Goal: Transaction & Acquisition: Purchase product/service

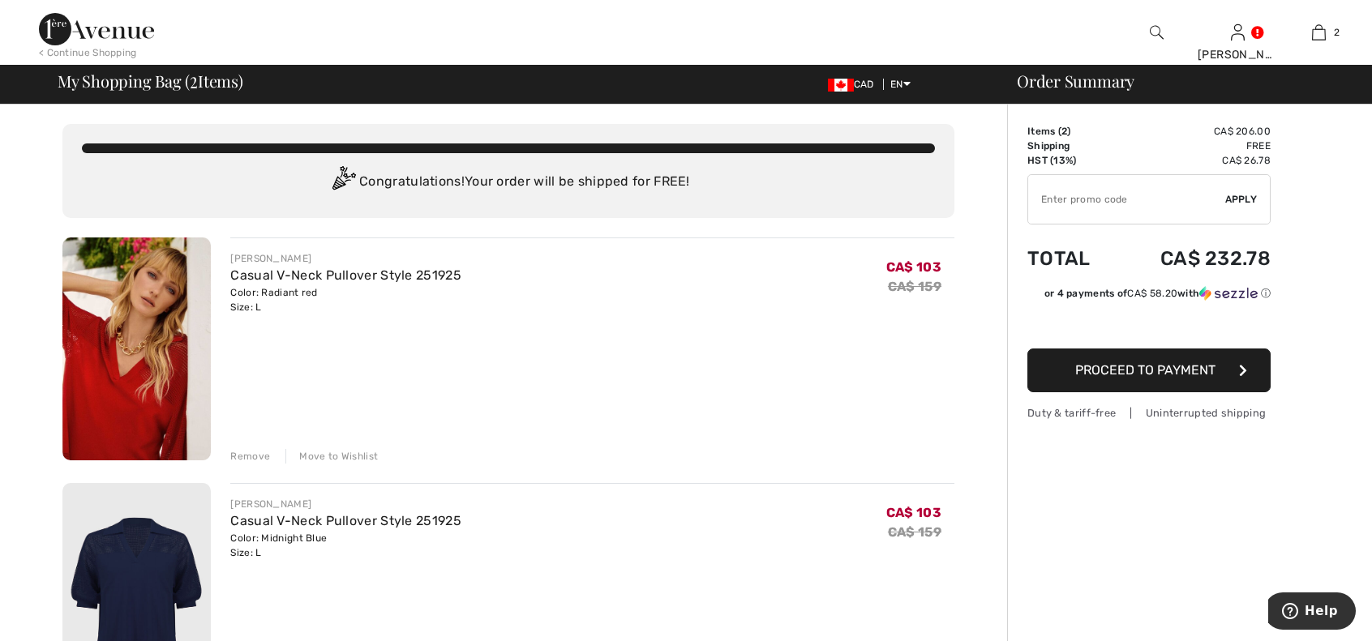
click at [224, 76] on span "My Shopping Bag ( 2 Items)" at bounding box center [151, 81] width 186 height 16
click at [283, 76] on div "My Shopping Bag ( 2 Items) CAD EN English Français" at bounding box center [504, 84] width 892 height 23
click at [89, 29] on img at bounding box center [96, 29] width 115 height 32
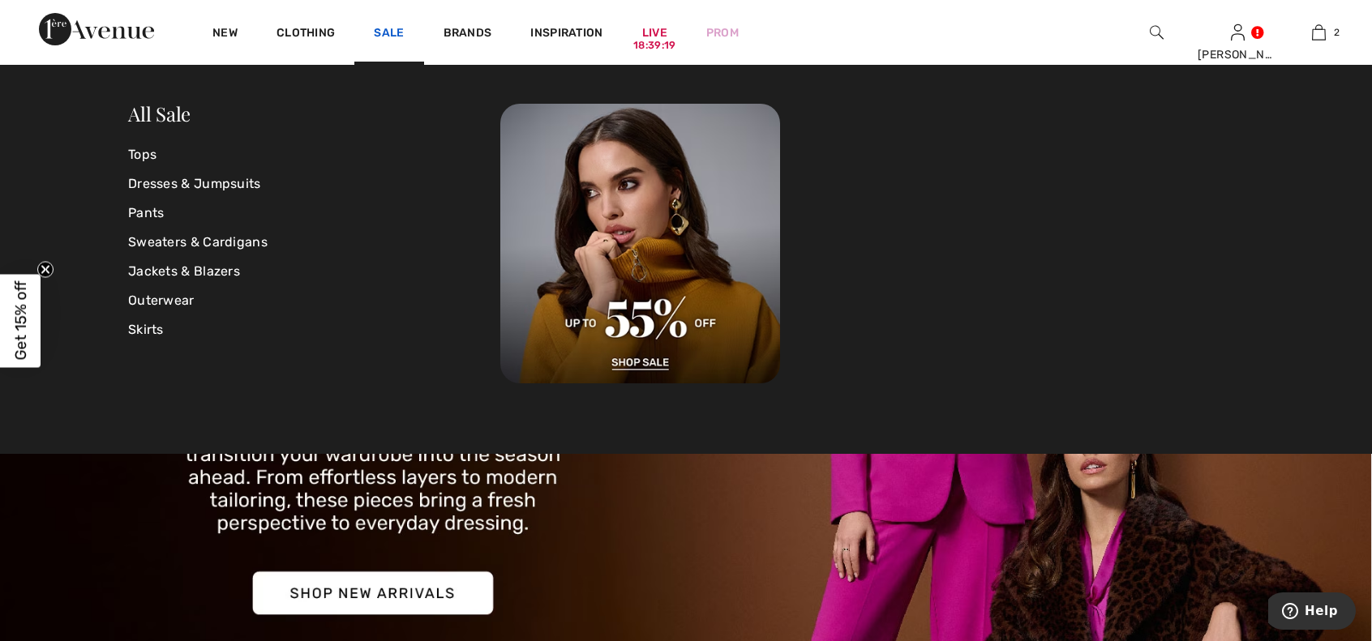
click at [377, 33] on link "Sale" at bounding box center [389, 34] width 30 height 17
click at [136, 153] on link "Tops" at bounding box center [314, 154] width 372 height 29
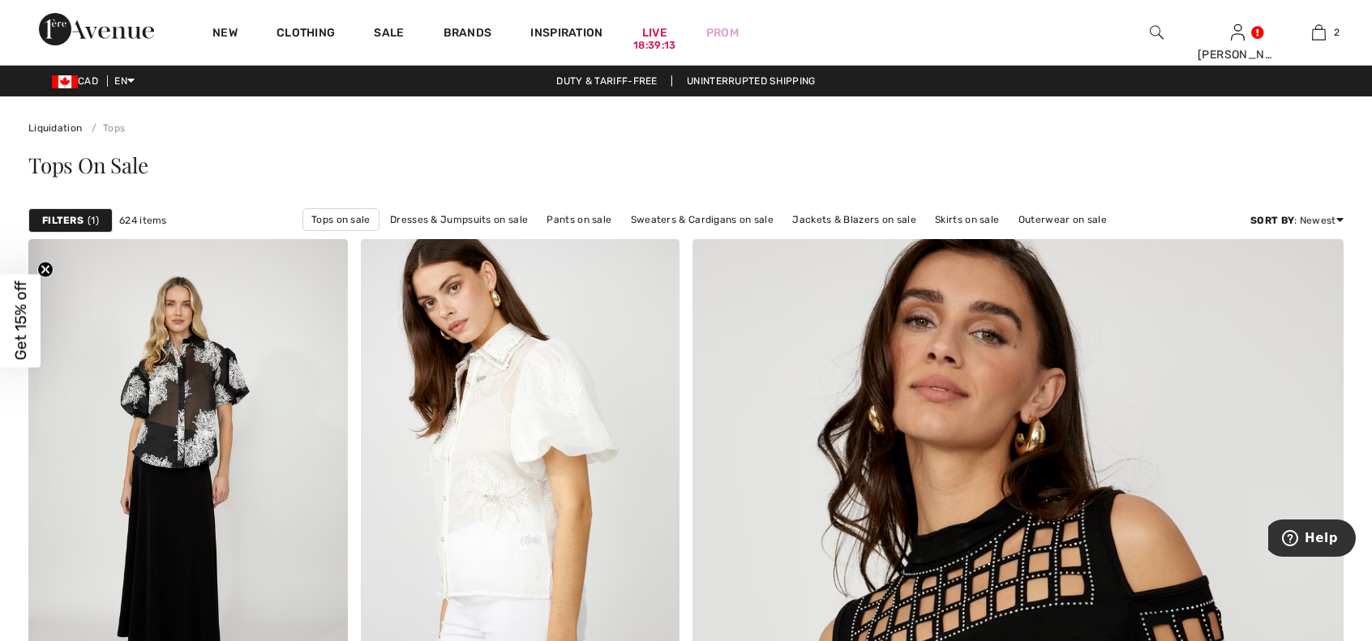
click at [70, 215] on strong "Filters" at bounding box center [62, 220] width 41 height 15
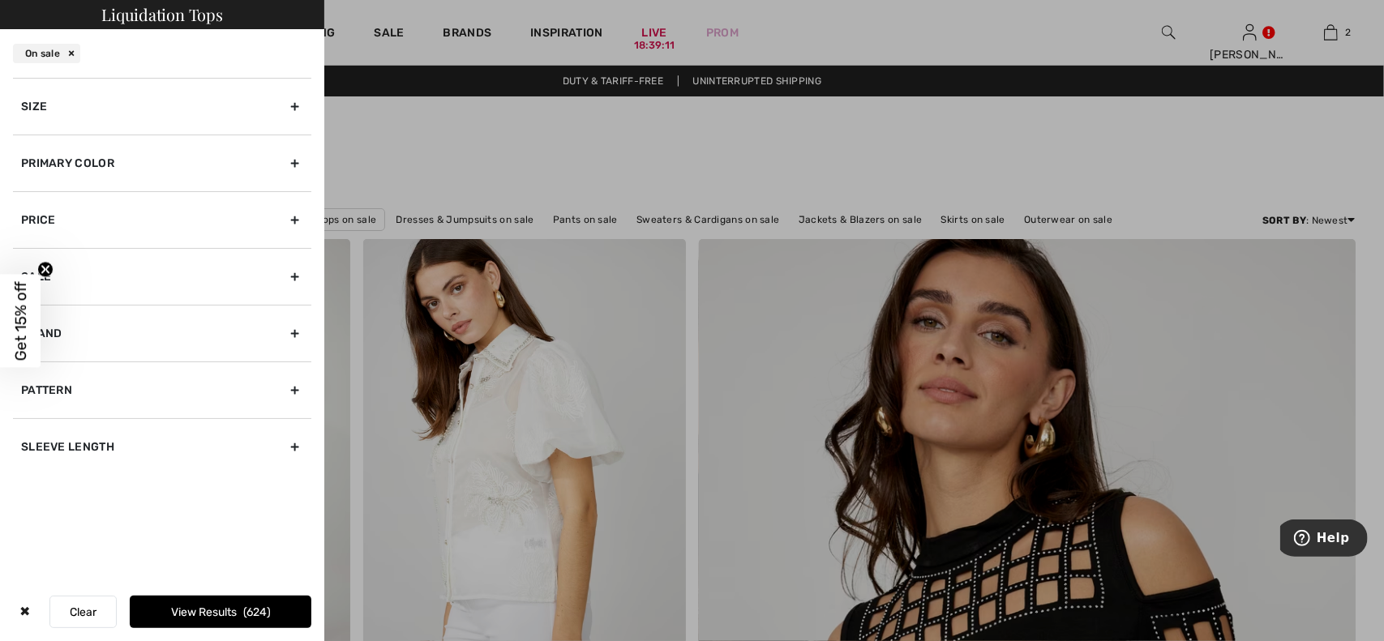
click at [81, 105] on div "Size" at bounding box center [162, 106] width 298 height 57
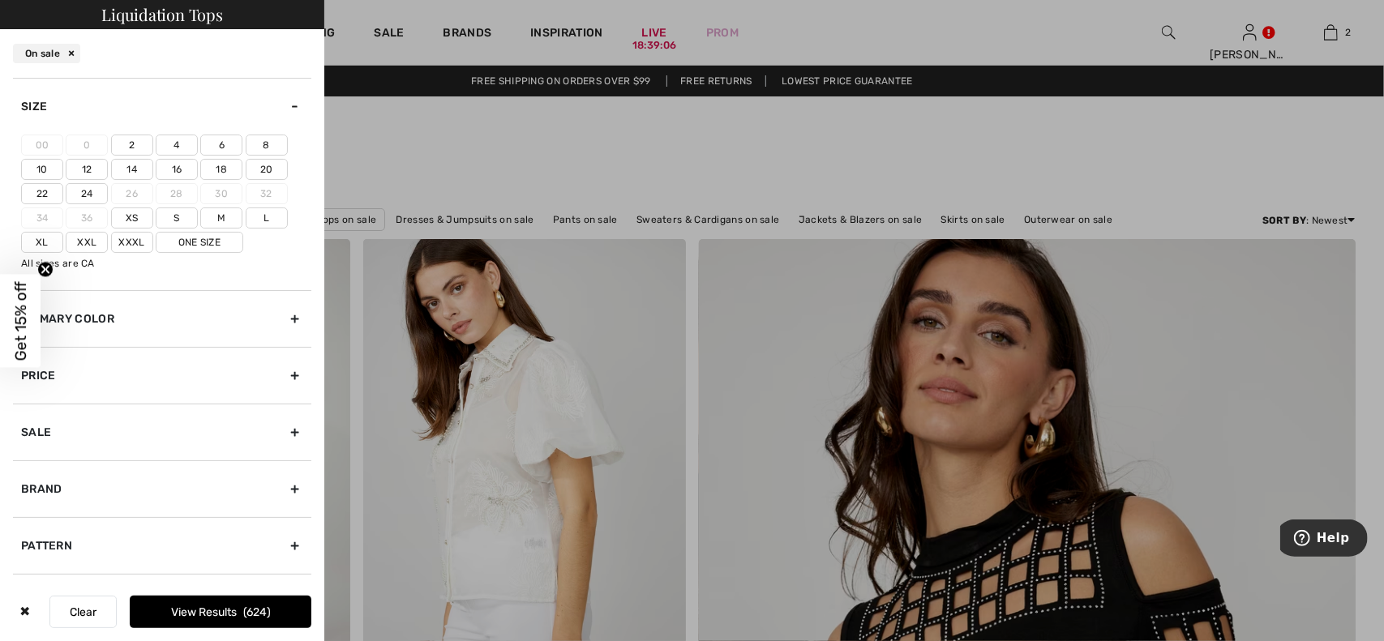
click at [264, 220] on label "L" at bounding box center [267, 218] width 42 height 21
click at [0, 0] on input"] "L" at bounding box center [0, 0] width 0 height 0
click at [213, 312] on div "Primary Color" at bounding box center [162, 318] width 298 height 57
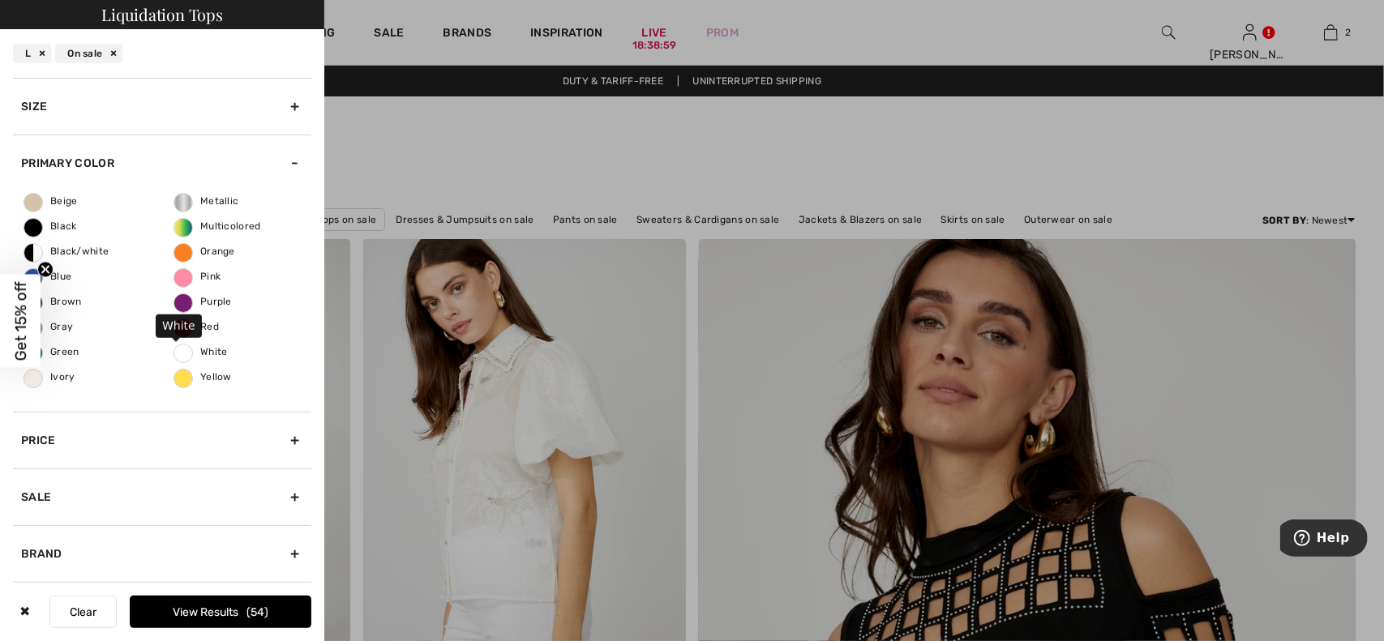
drag, startPoint x: 149, startPoint y: 486, endPoint x: 209, endPoint y: 348, distance: 151.1
click at [209, 348] on div "Size 00 0 2 4 6 8 10 12 14 16 18 20 22 24 26 28 30 32 34 36 Xs S M L Xl Xxl Xxx…" at bounding box center [162, 387] width 298 height 618
click at [60, 276] on span "Blue" at bounding box center [47, 276] width 47 height 11
click at [0, 0] on input "Blue" at bounding box center [0, 0] width 0 height 0
click at [210, 328] on span "Red" at bounding box center [196, 326] width 45 height 11
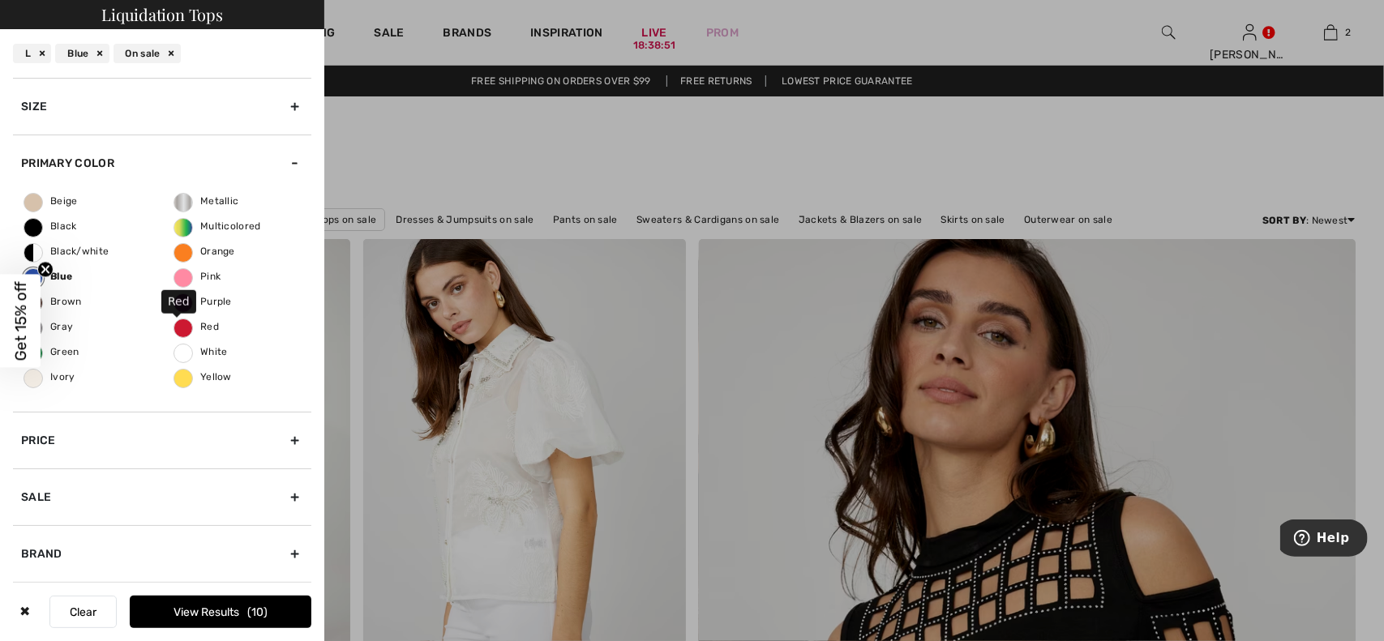
click at [0, 0] on input "Red" at bounding box center [0, 0] width 0 height 0
click at [94, 542] on div "Brand" at bounding box center [162, 553] width 298 height 57
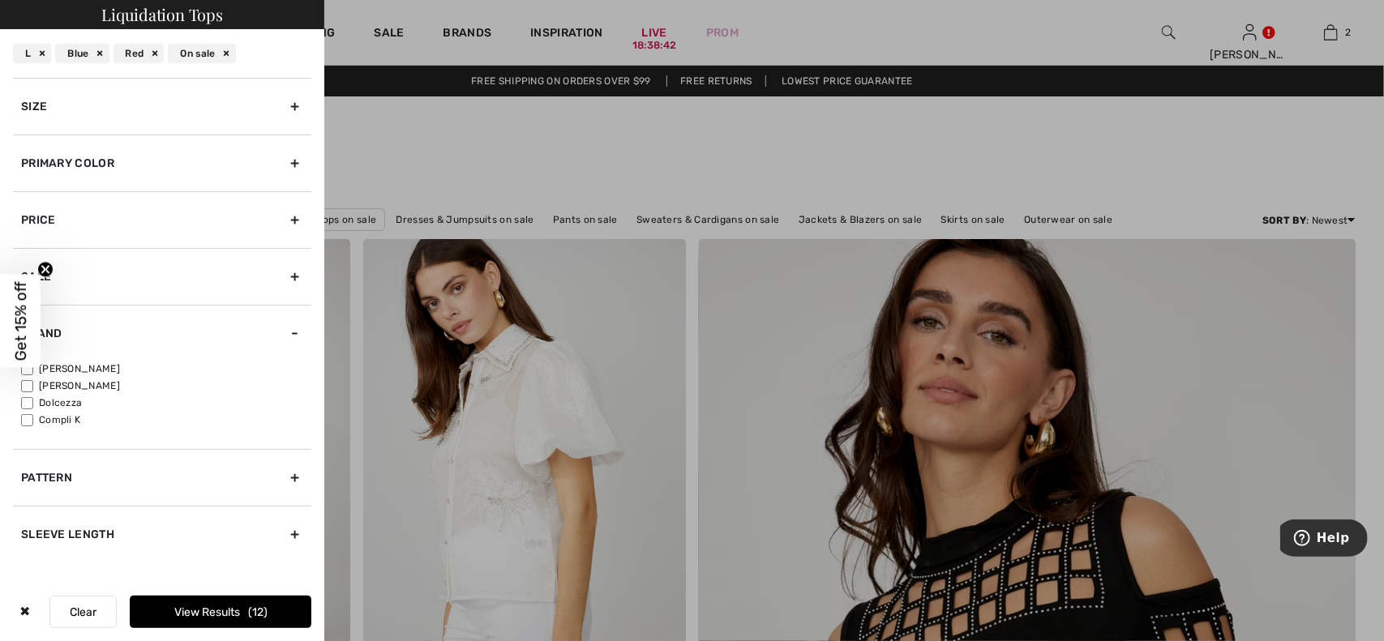
click at [80, 367] on label "[PERSON_NAME]" at bounding box center [166, 369] width 290 height 15
click at [33, 367] on input"] "[PERSON_NAME]" at bounding box center [27, 369] width 12 height 12
checkbox input"] "true"
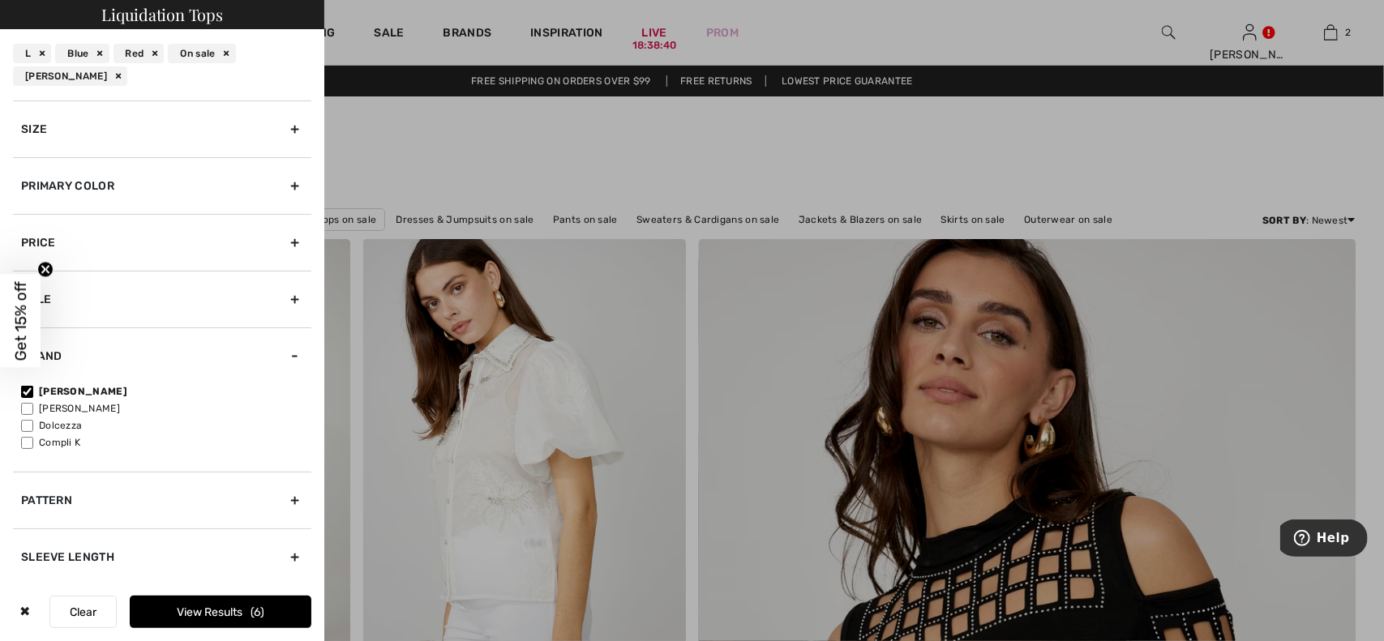
click at [180, 616] on button "View Results 6" at bounding box center [221, 612] width 182 height 32
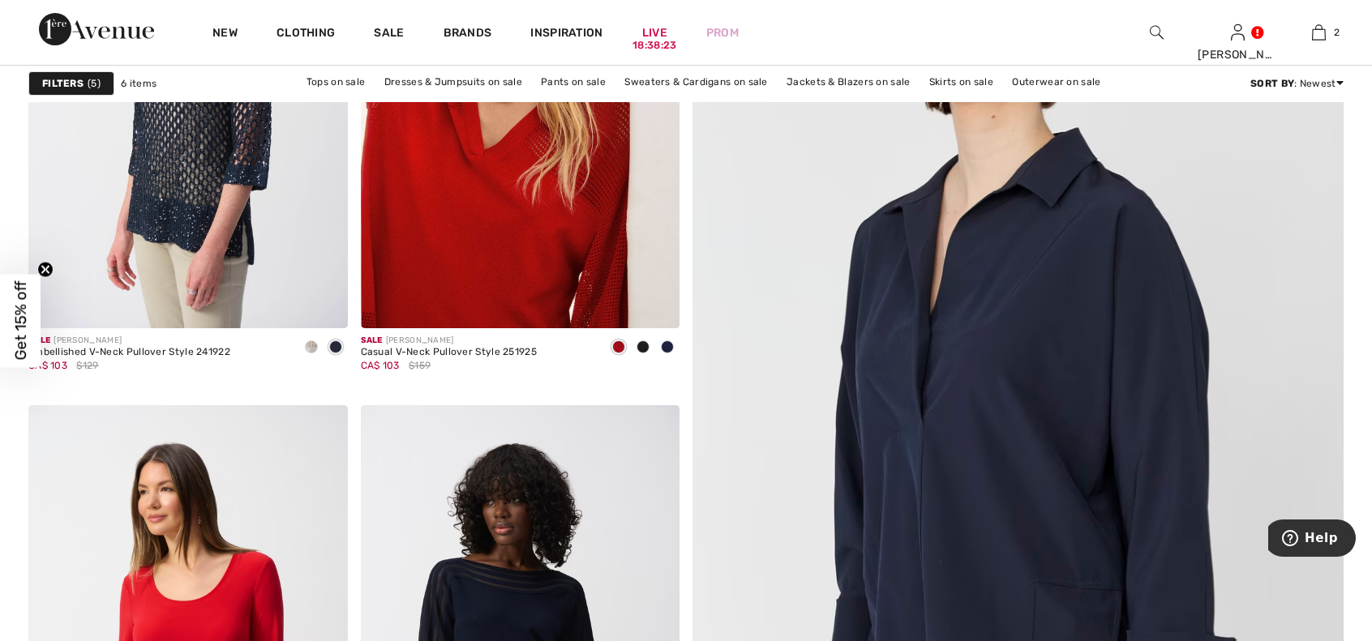
scroll to position [324, 0]
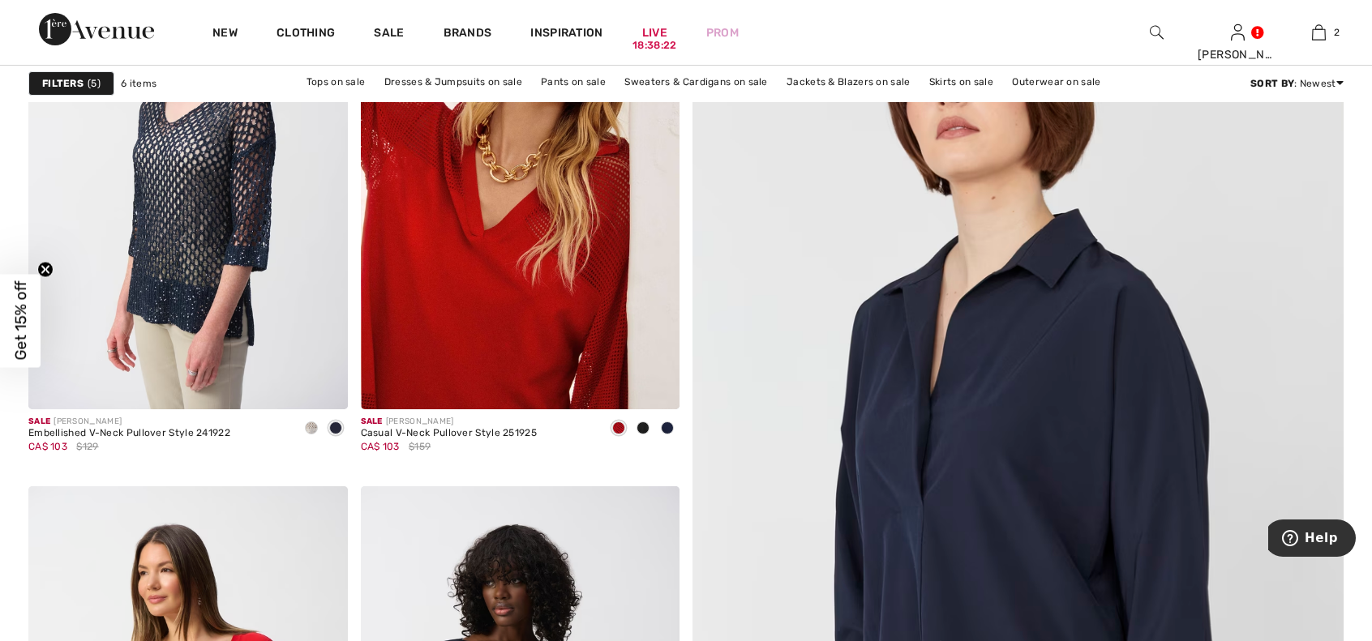
click at [1153, 448] on img at bounding box center [1019, 517] width 782 height 1172
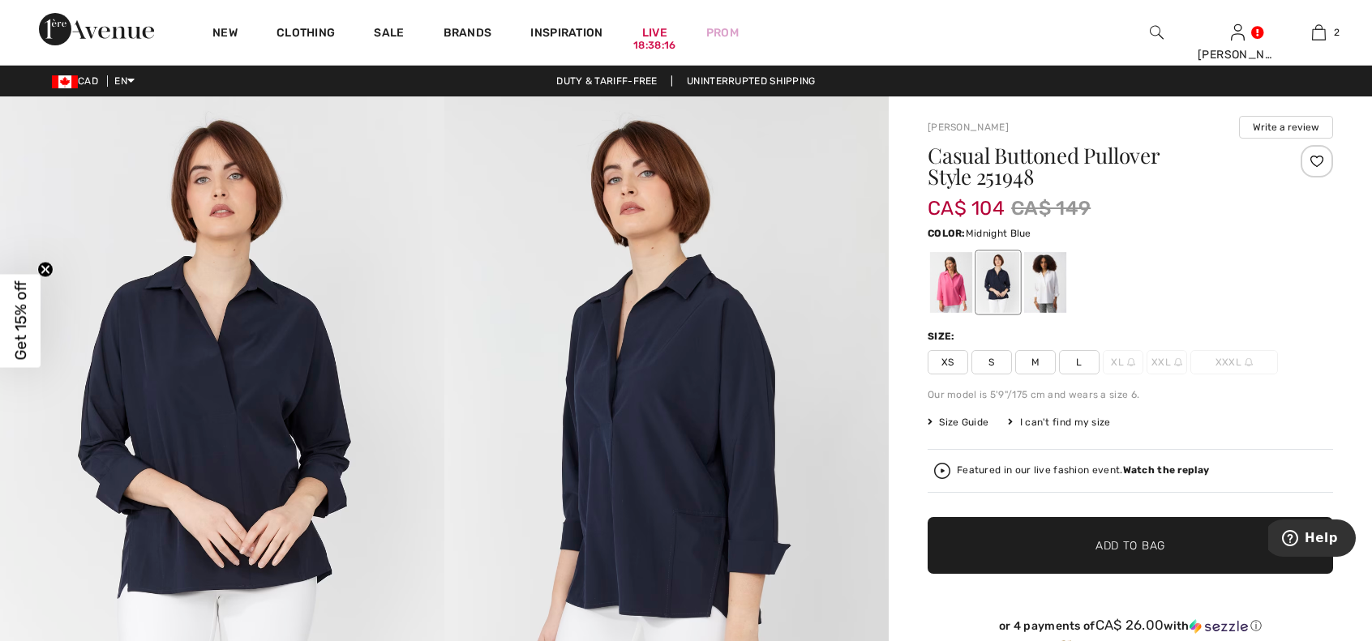
click at [658, 427] on img at bounding box center [666, 429] width 444 height 666
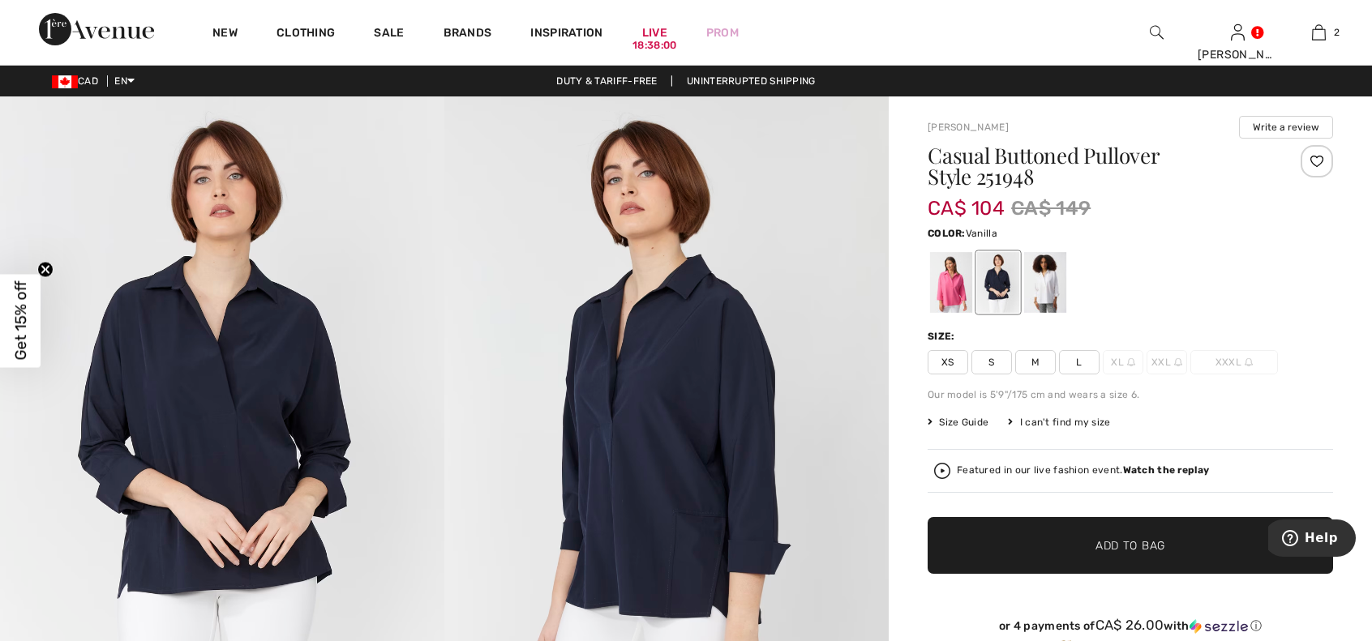
click at [1044, 282] on div at bounding box center [1045, 282] width 42 height 61
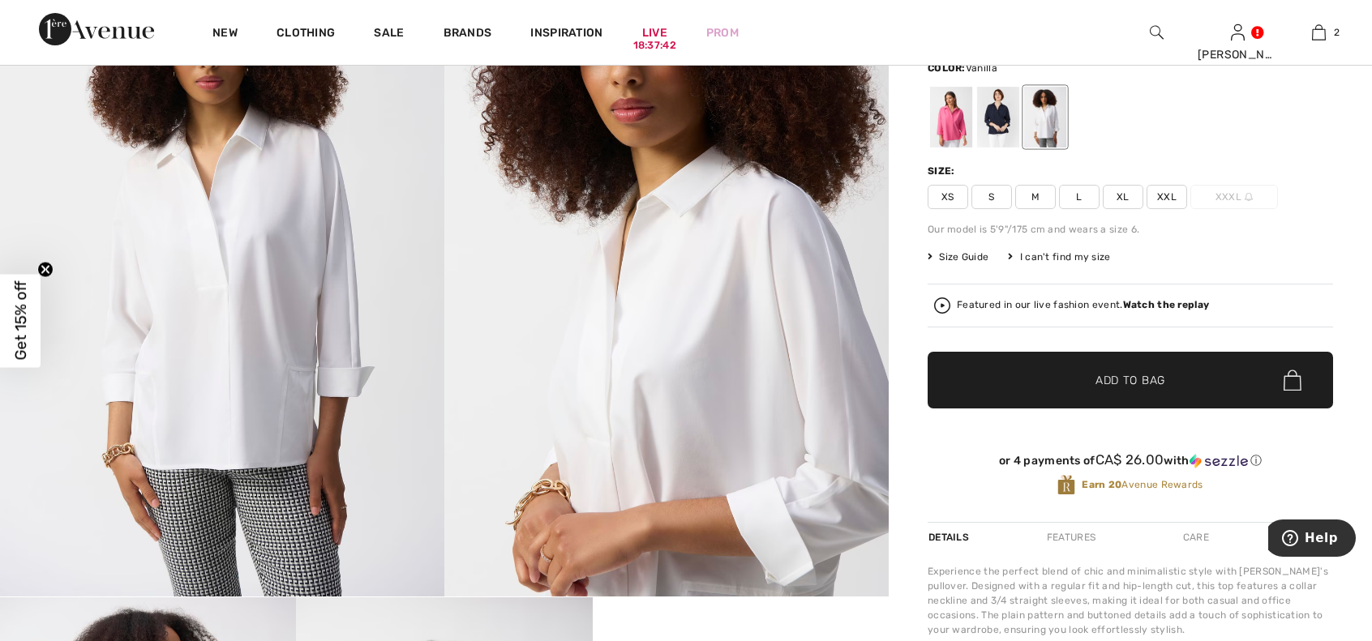
scroll to position [162, 0]
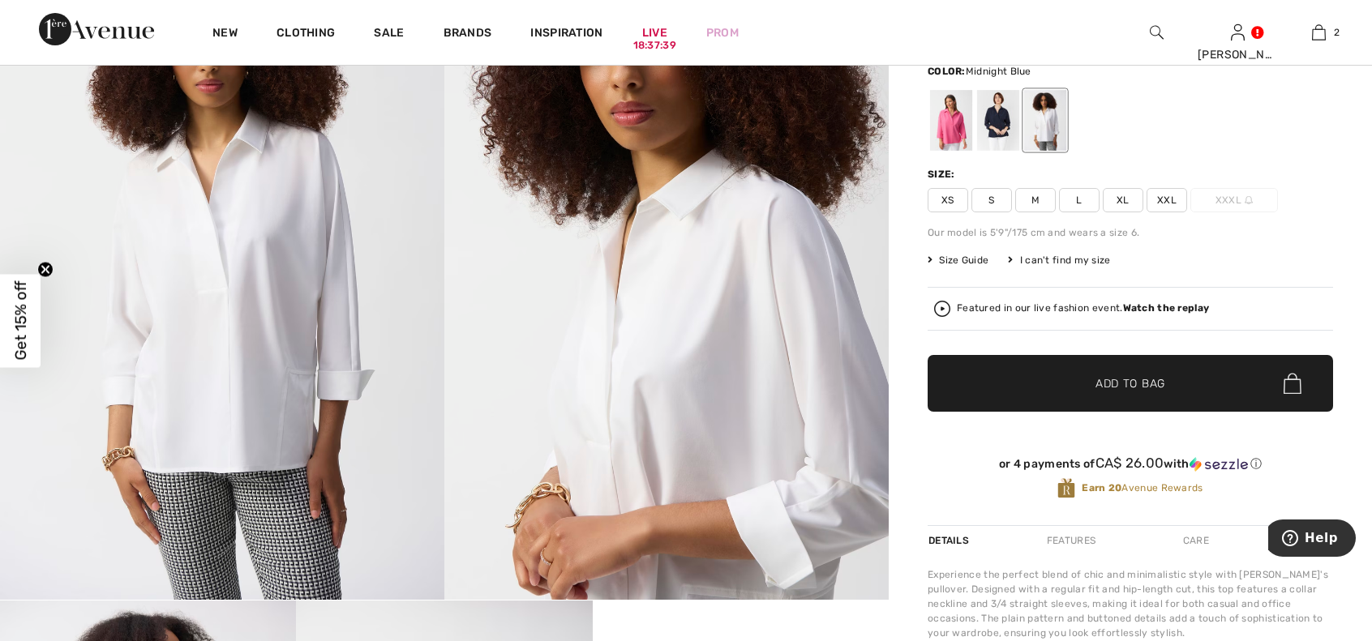
click at [983, 112] on div at bounding box center [998, 120] width 42 height 61
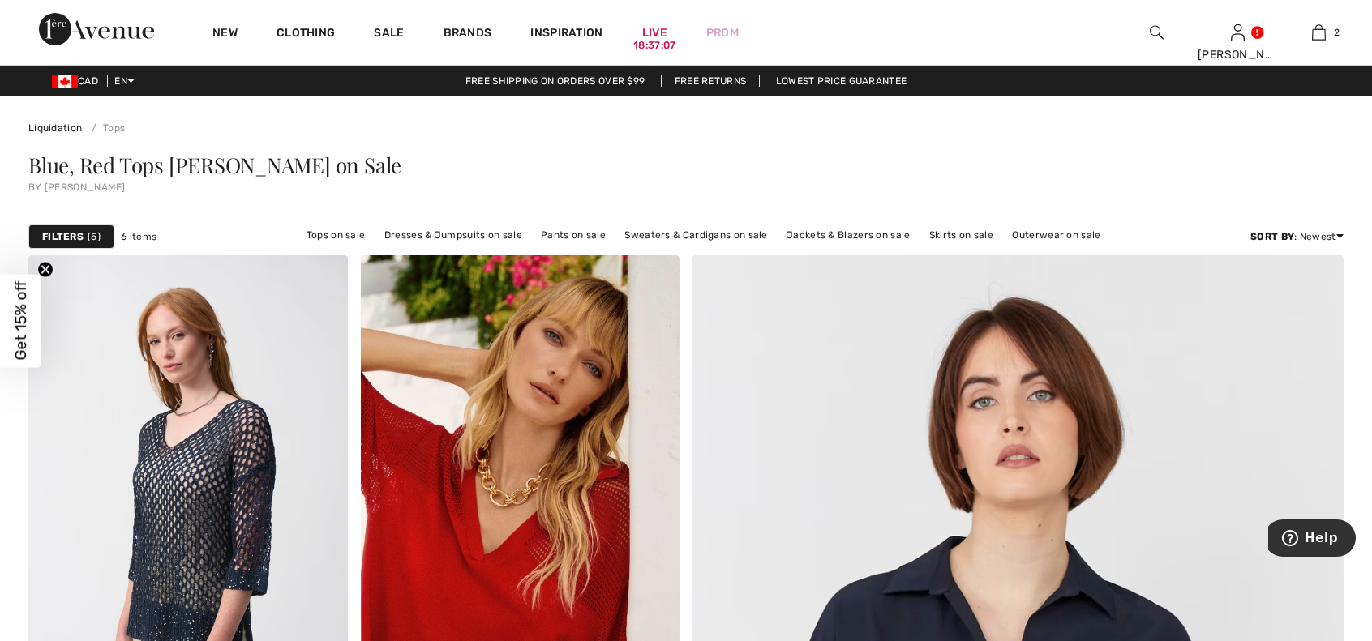
click at [1305, 113] on div "Liquidation Tops" at bounding box center [685, 115] width 1315 height 39
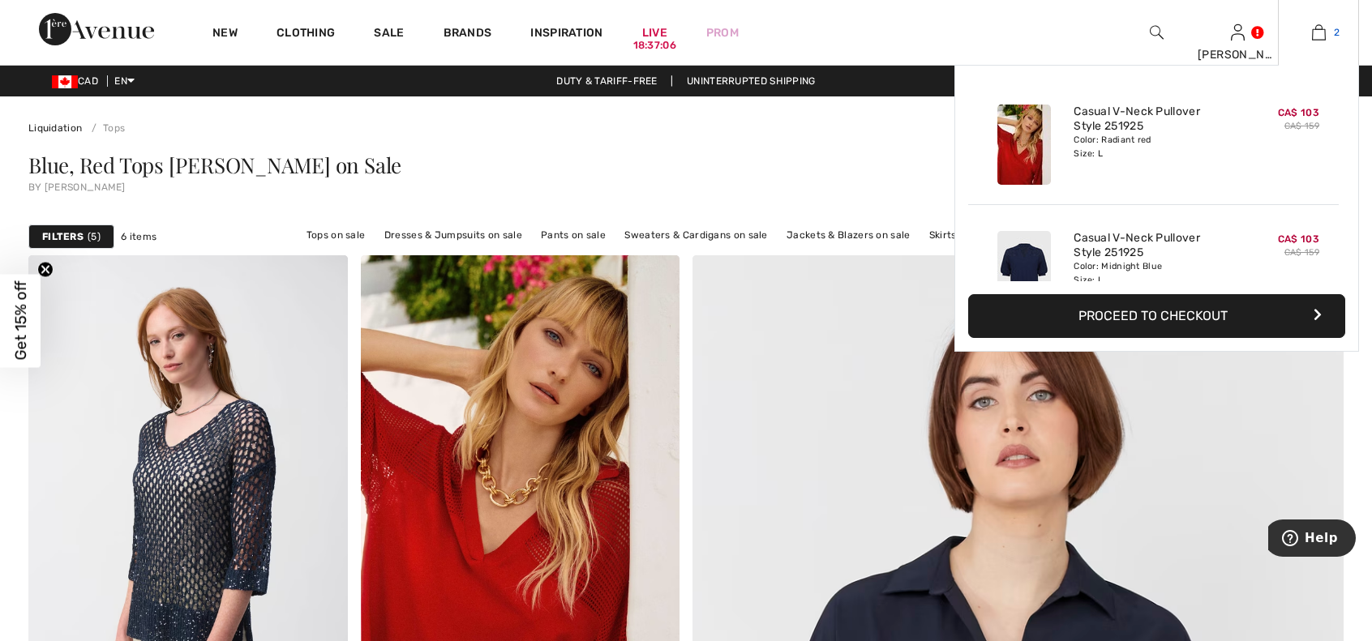
click at [1318, 28] on img at bounding box center [1319, 32] width 14 height 19
click at [1189, 322] on button "Proceed to Checkout" at bounding box center [1156, 316] width 377 height 44
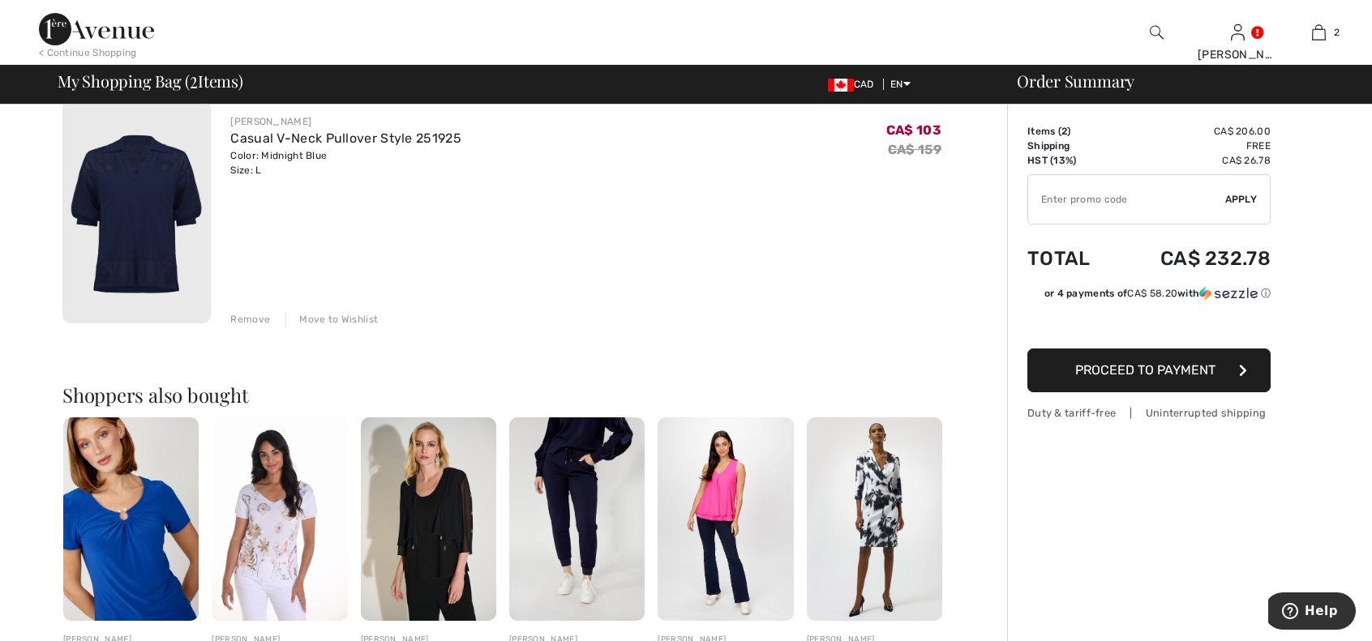
scroll to position [405, 0]
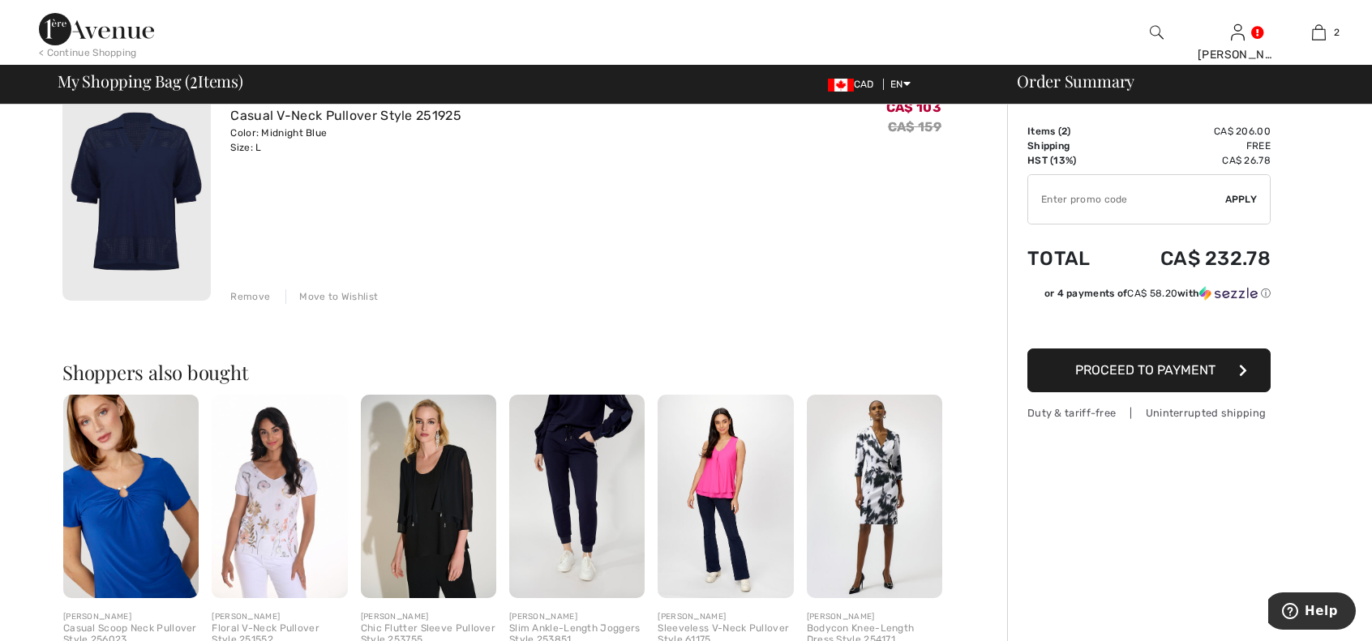
click at [344, 298] on div "Move to Wishlist" at bounding box center [331, 296] width 92 height 15
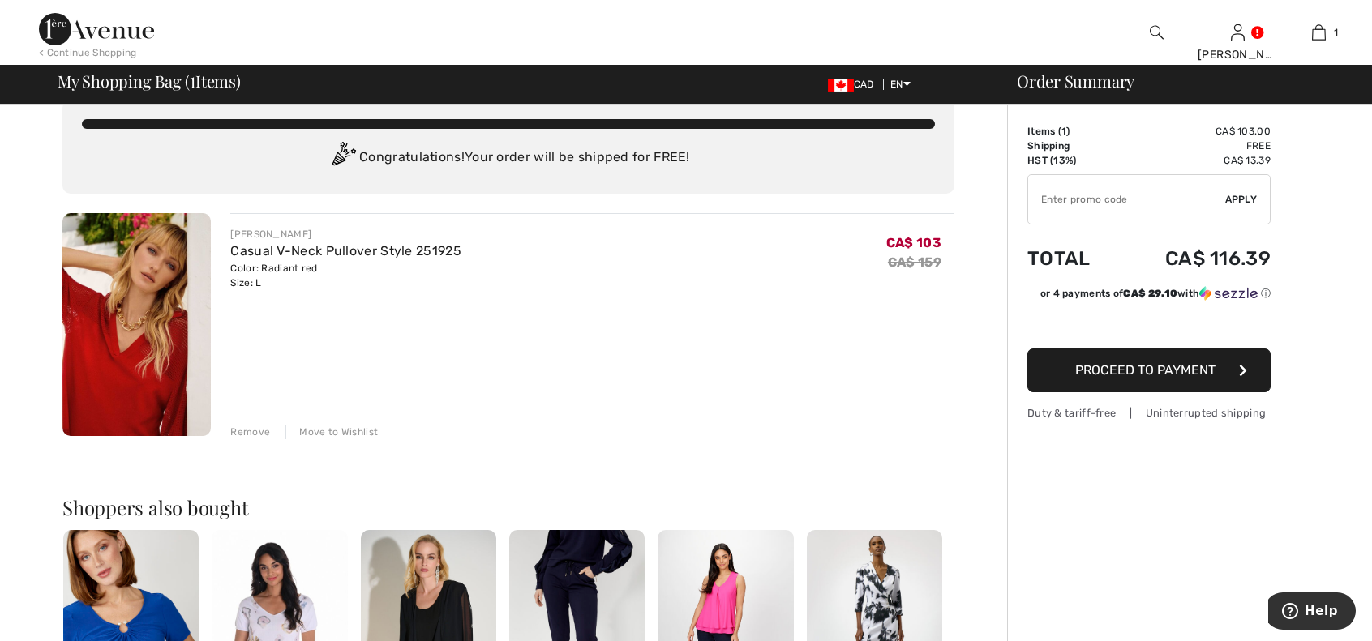
scroll to position [0, 0]
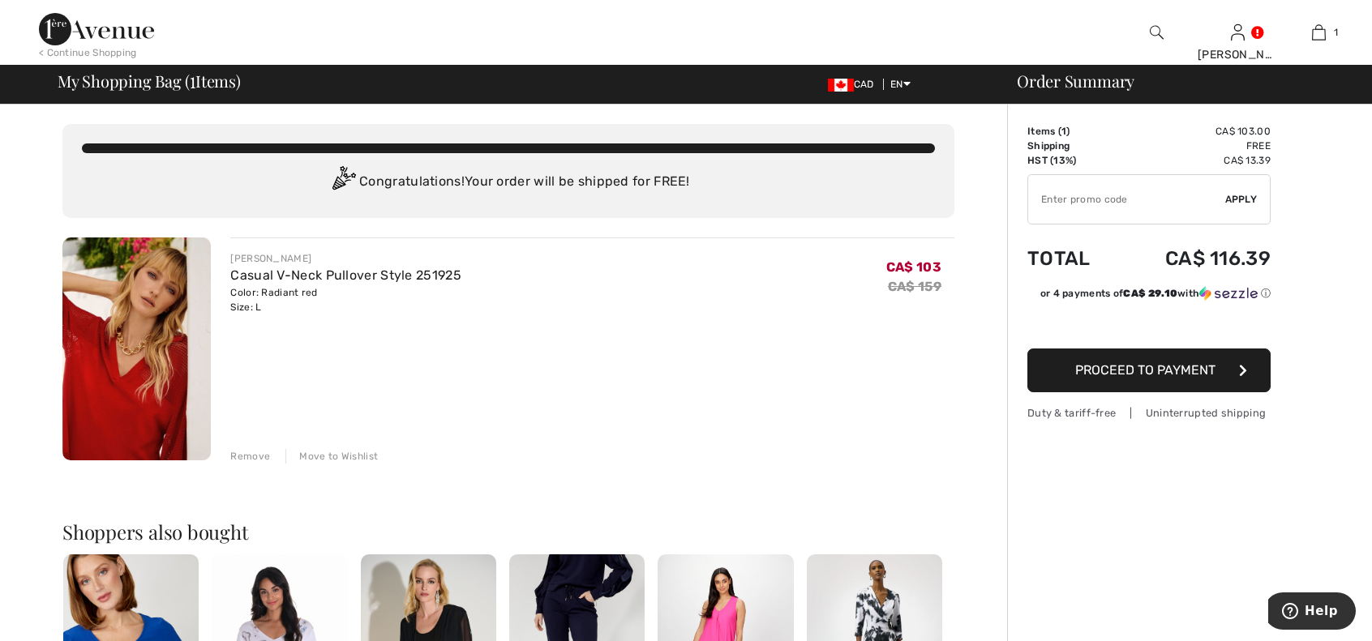
click at [1192, 366] on span "Proceed to Payment" at bounding box center [1145, 369] width 140 height 15
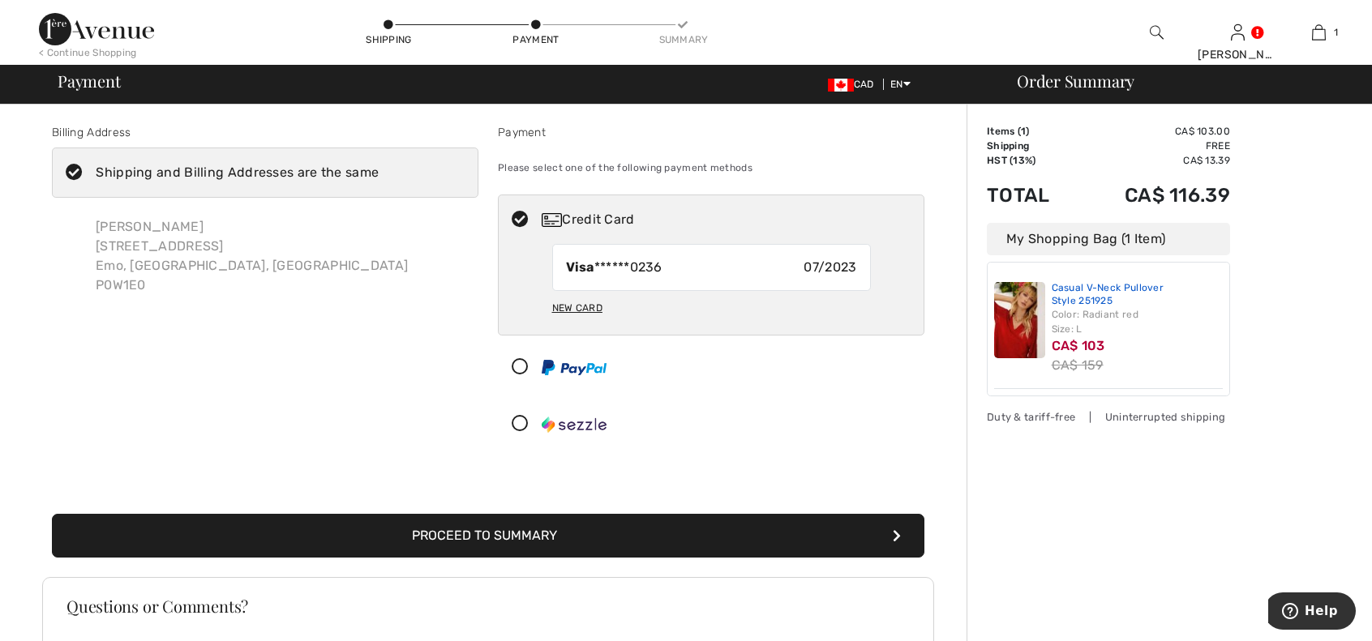
click at [1078, 289] on link "Casual V-Neck Pullover Style 251925" at bounding box center [1138, 294] width 172 height 25
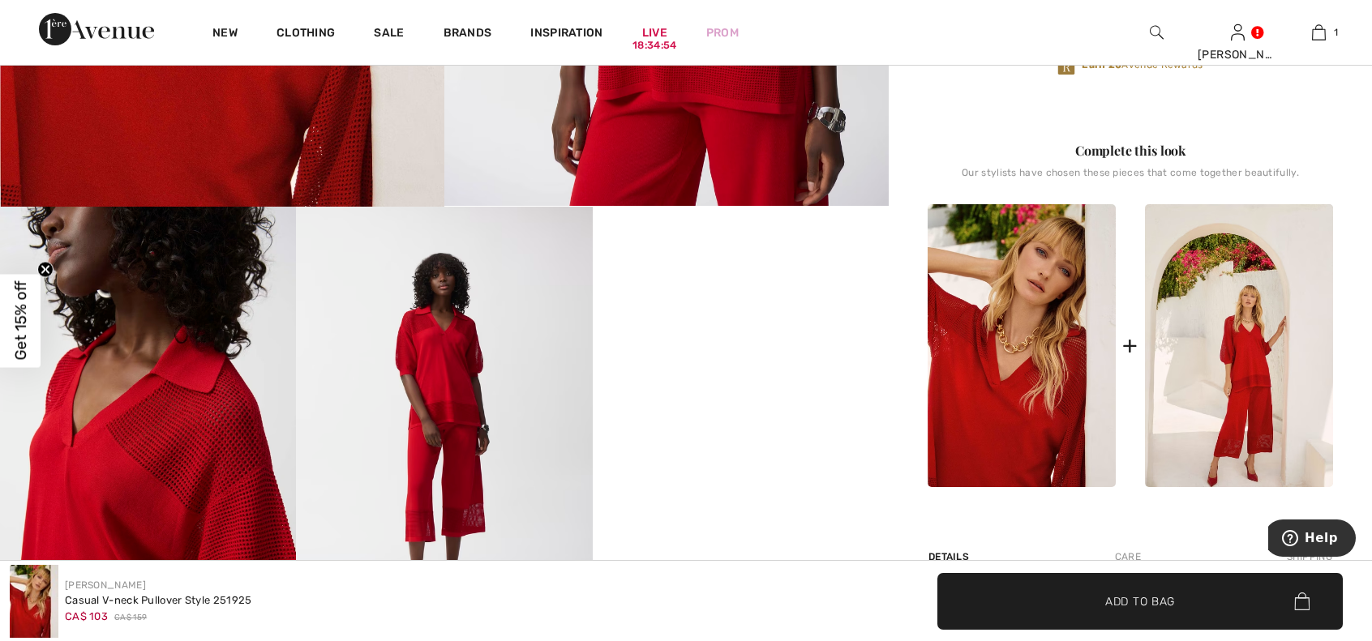
scroll to position [730, 0]
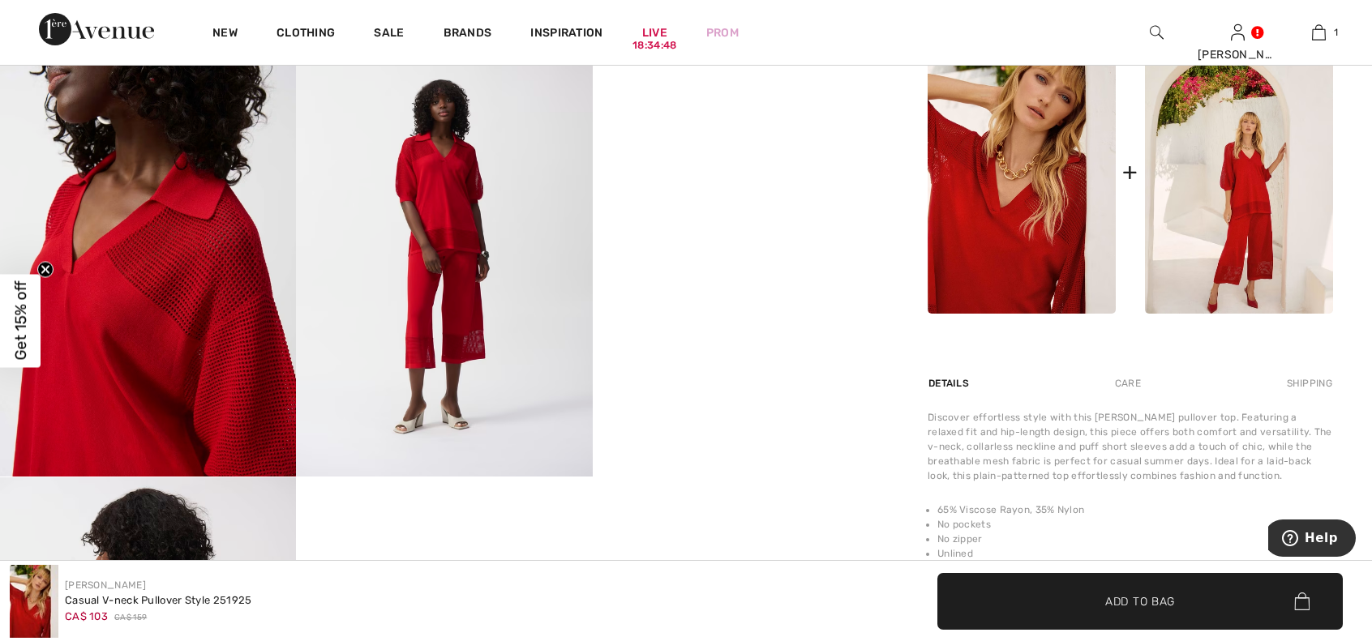
click at [738, 182] on video "Your browser does not support the video tag." at bounding box center [741, 107] width 296 height 148
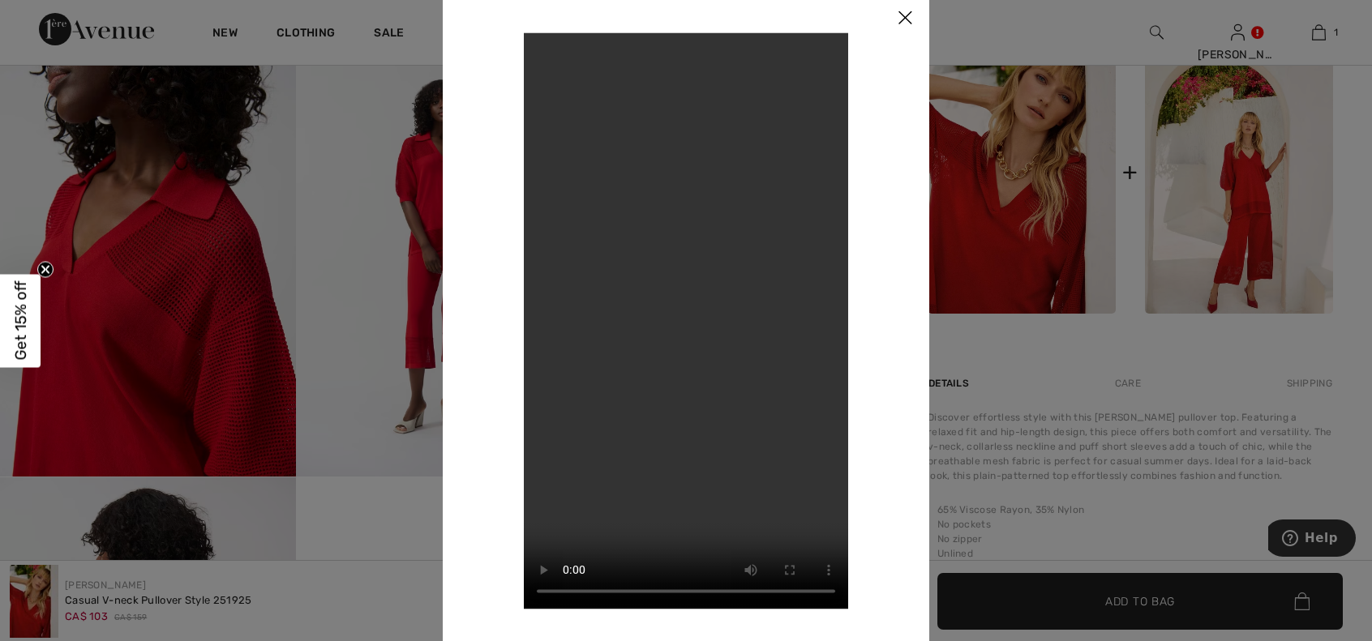
click at [901, 22] on img at bounding box center [905, 19] width 49 height 50
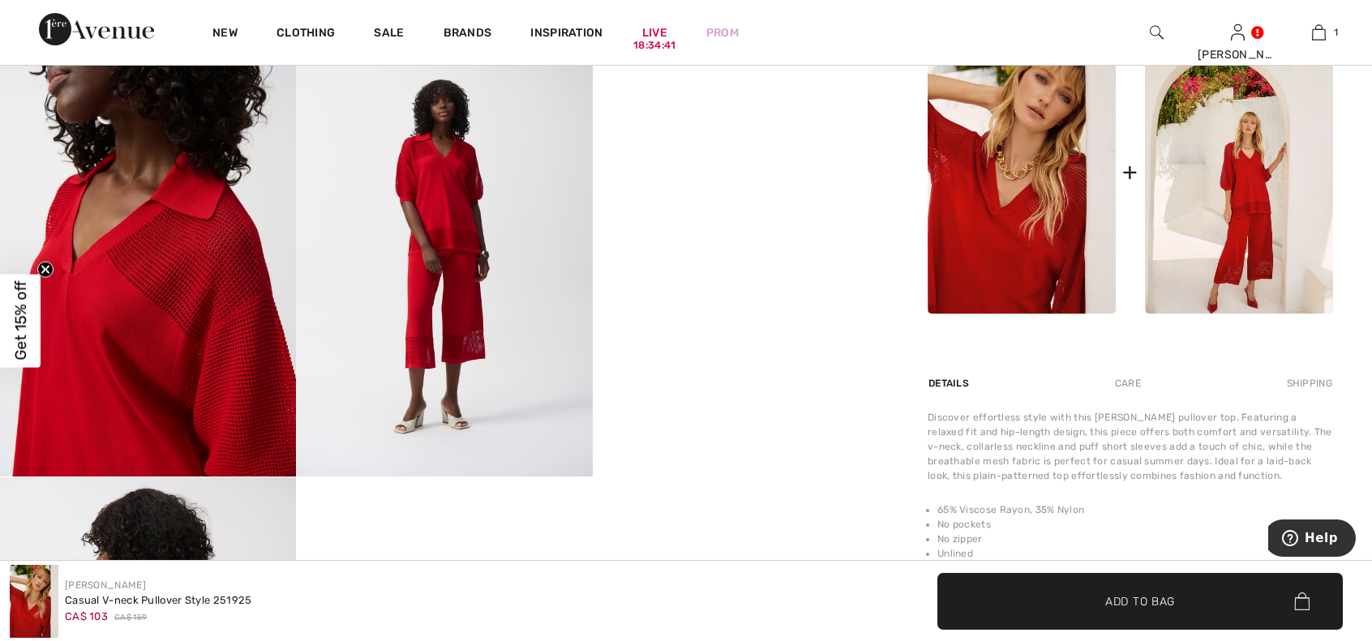
click at [423, 322] on img at bounding box center [444, 254] width 296 height 443
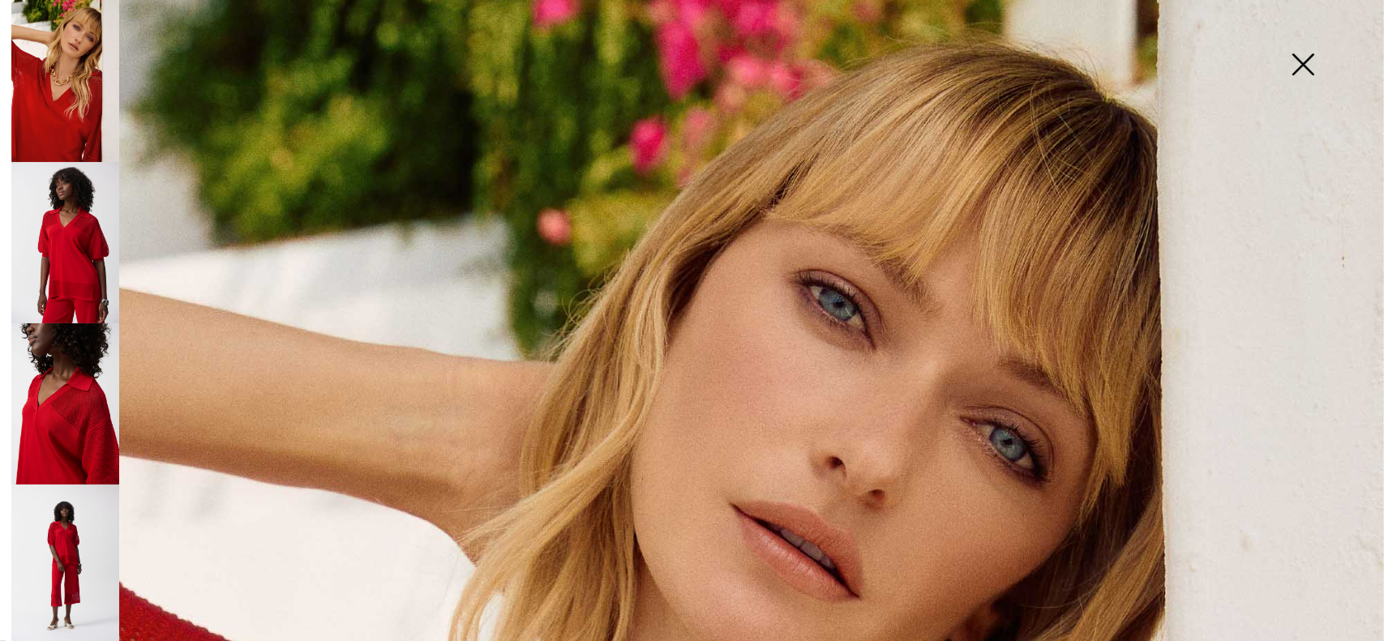
scroll to position [0, 0]
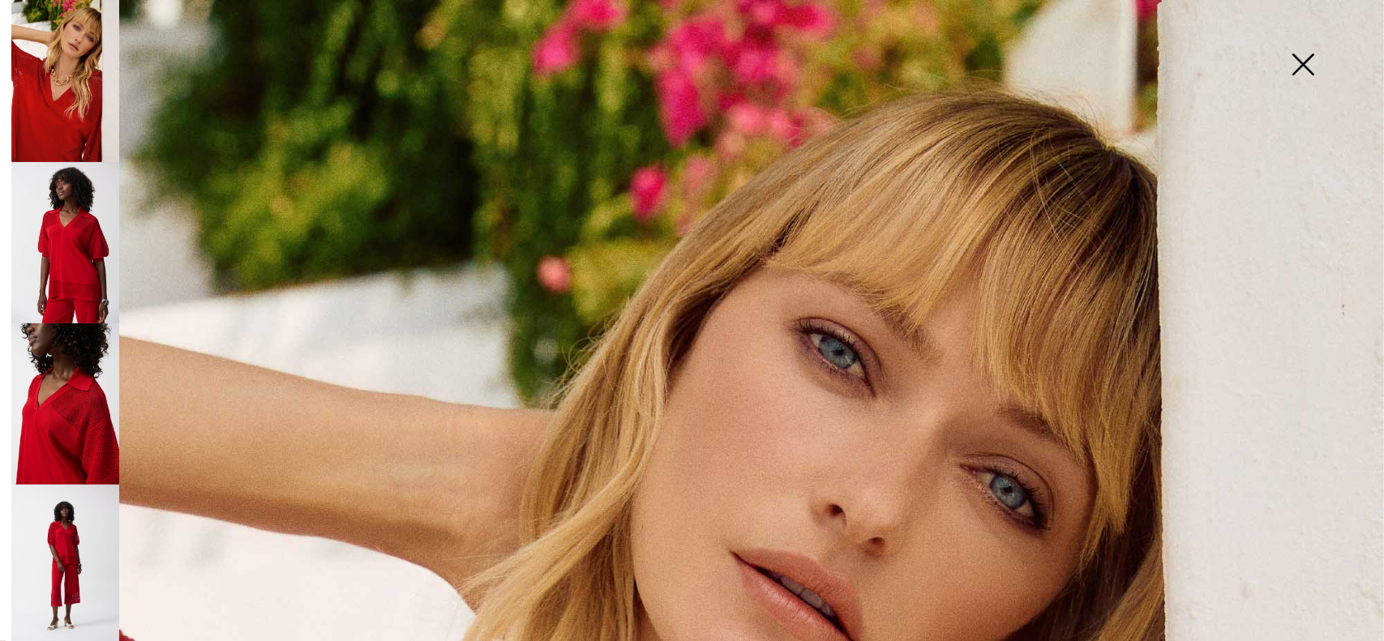
click at [1305, 59] on img at bounding box center [1302, 66] width 81 height 84
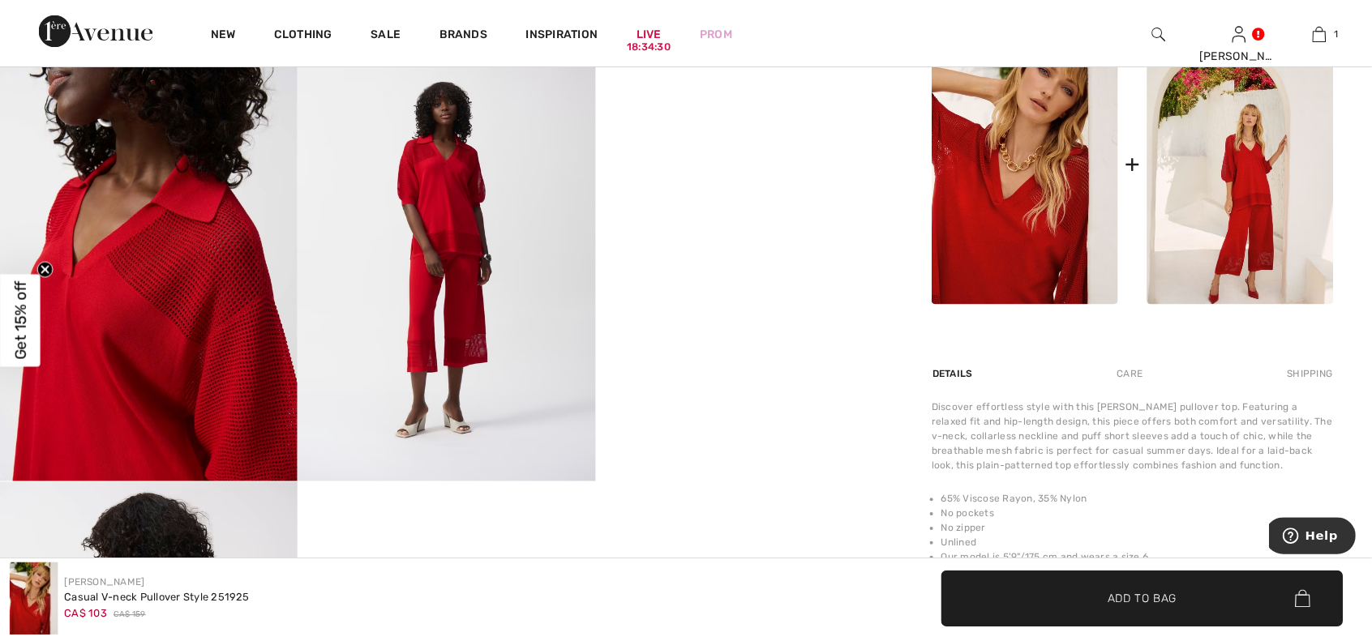
scroll to position [730, 0]
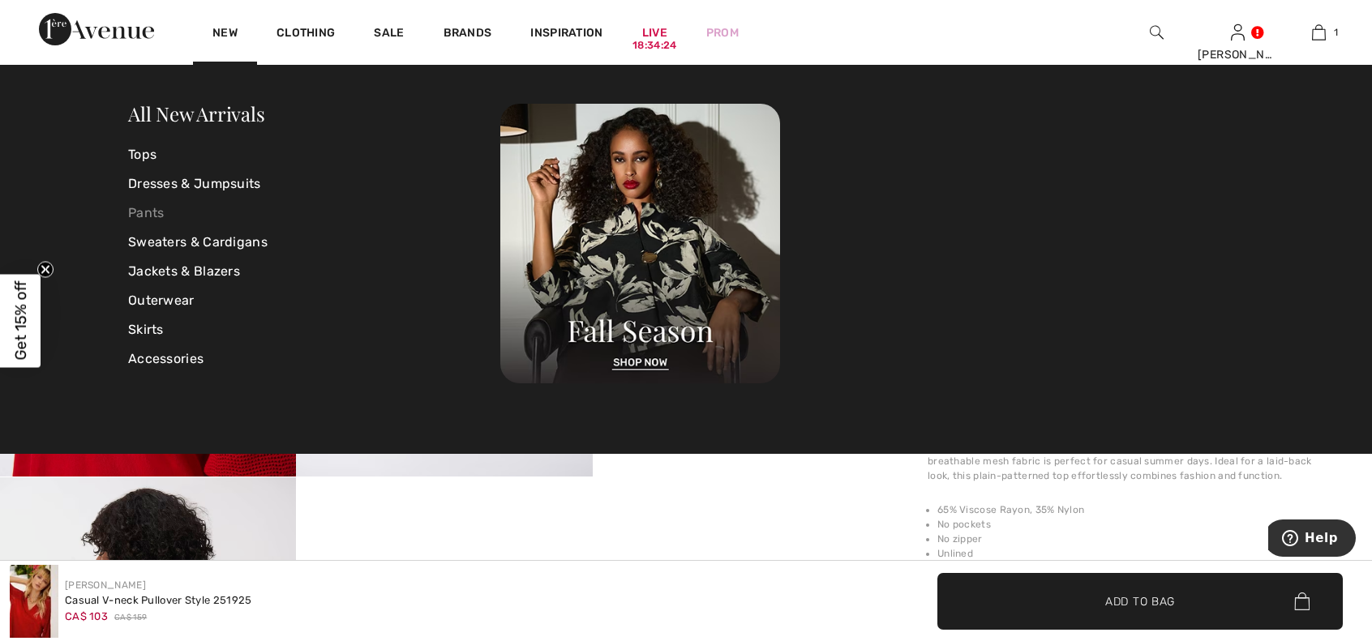
click at [166, 210] on link "Pants" at bounding box center [314, 213] width 372 height 29
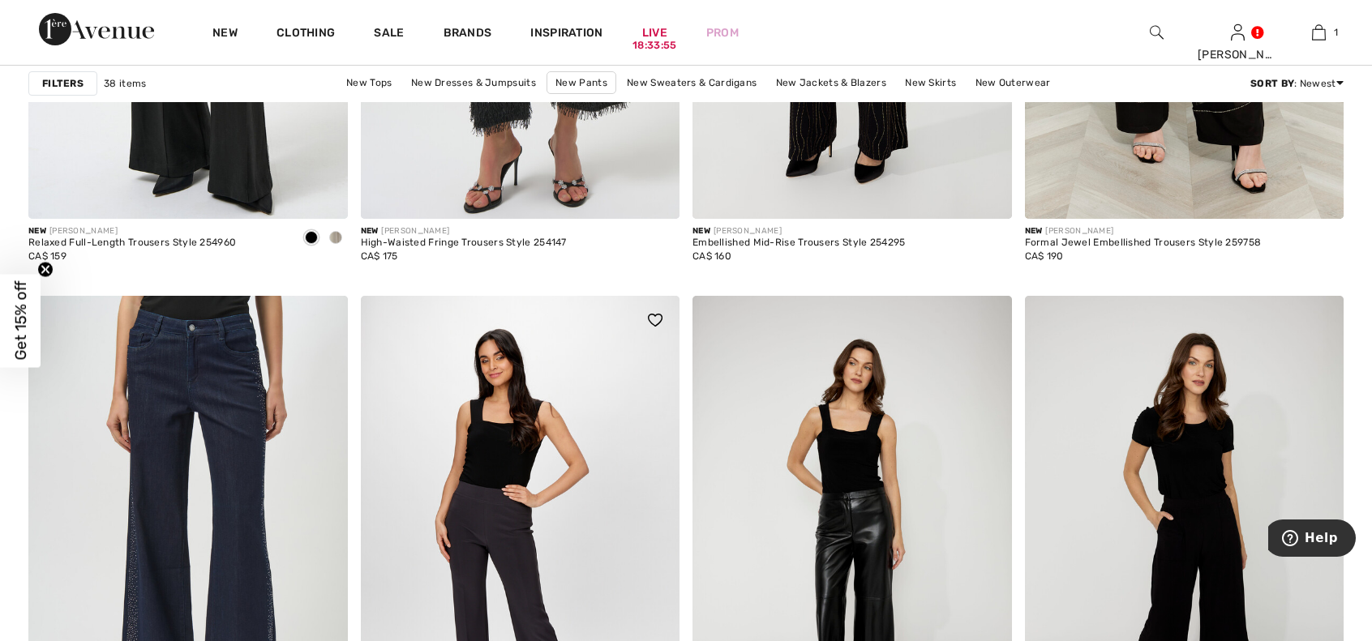
scroll to position [3486, 0]
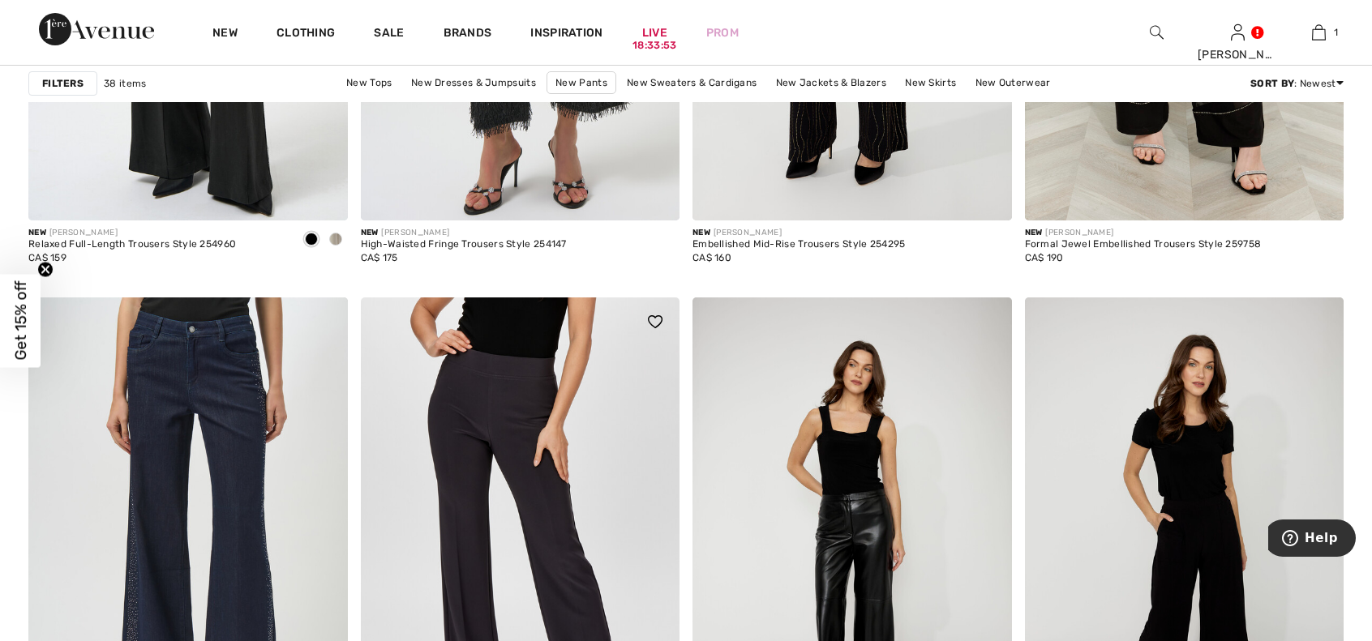
click at [521, 429] on img at bounding box center [520, 537] width 319 height 478
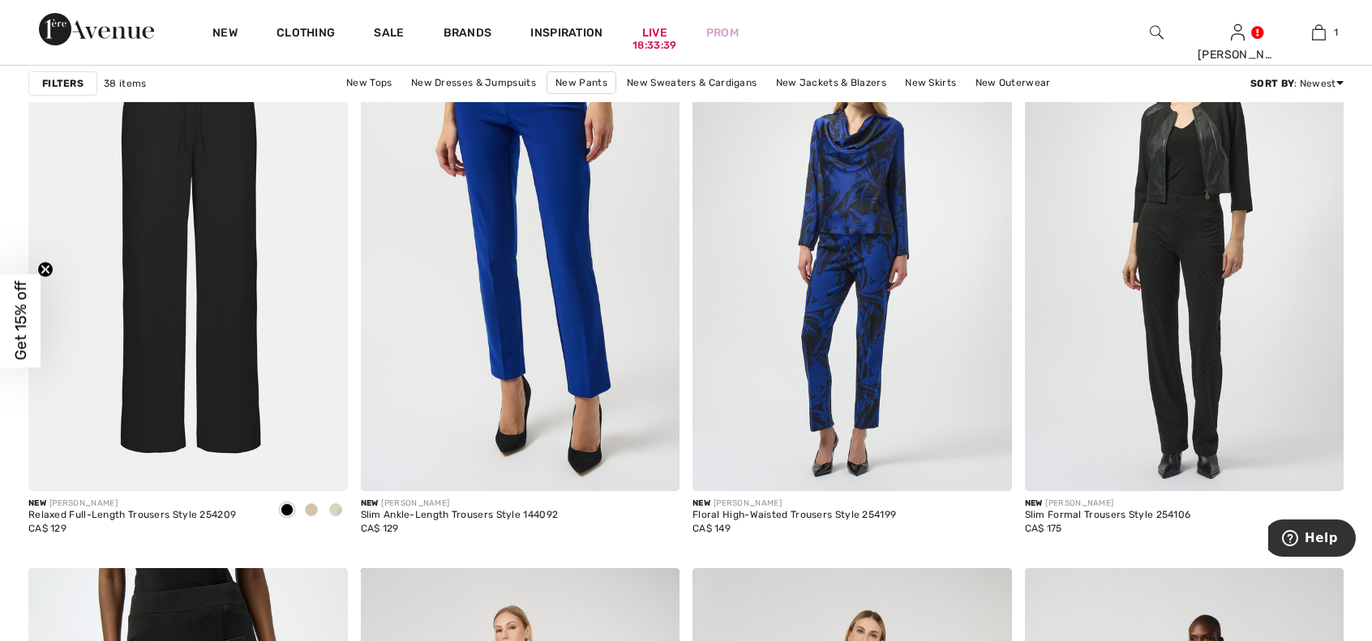
scroll to position [5675, 0]
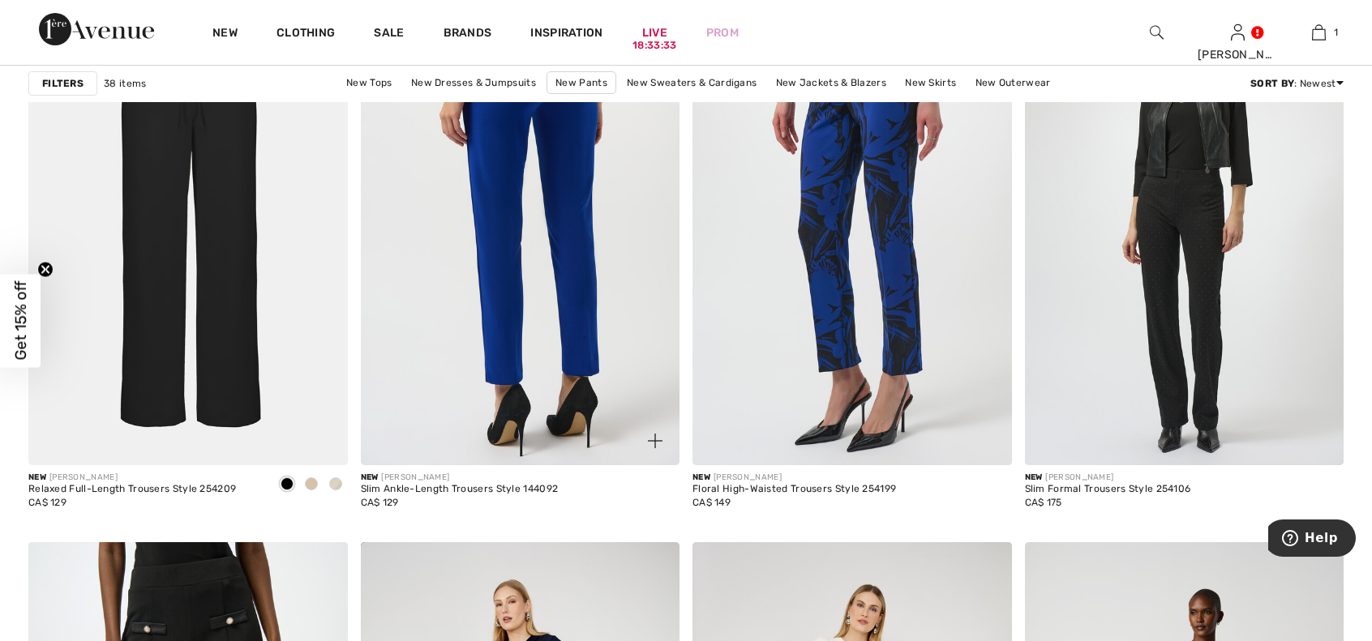
click at [572, 214] on img at bounding box center [520, 226] width 319 height 478
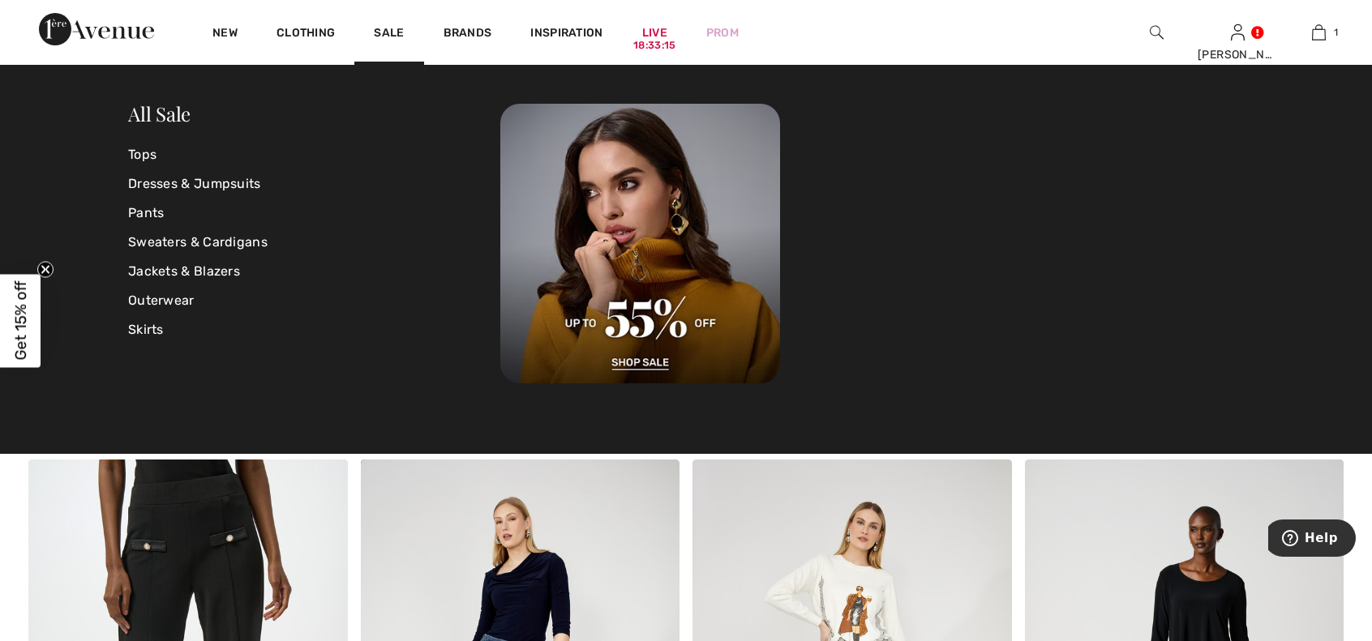
scroll to position [5756, 0]
click at [382, 28] on link "Sale" at bounding box center [389, 34] width 30 height 17
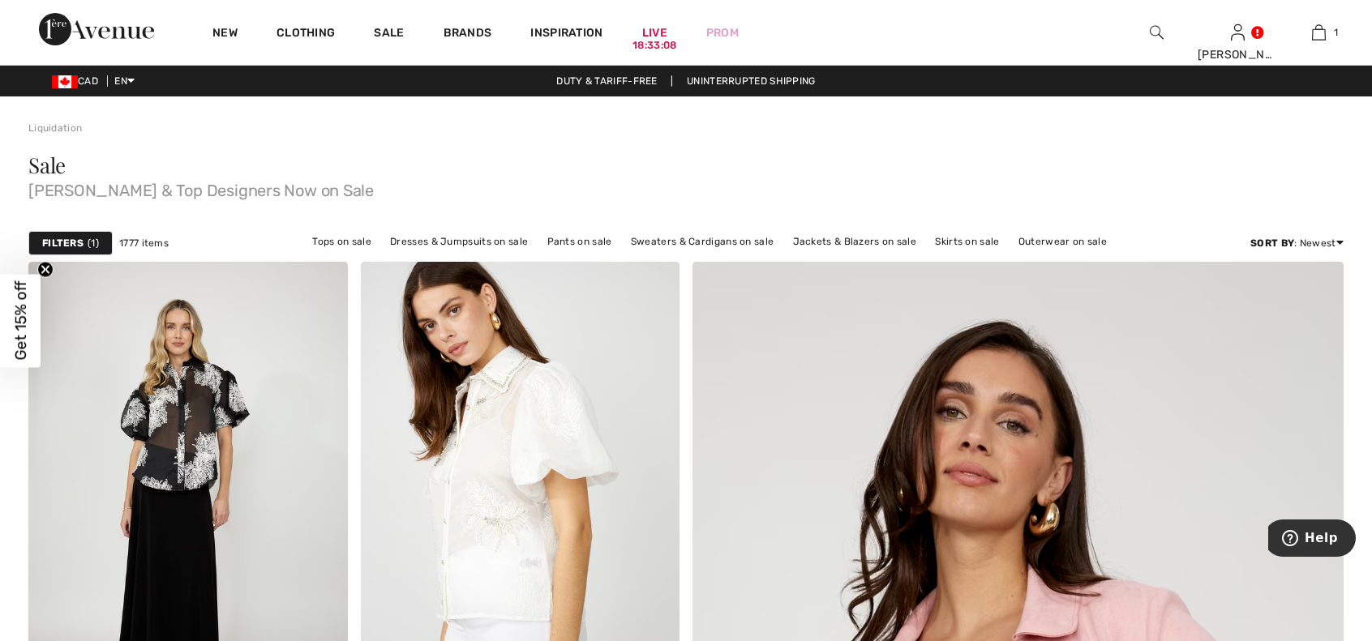
click at [391, 40] on link "Sale" at bounding box center [389, 34] width 30 height 17
click at [81, 242] on strong "Filters" at bounding box center [62, 243] width 41 height 15
click at [94, 247] on span "1" at bounding box center [93, 243] width 11 height 15
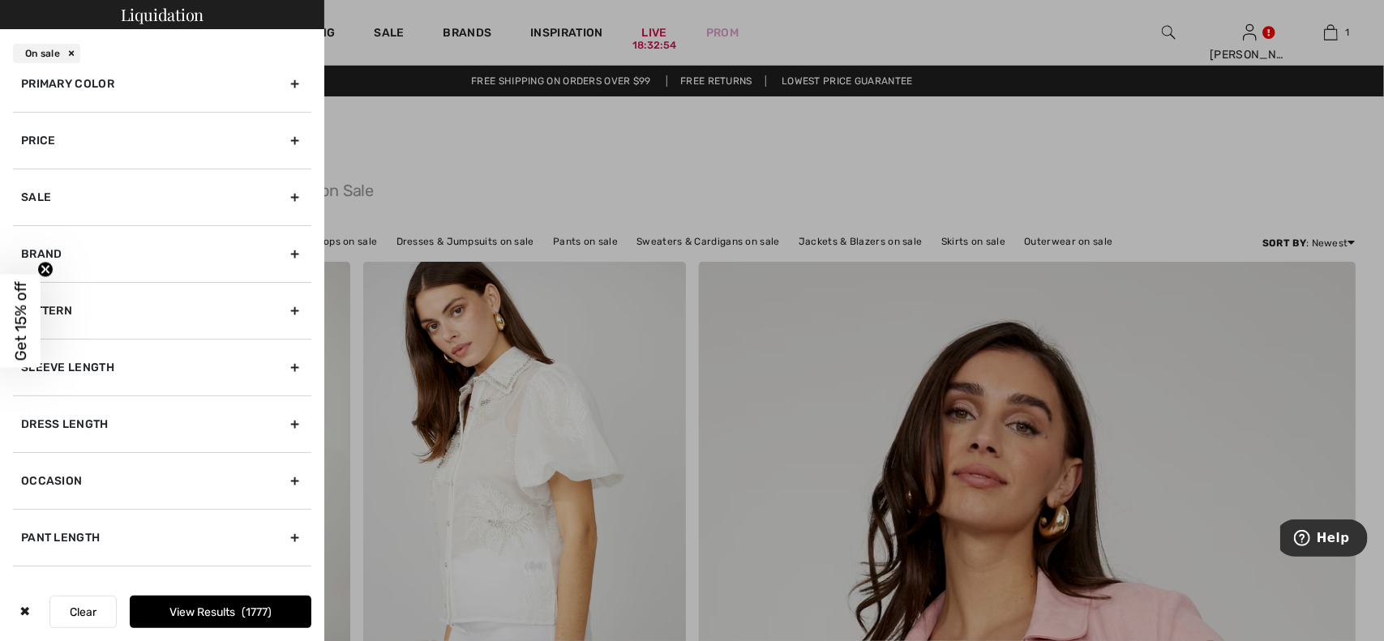
scroll to position [162, 0]
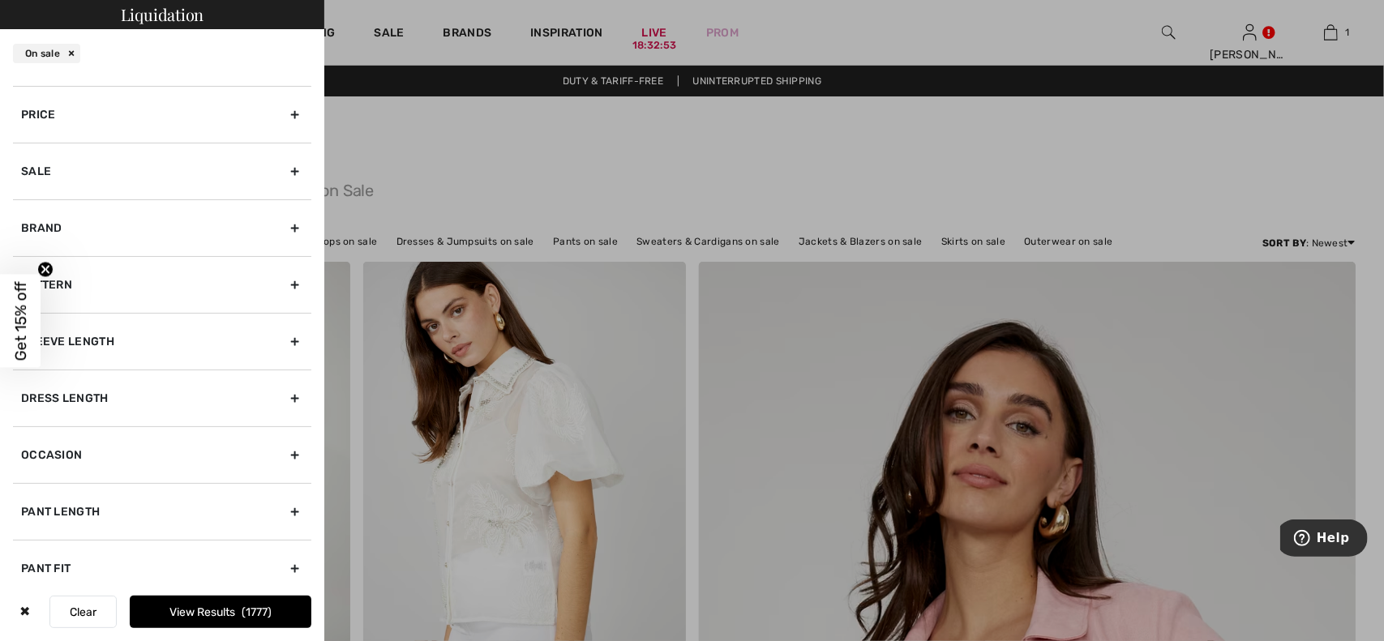
click at [103, 158] on div "Sale" at bounding box center [162, 171] width 298 height 57
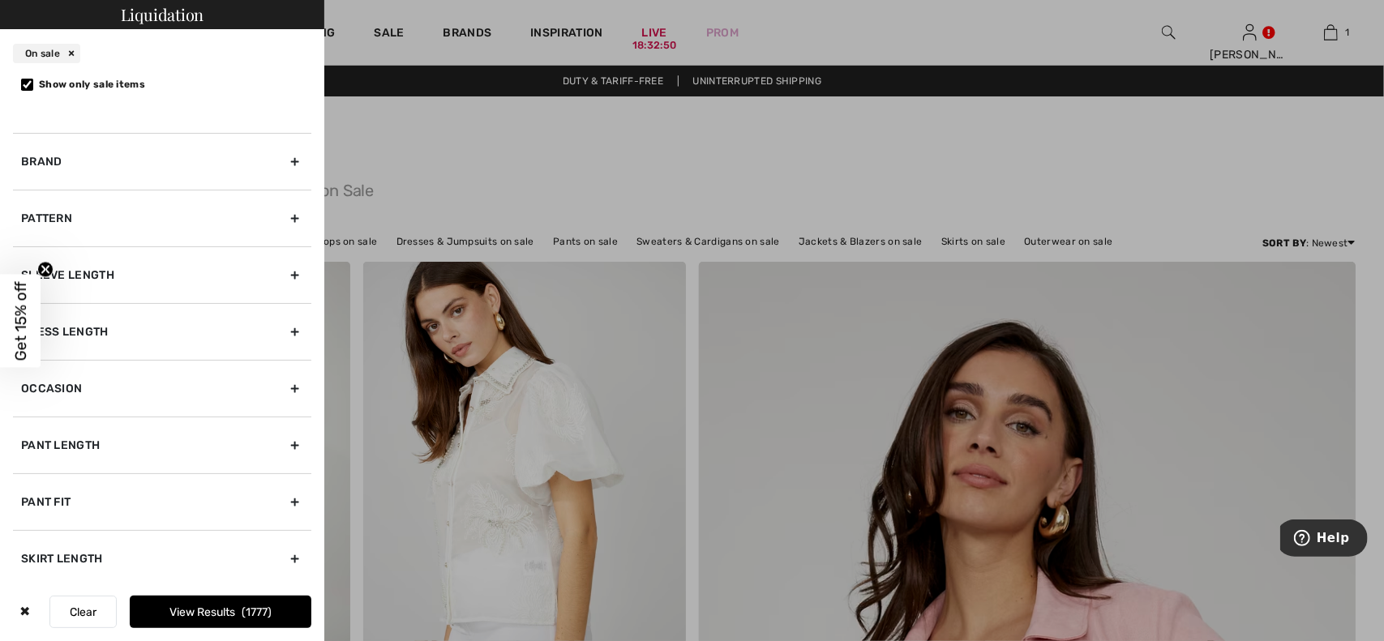
click at [107, 174] on div "Brand" at bounding box center [162, 161] width 298 height 57
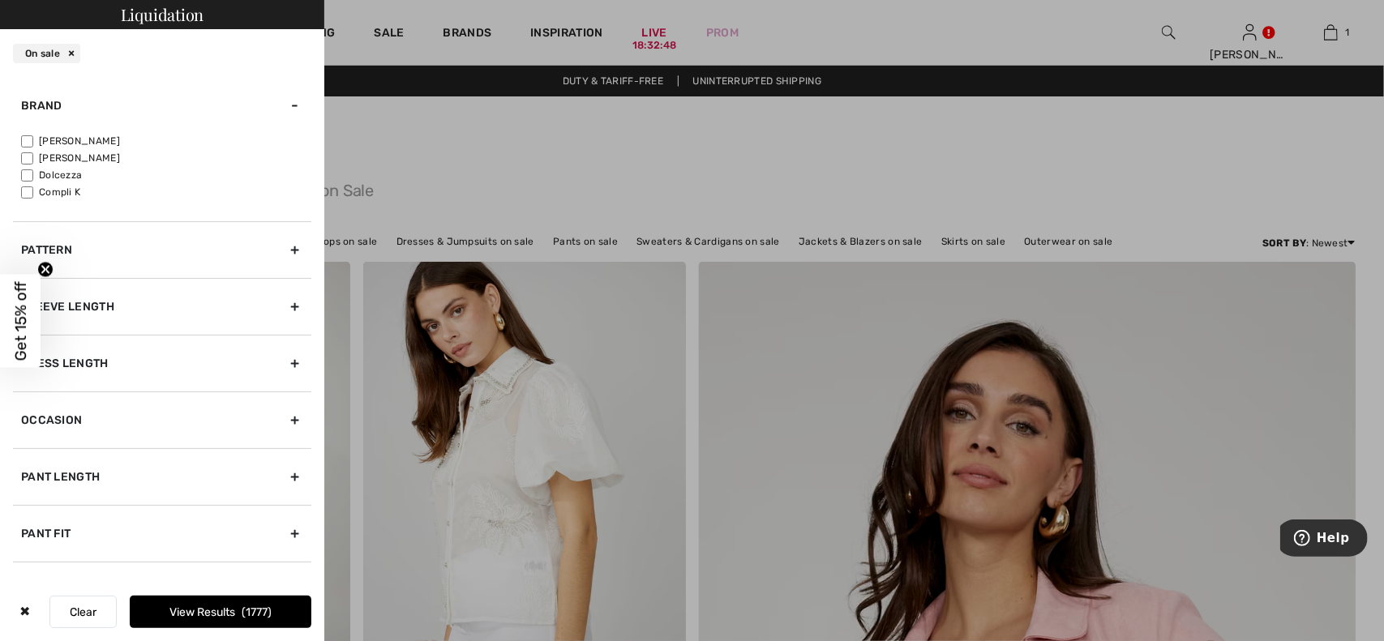
click at [32, 144] on input"] "[PERSON_NAME]" at bounding box center [27, 141] width 12 height 12
checkbox input"] "true"
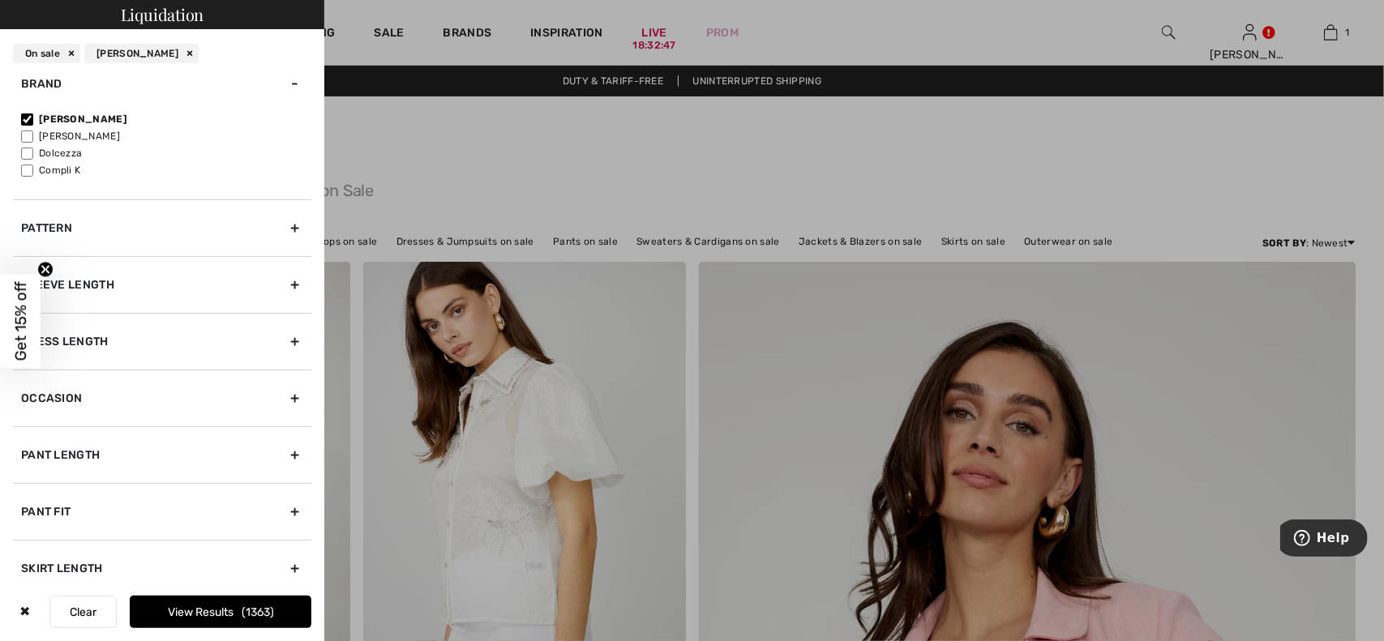
scroll to position [316, 0]
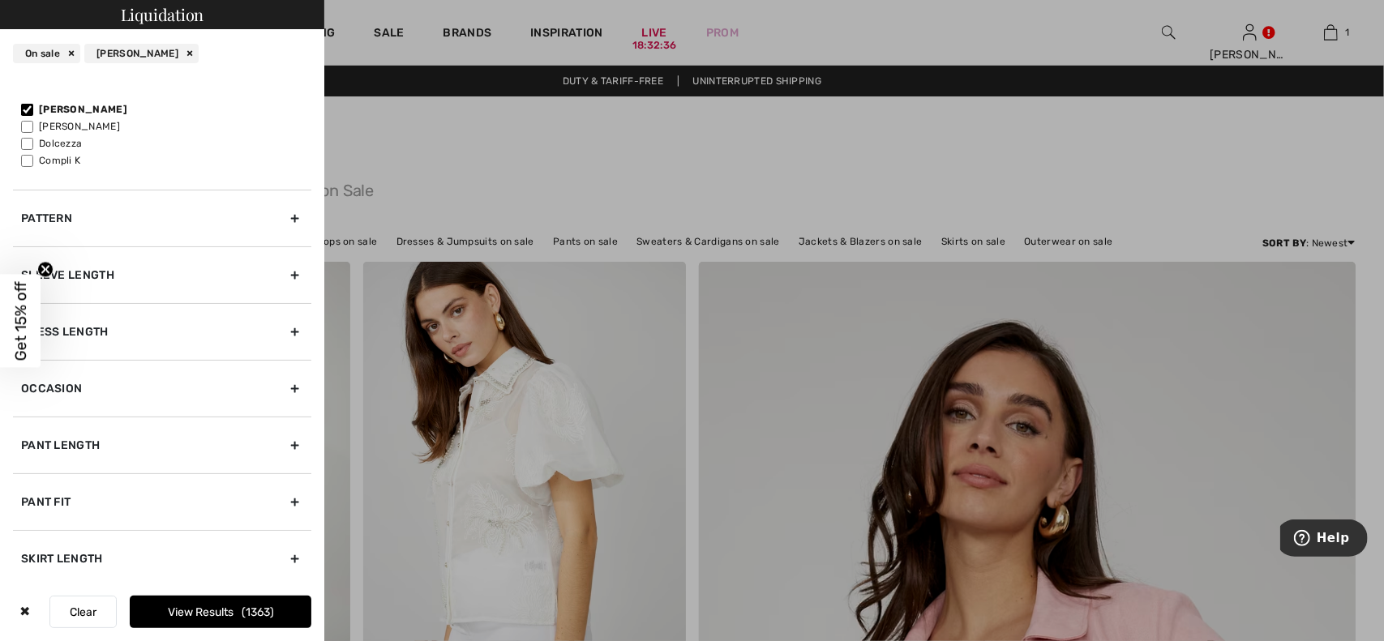
click at [157, 486] on div "Pant Fit" at bounding box center [162, 501] width 298 height 57
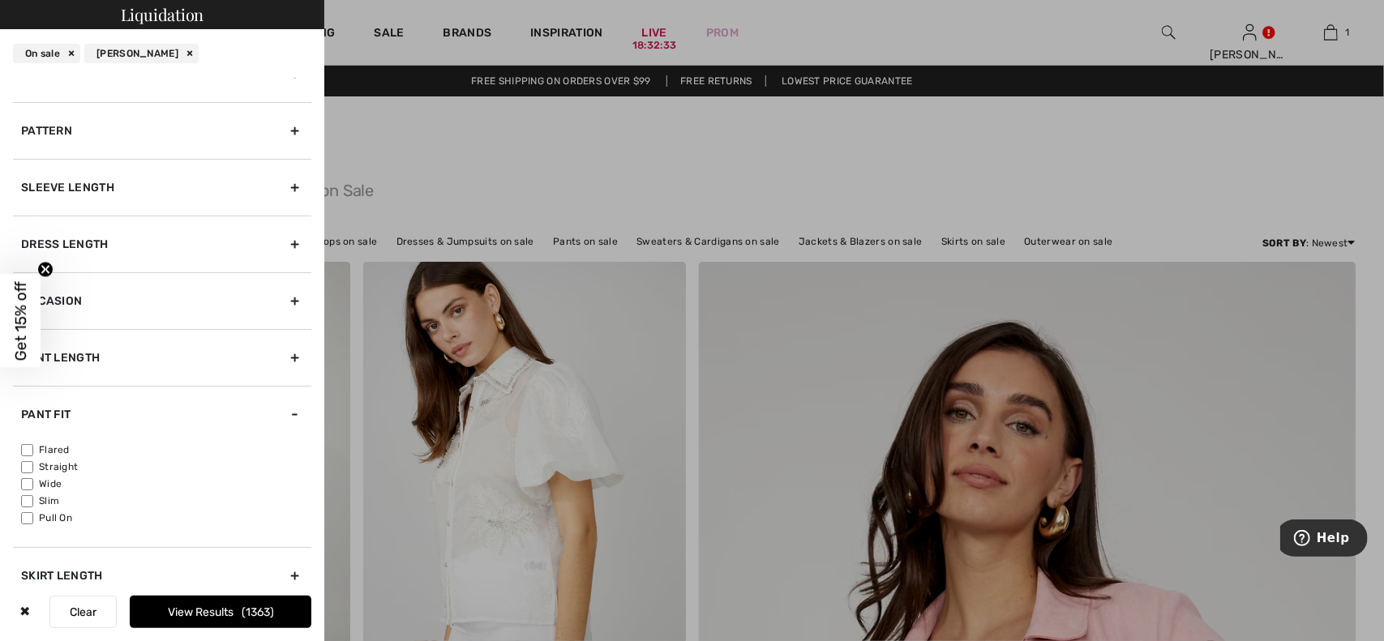
click at [29, 464] on input"] "Straight" at bounding box center [27, 467] width 12 height 12
checkbox input"] "true"
click at [20, 497] on div "Flared Straight Wide Slim Pull On" at bounding box center [162, 495] width 298 height 105
click at [28, 495] on input"] "Slim" at bounding box center [27, 501] width 12 height 12
checkbox input"] "true"
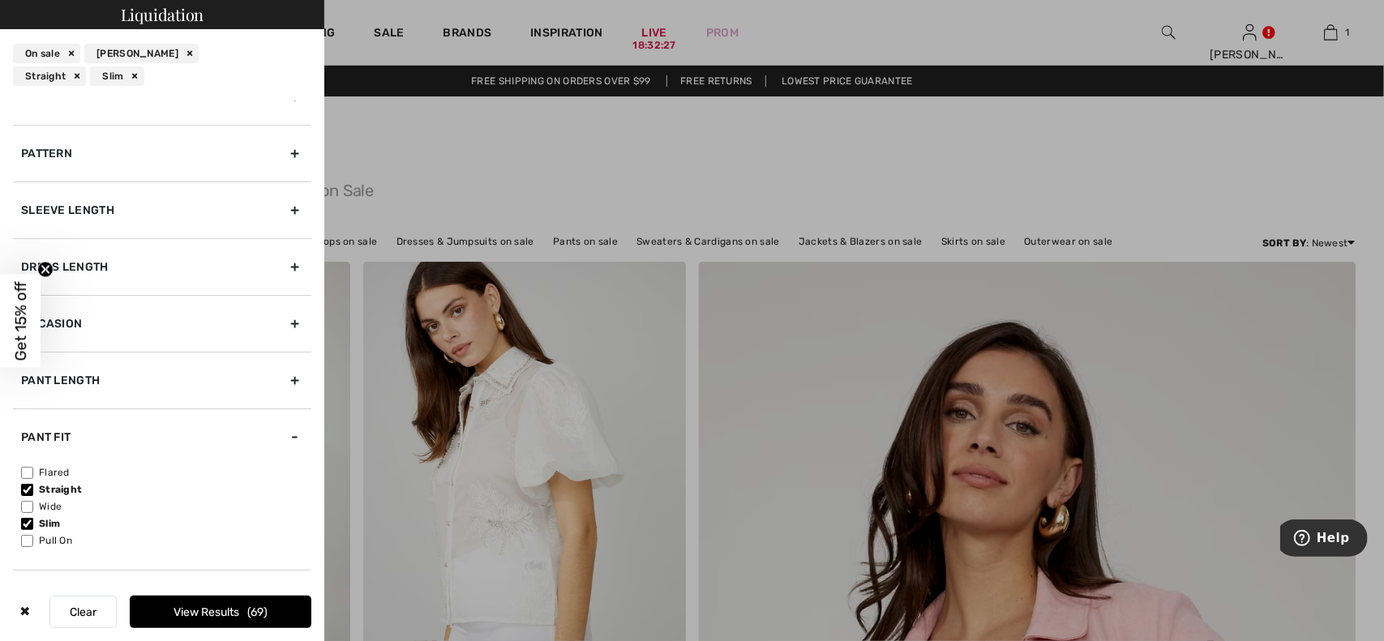
click at [30, 538] on input"] "Pull On" at bounding box center [27, 541] width 12 height 12
checkbox input"] "true"
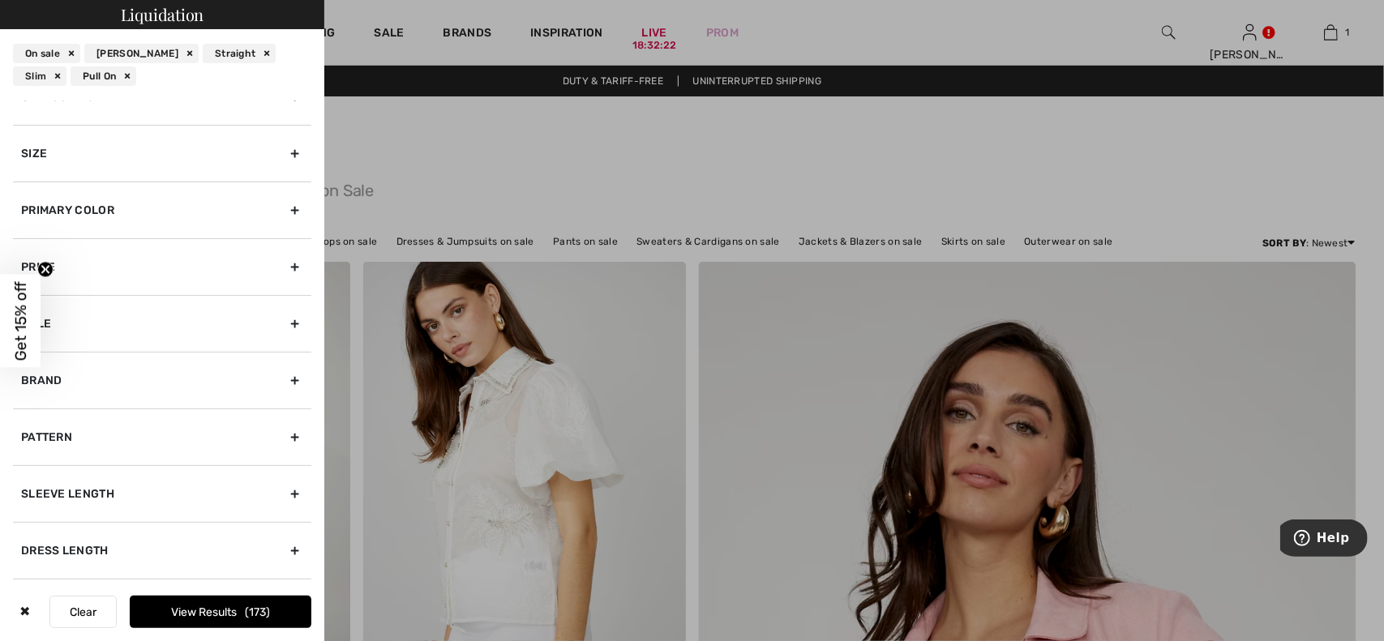
scroll to position [0, 0]
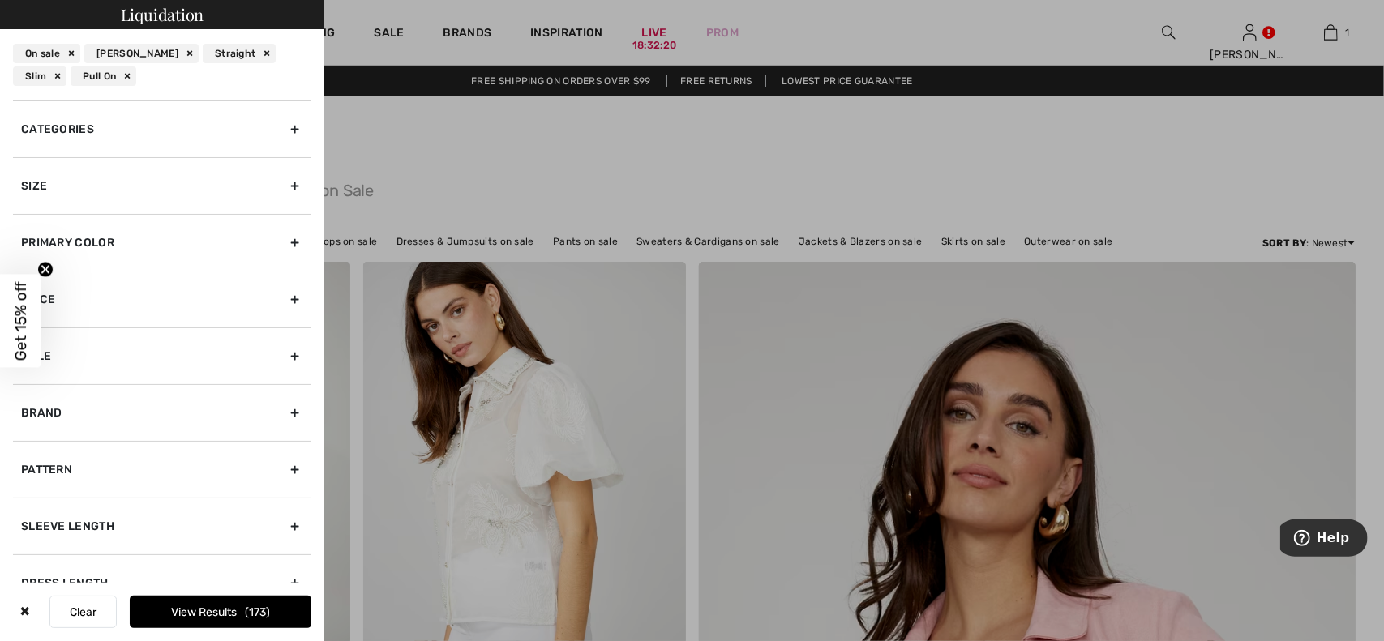
click at [228, 238] on div "Primary Color" at bounding box center [162, 242] width 298 height 57
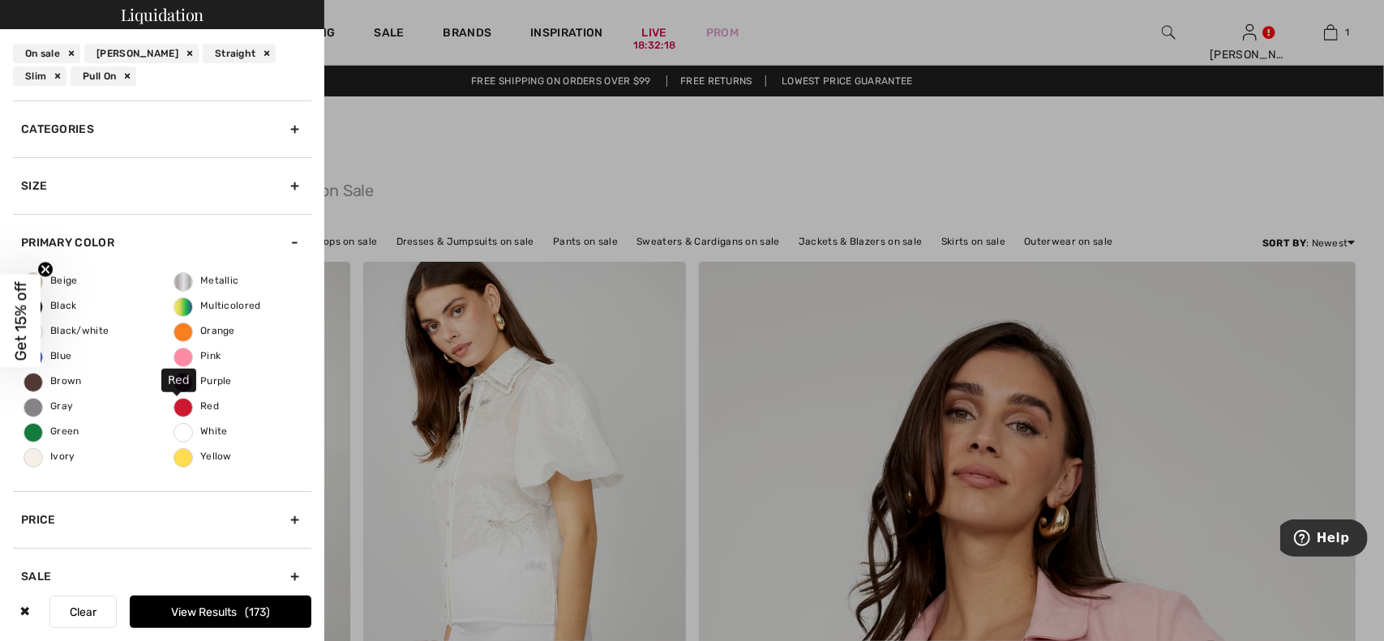
click at [191, 406] on span "Red" at bounding box center [196, 406] width 45 height 11
click at [0, 0] on input "Red" at bounding box center [0, 0] width 0 height 0
click at [176, 602] on button "View Results 6" at bounding box center [221, 612] width 182 height 32
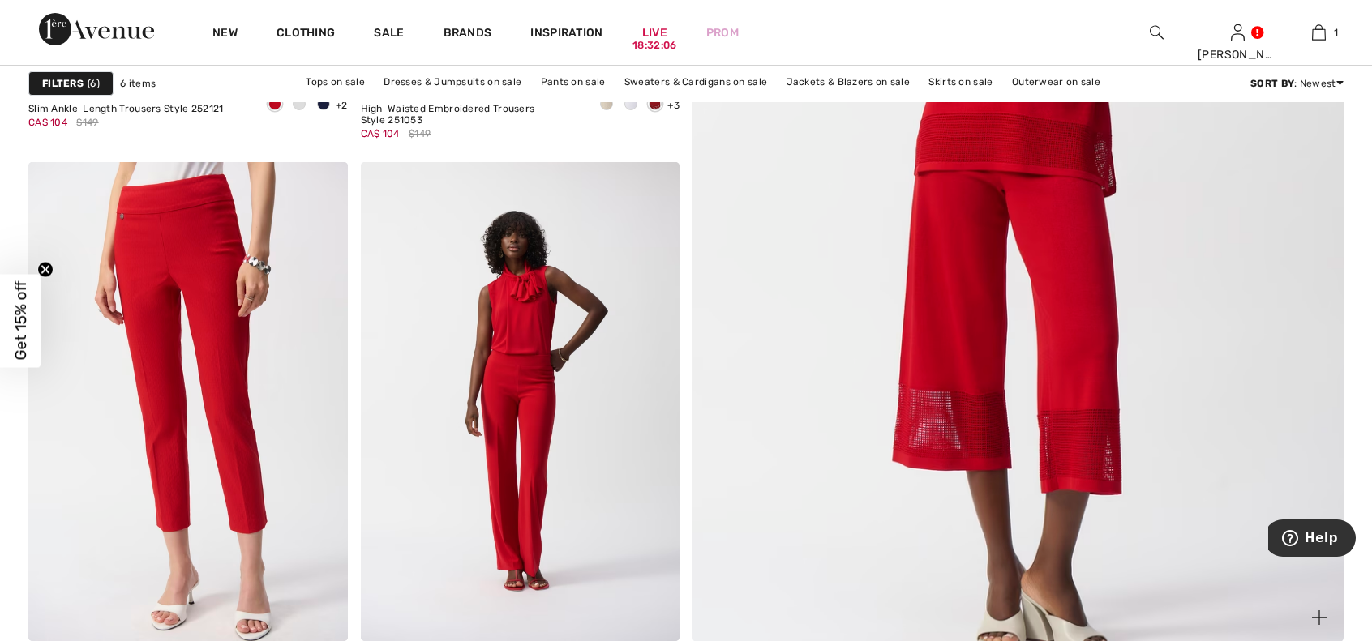
scroll to position [730, 0]
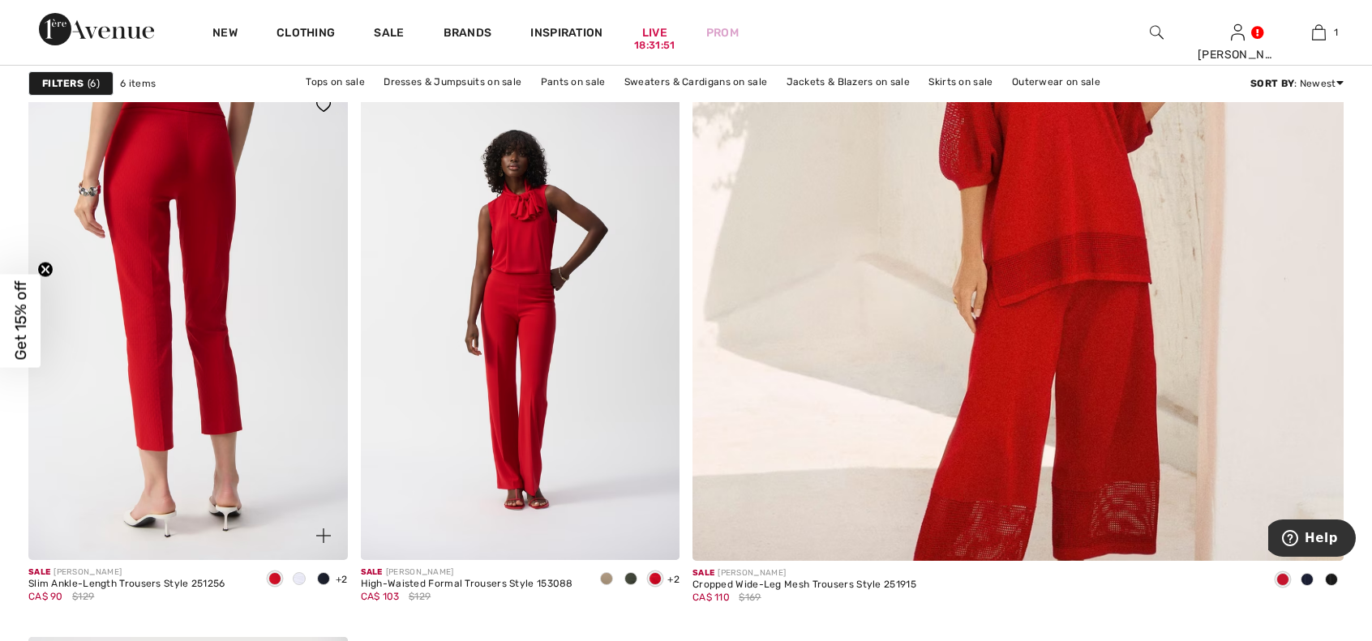
click at [162, 382] on img at bounding box center [187, 320] width 319 height 478
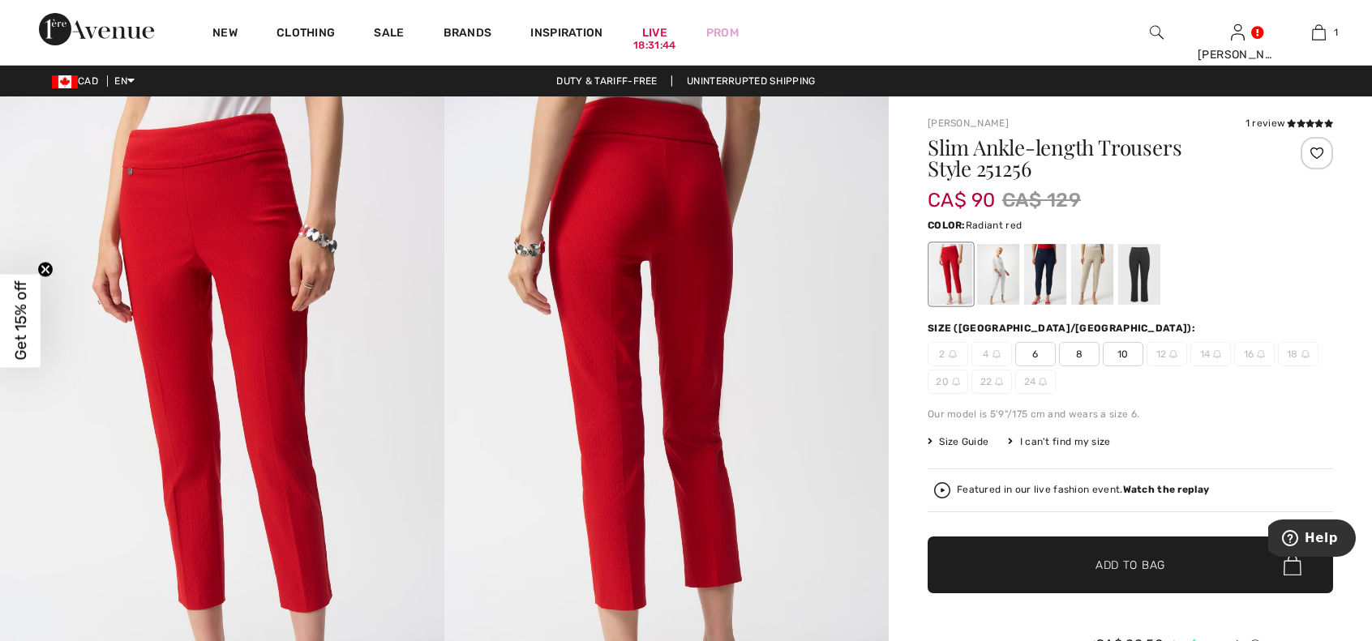
click at [1135, 361] on span "10" at bounding box center [1123, 354] width 41 height 24
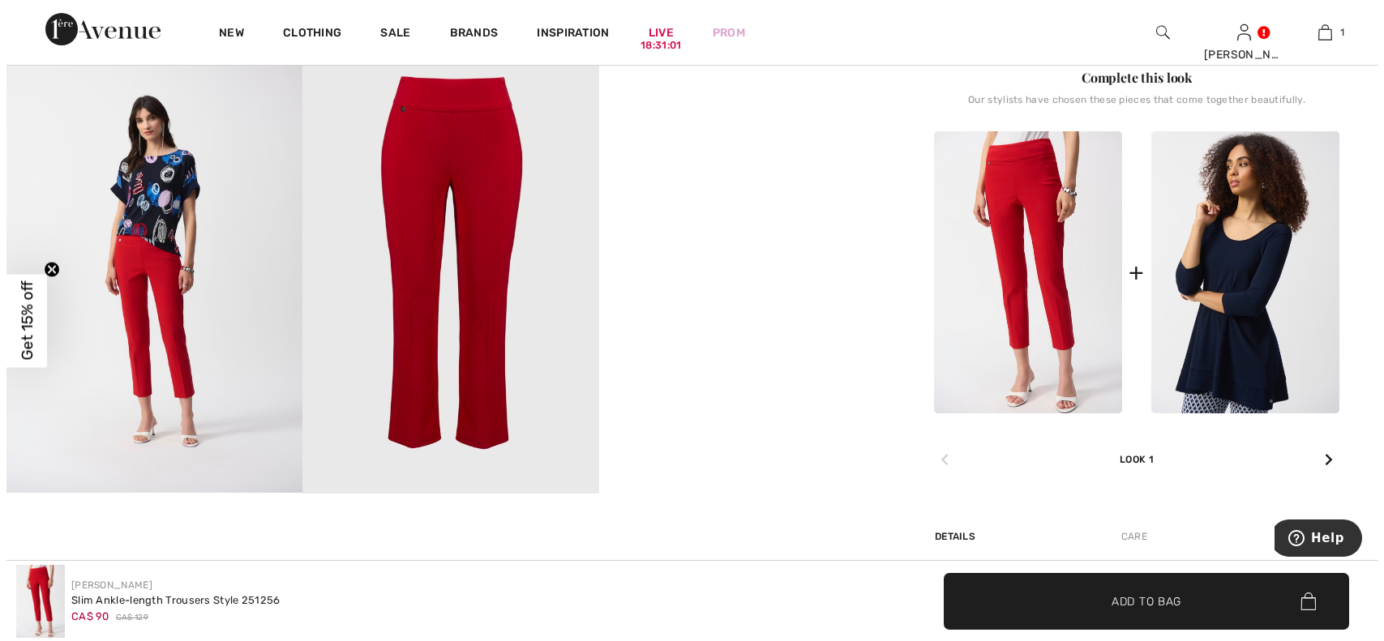
scroll to position [649, 0]
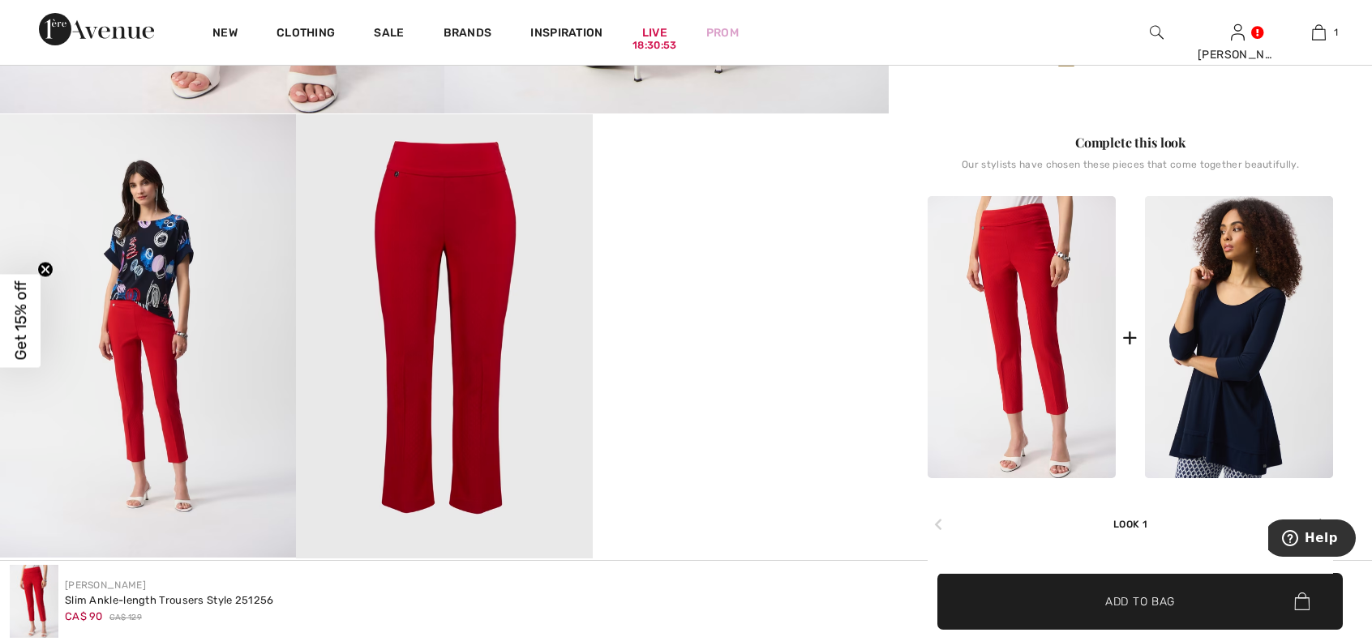
click at [458, 362] on img at bounding box center [444, 336] width 296 height 444
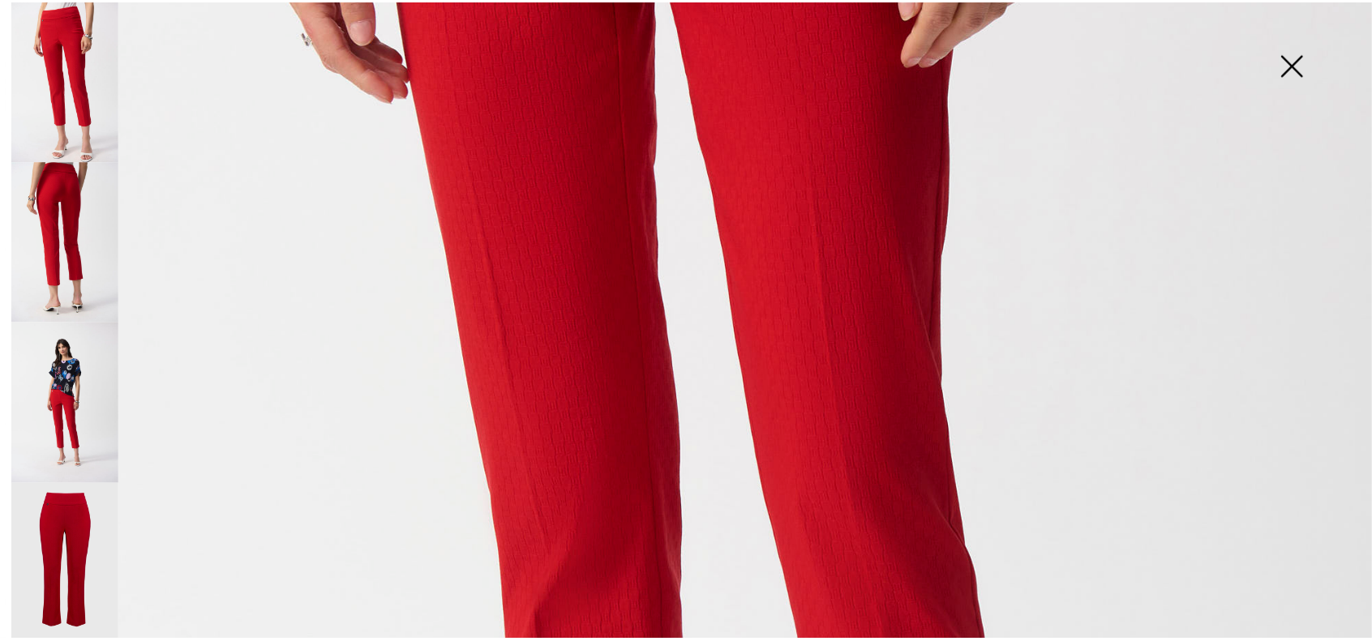
scroll to position [603, 0]
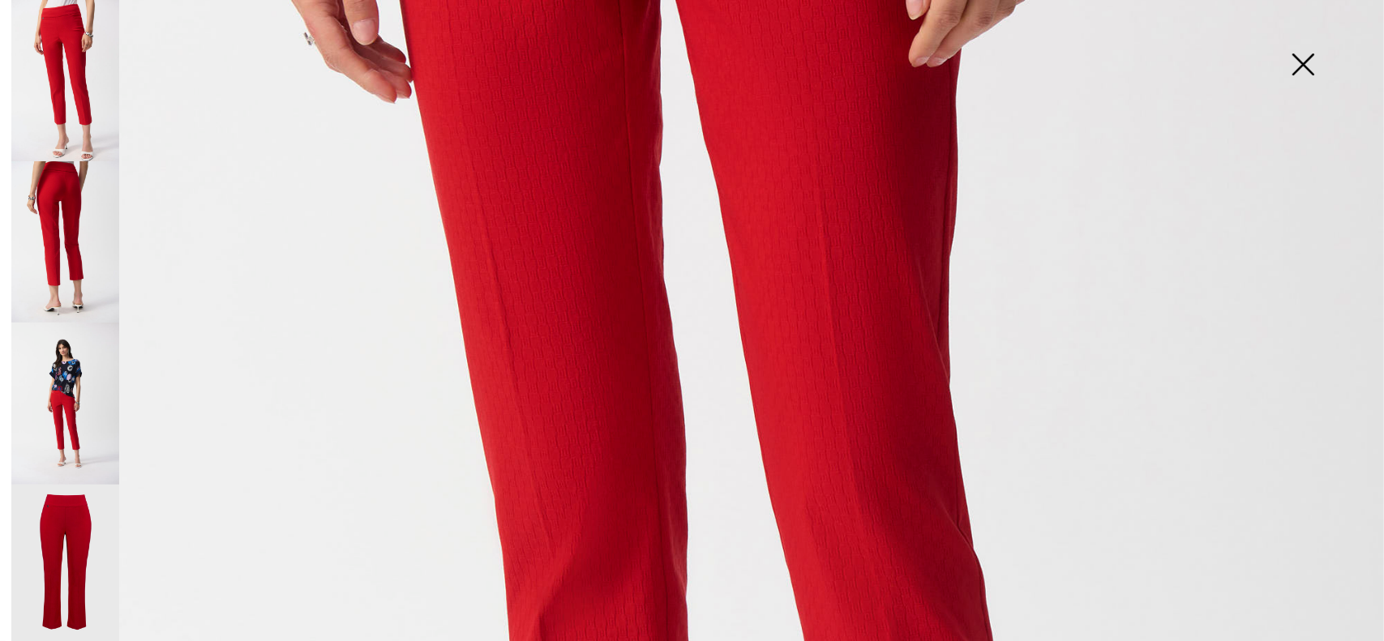
click at [1301, 80] on img at bounding box center [1302, 66] width 81 height 84
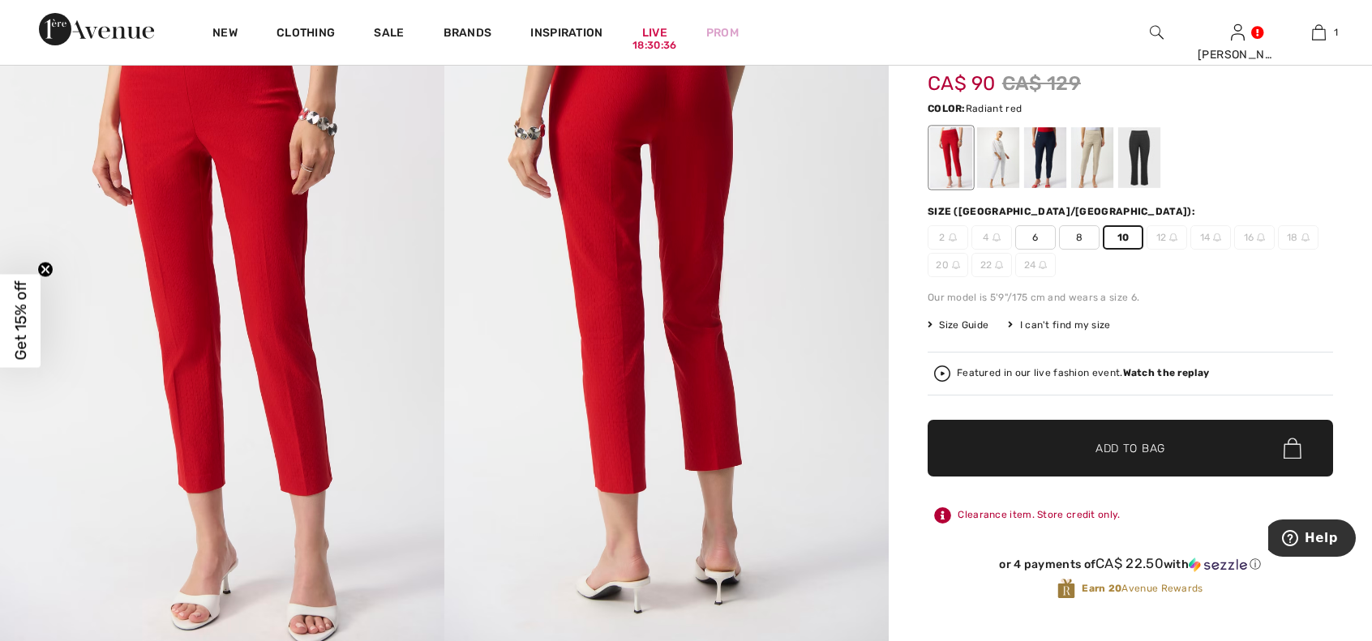
scroll to position [81, 0]
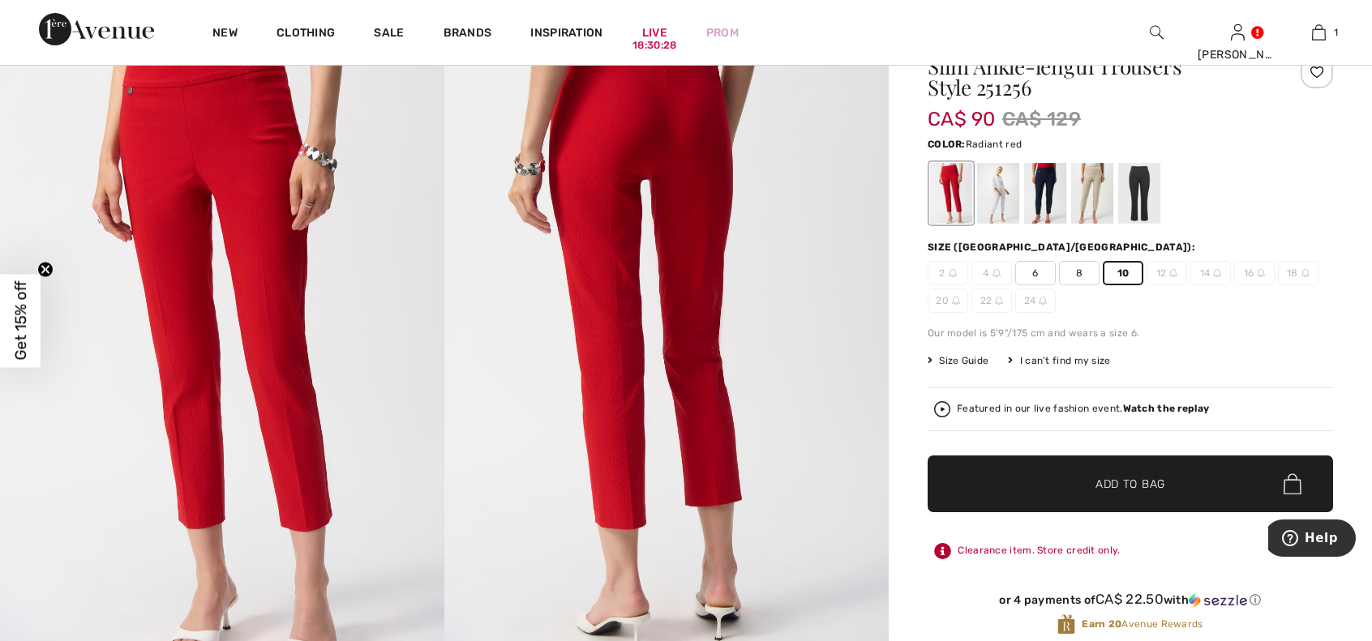
click at [981, 362] on span "Size Guide" at bounding box center [958, 360] width 61 height 15
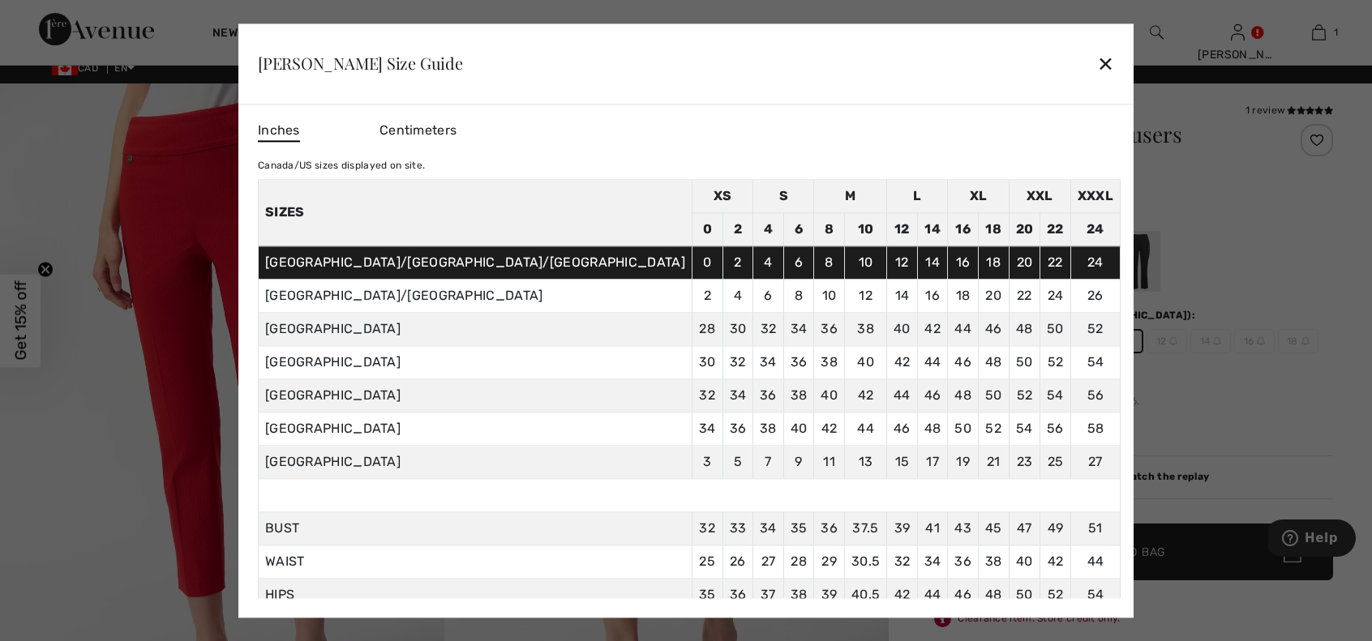
scroll to position [0, 0]
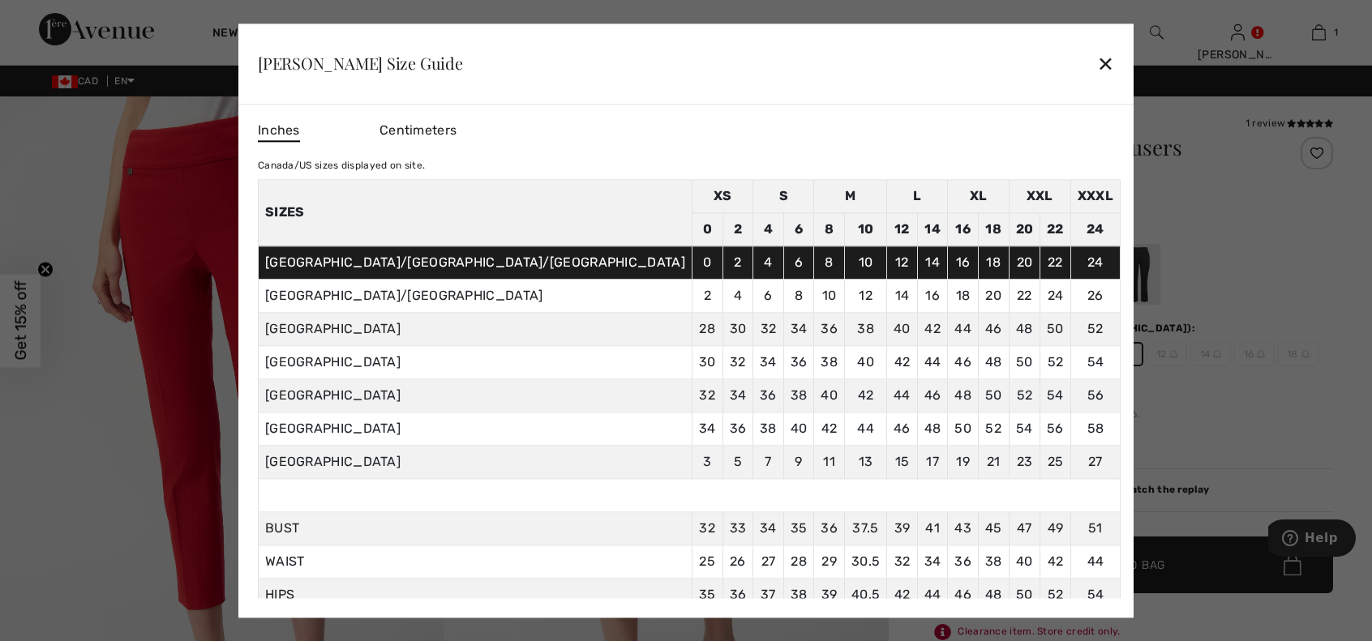
click at [300, 131] on span "Inches" at bounding box center [279, 131] width 42 height 21
click at [844, 268] on td "10" at bounding box center [865, 262] width 42 height 33
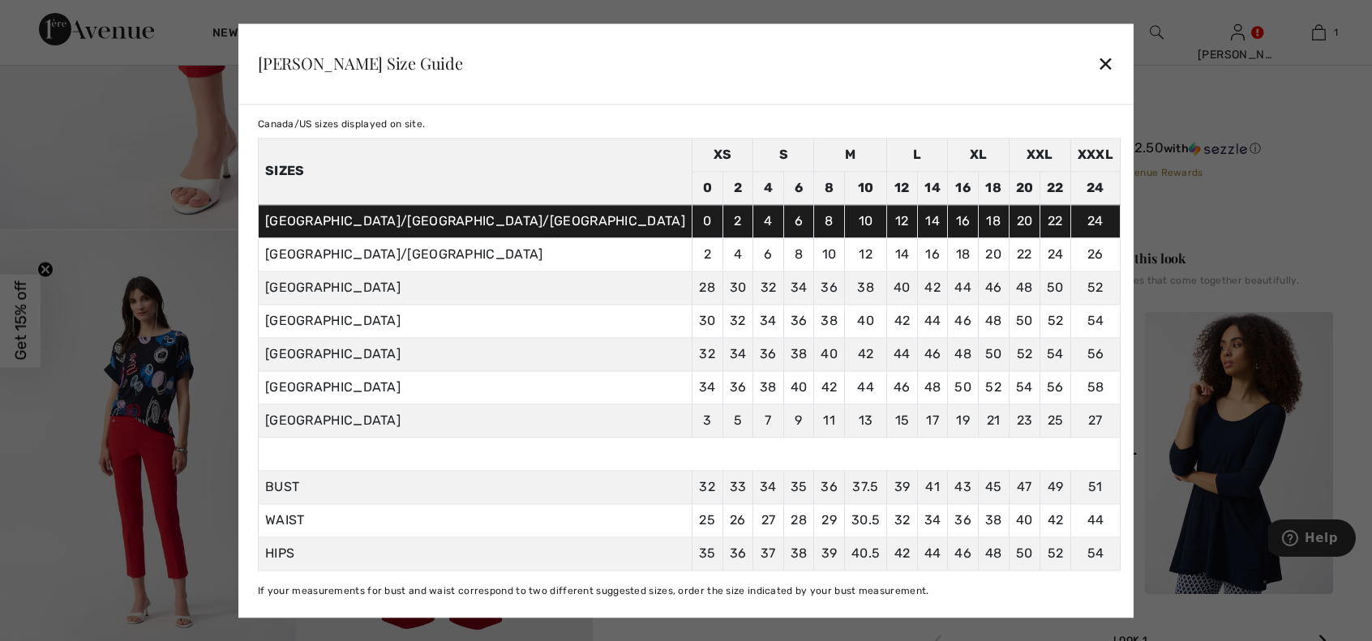
scroll to position [568, 0]
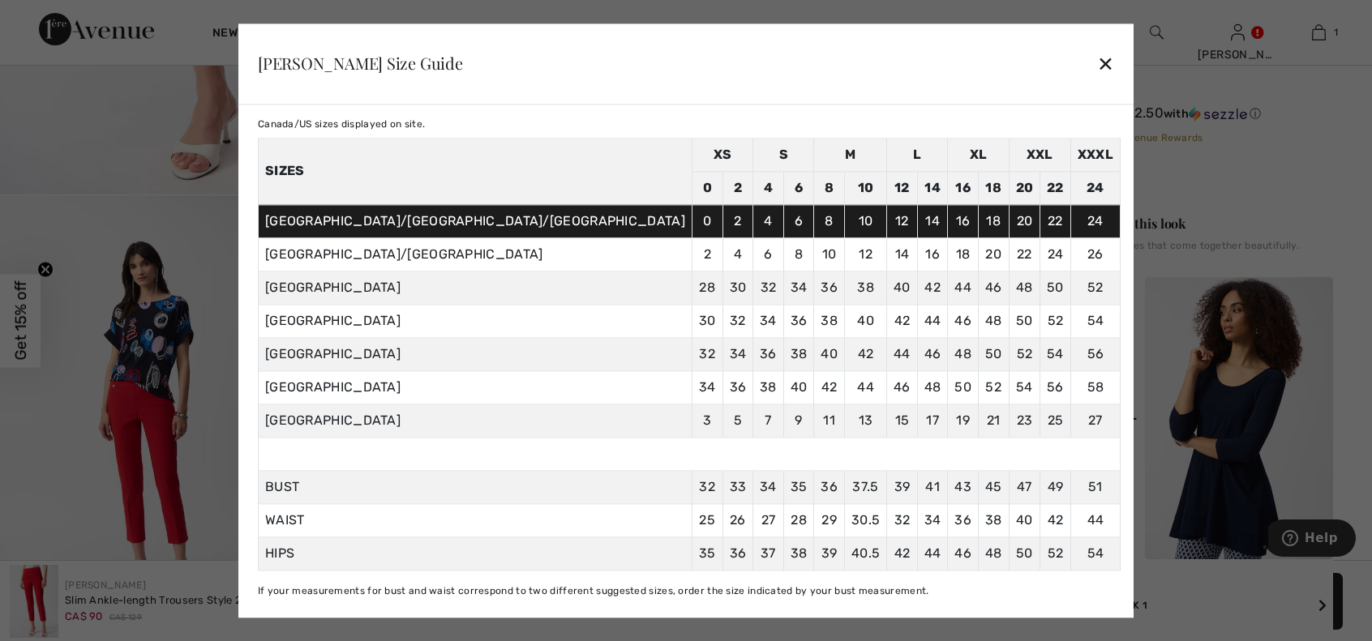
click at [254, 438] on div at bounding box center [686, 320] width 1372 height 641
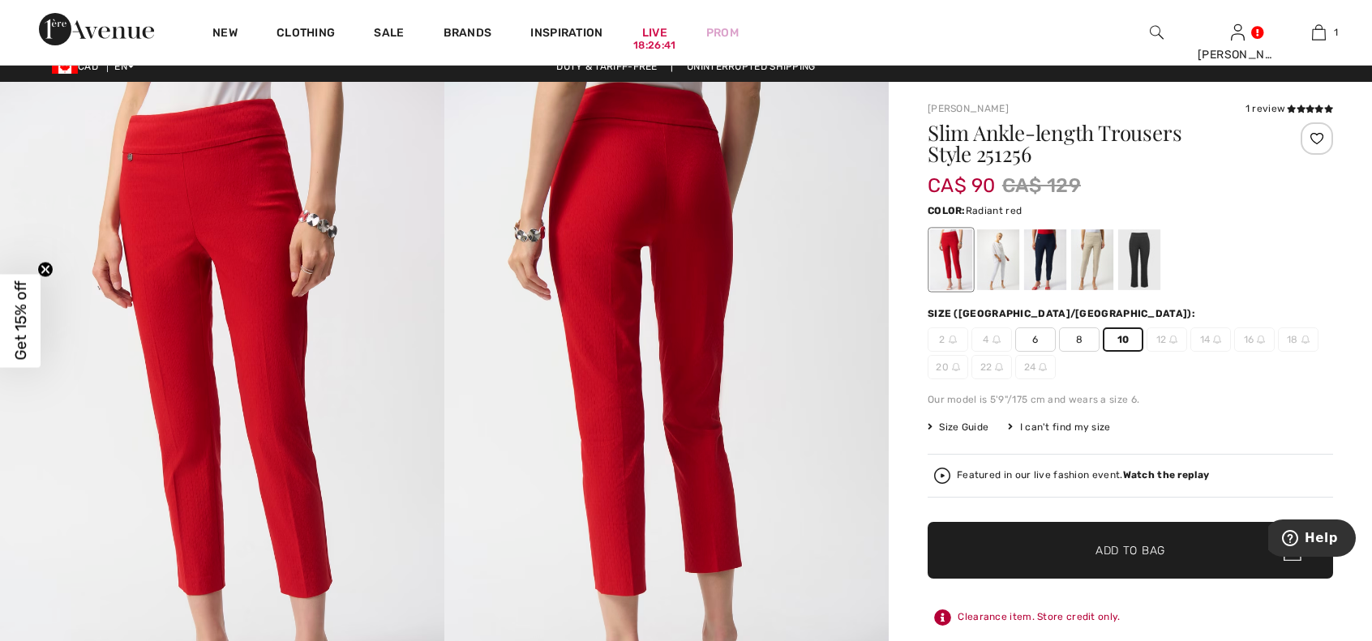
scroll to position [0, 0]
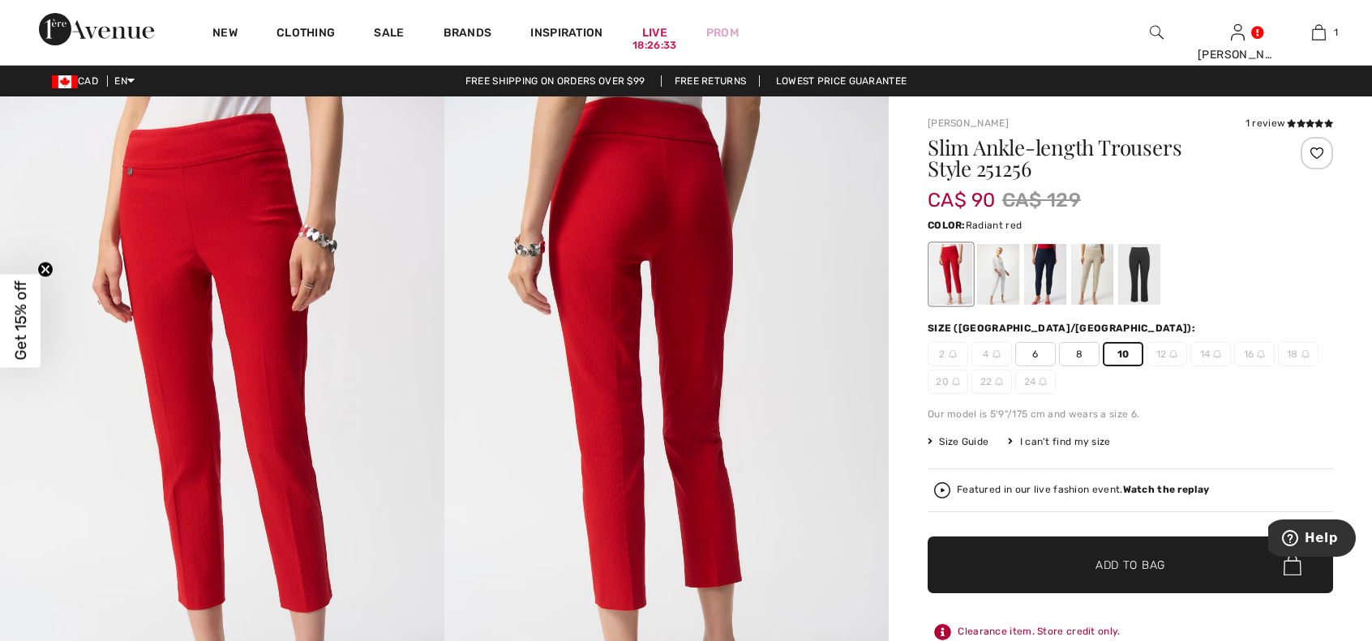
click at [1103, 563] on span "Add to Bag" at bounding box center [1130, 565] width 70 height 17
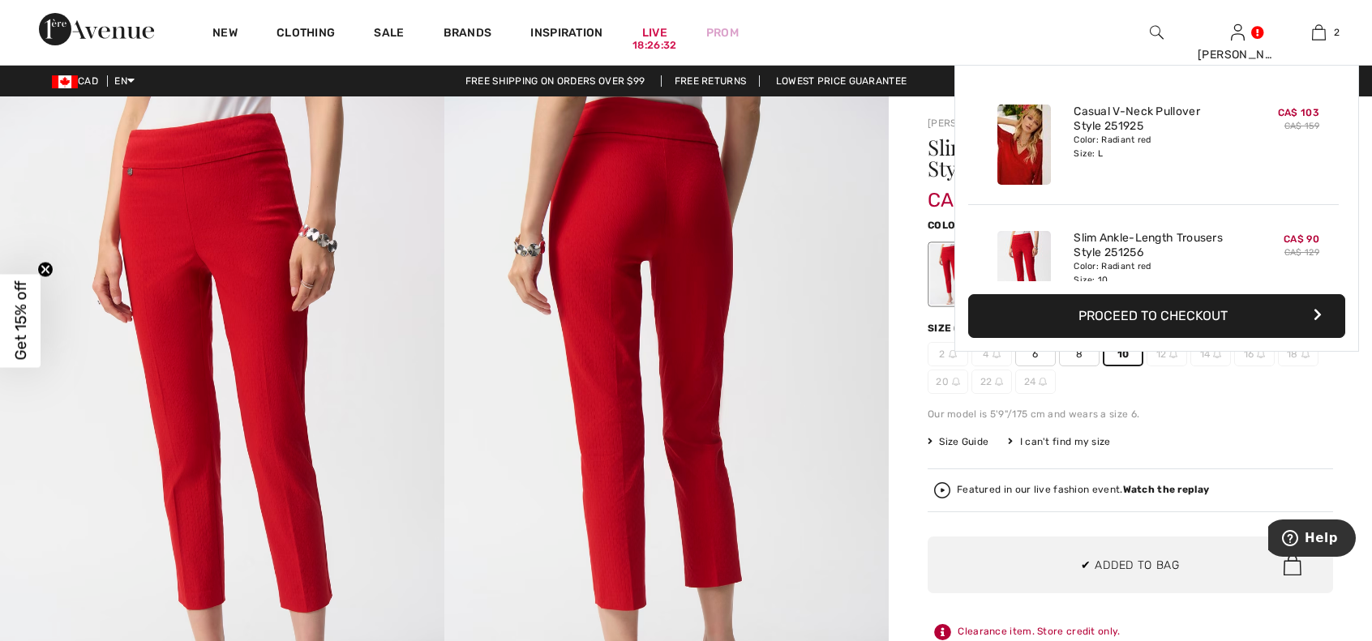
scroll to position [49, 0]
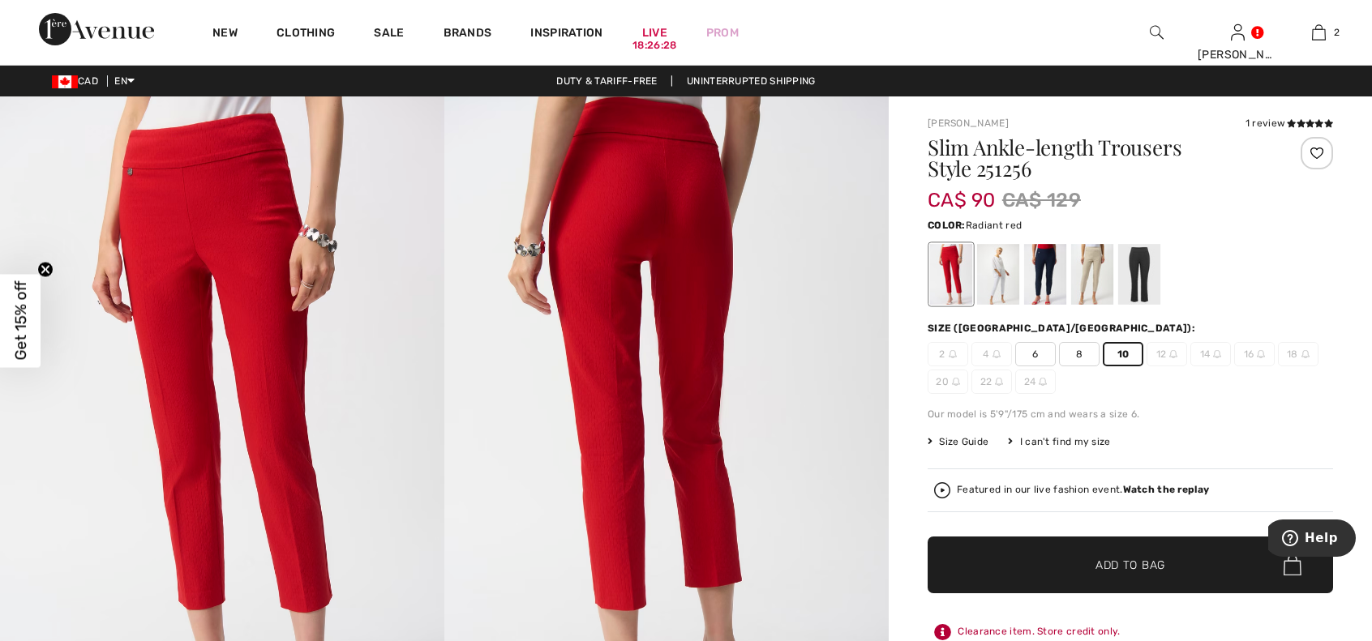
click at [1252, 244] on div at bounding box center [1130, 274] width 405 height 67
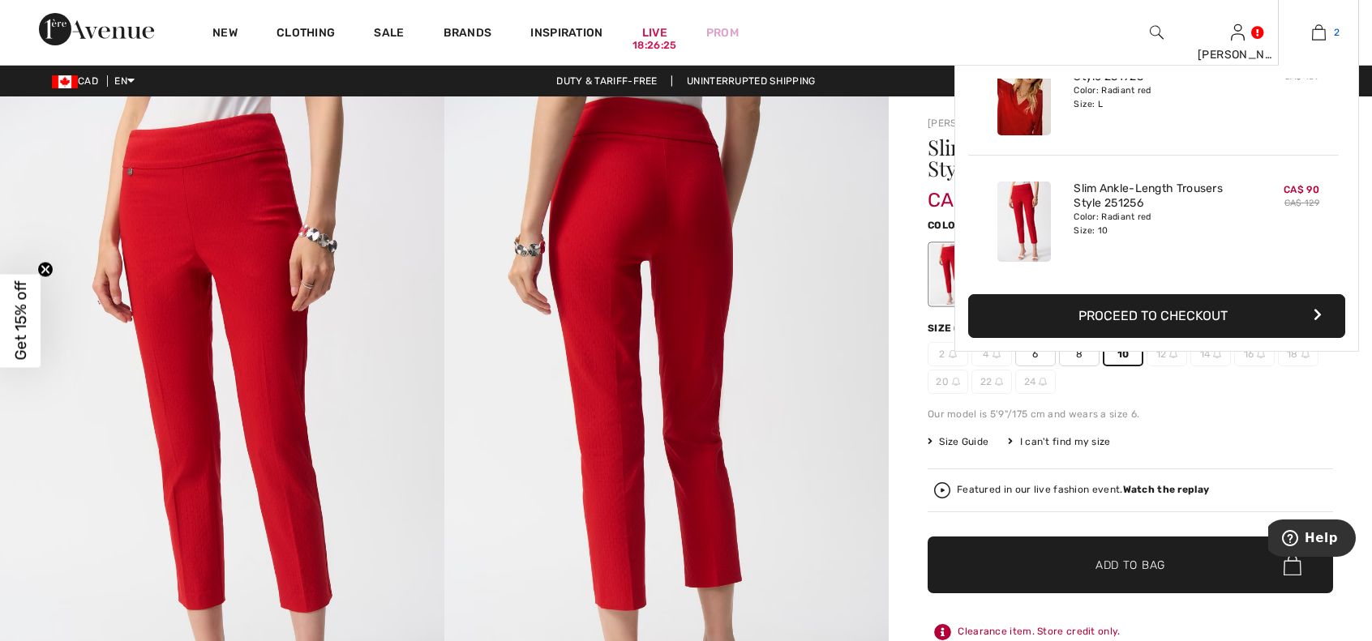
click at [1321, 33] on img at bounding box center [1319, 32] width 14 height 19
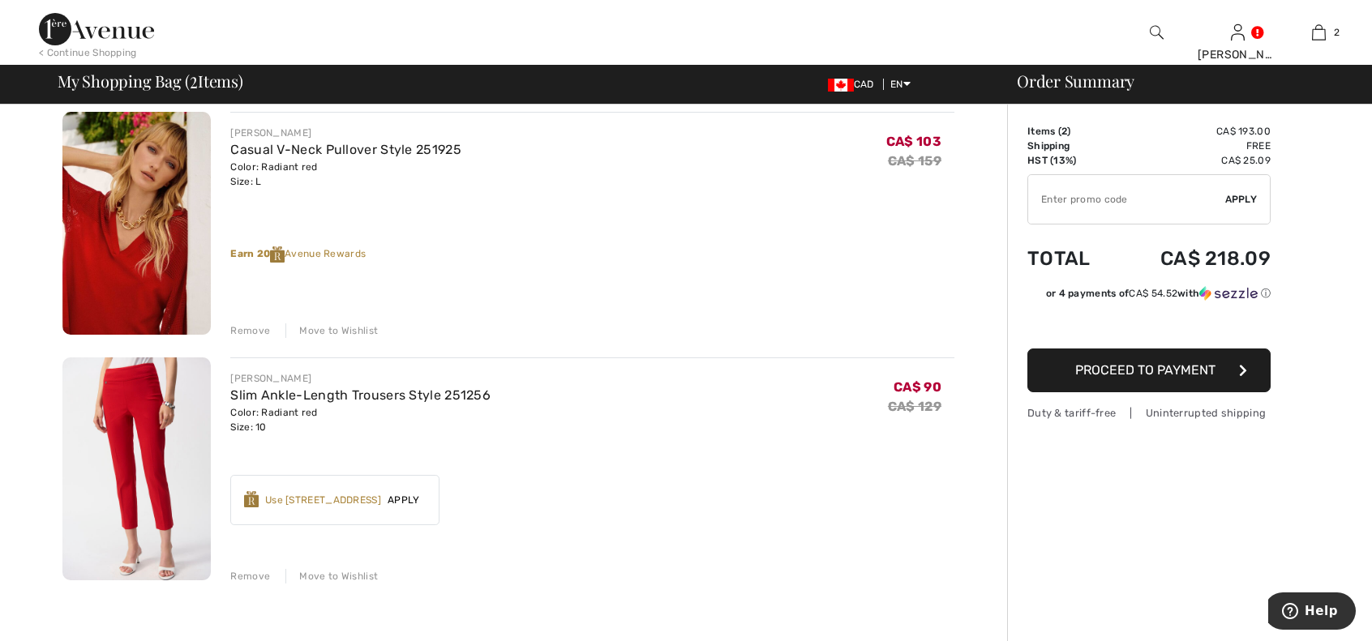
scroll to position [162, 0]
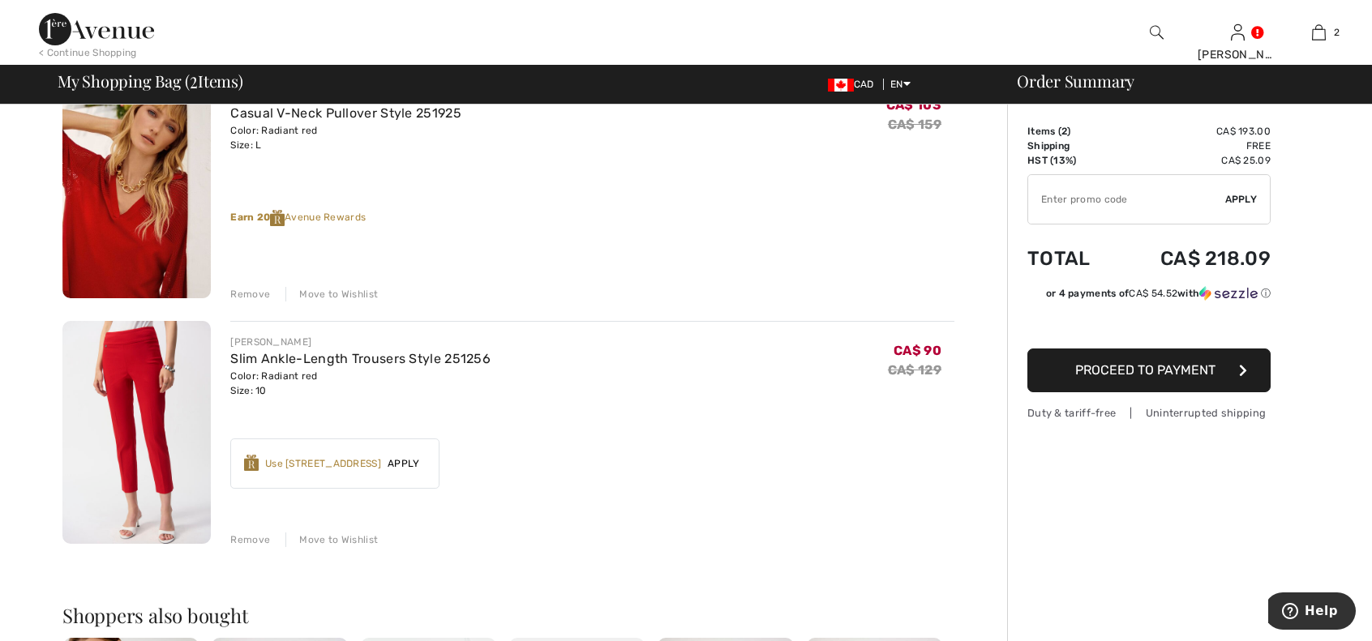
click at [337, 465] on div "Use 600 Avenue Rewards" at bounding box center [323, 463] width 116 height 15
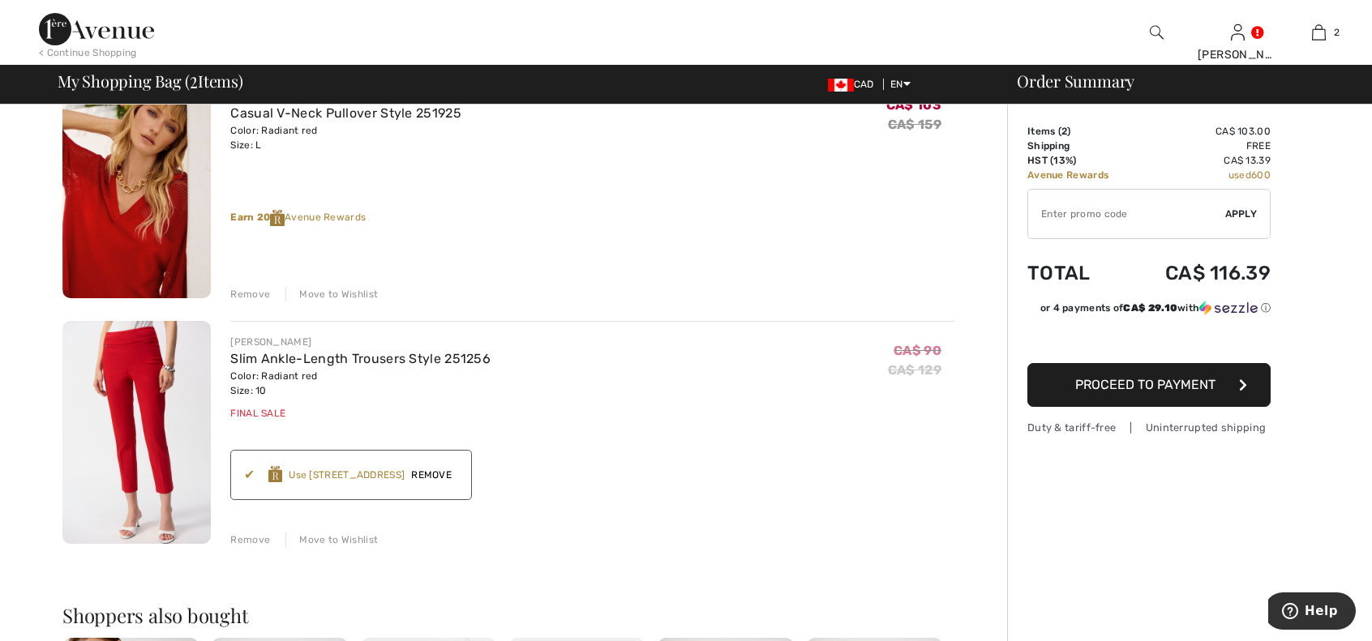
click at [1133, 393] on button "Proceed to Payment" at bounding box center [1148, 385] width 243 height 44
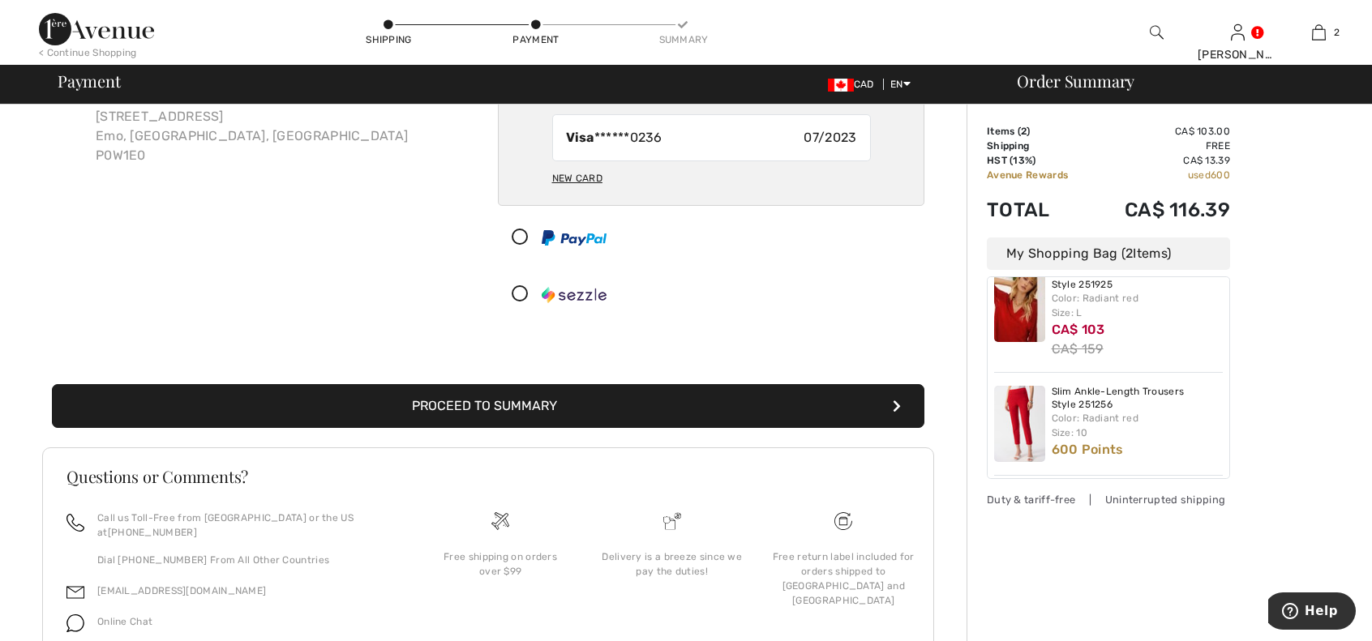
scroll to position [105, 0]
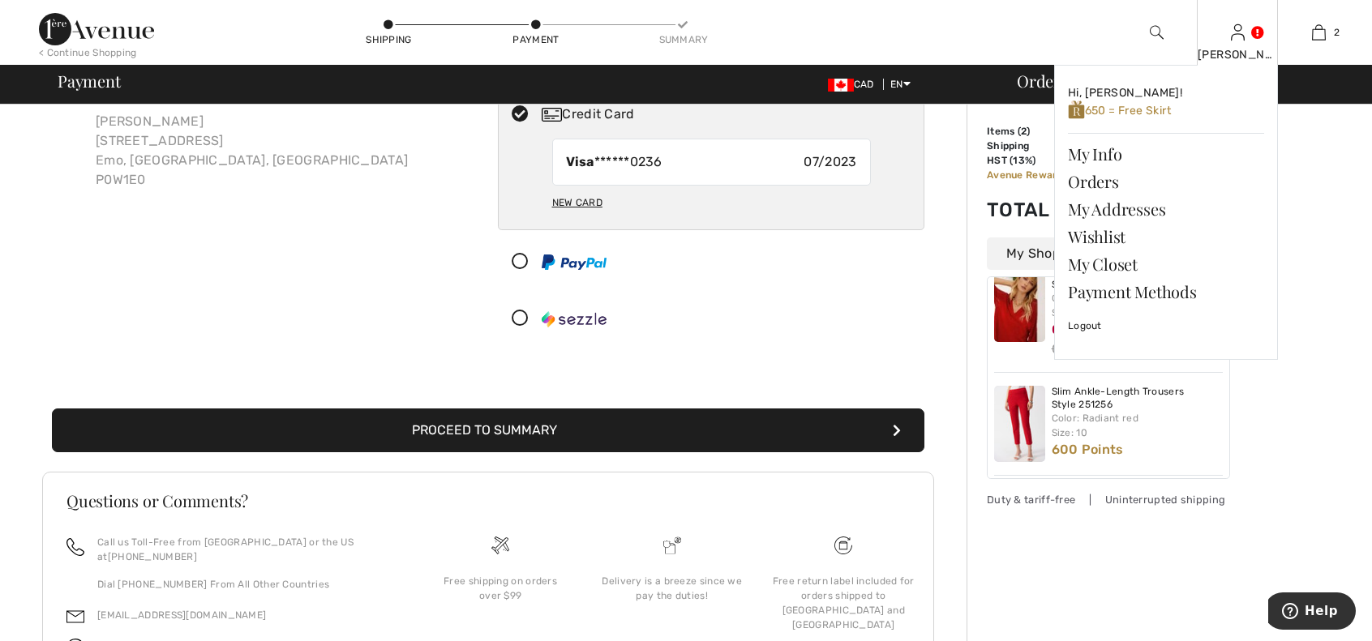
click at [1245, 30] on link at bounding box center [1238, 31] width 14 height 15
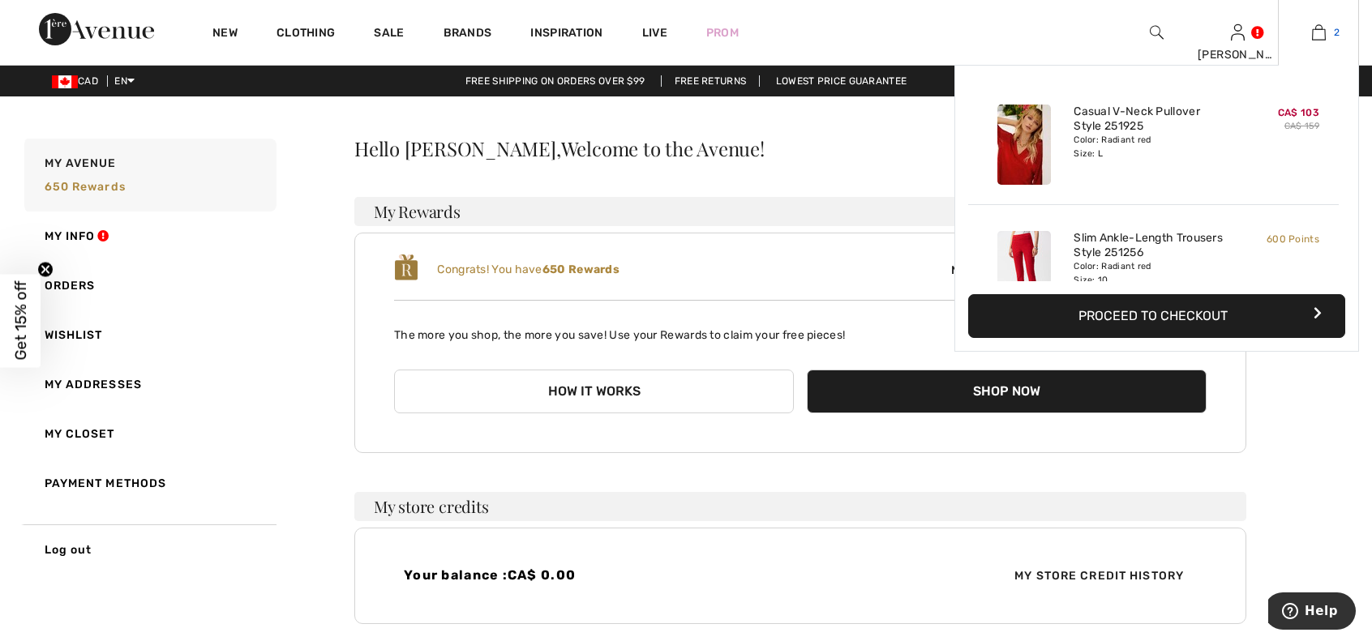
click at [1322, 35] on img at bounding box center [1319, 32] width 14 height 19
click at [1121, 317] on button "Proceed to Checkout" at bounding box center [1156, 316] width 377 height 44
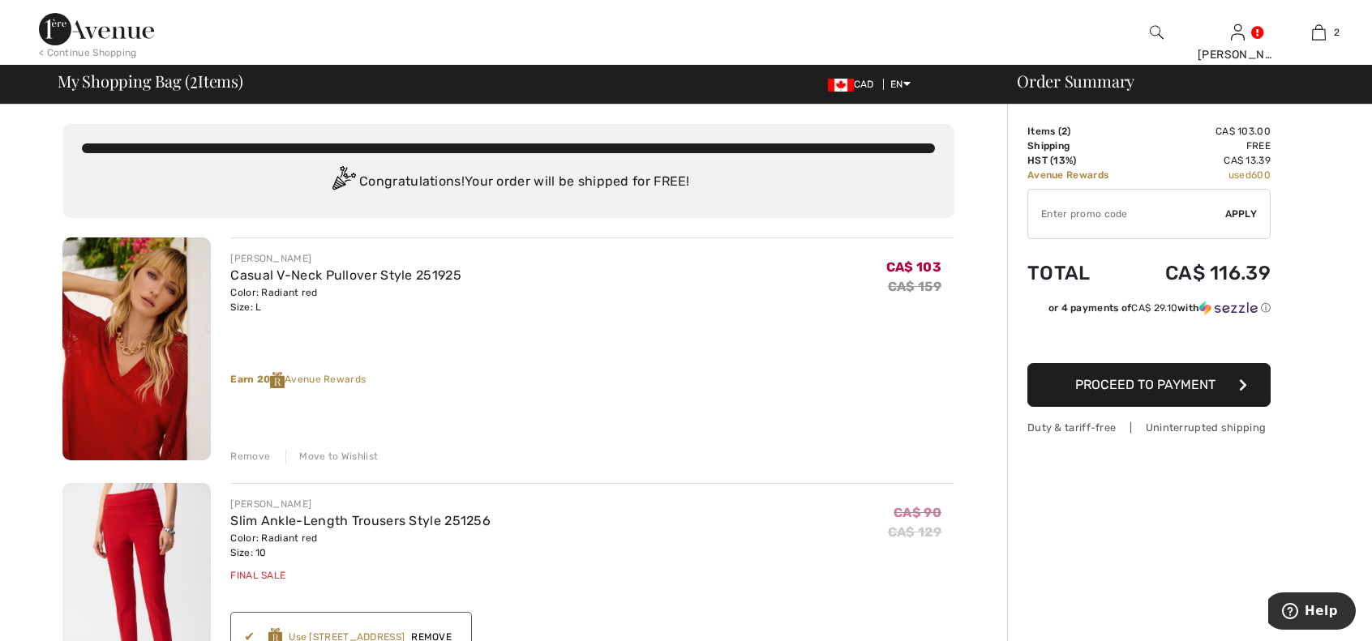
click at [1130, 394] on button "Proceed to Payment" at bounding box center [1148, 385] width 243 height 44
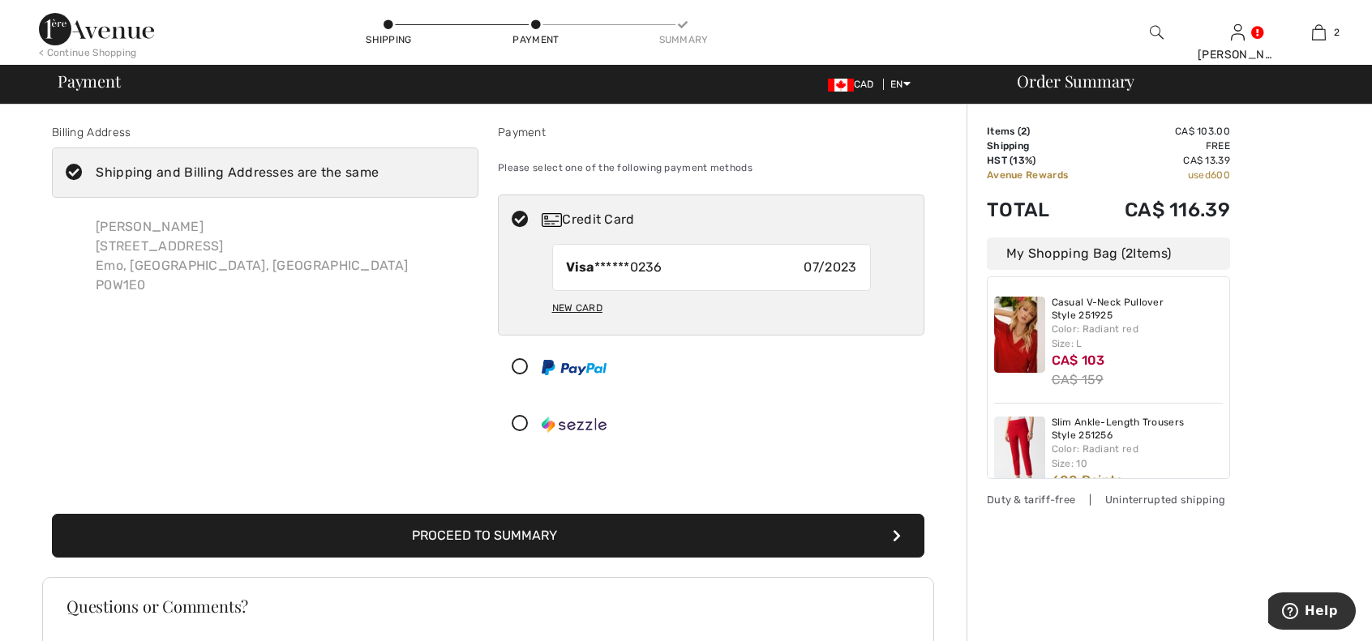
click at [718, 264] on div "Visa ******0236 07/2023" at bounding box center [711, 267] width 319 height 47
click at [572, 299] on div "New Card" at bounding box center [577, 308] width 50 height 28
radio input "true"
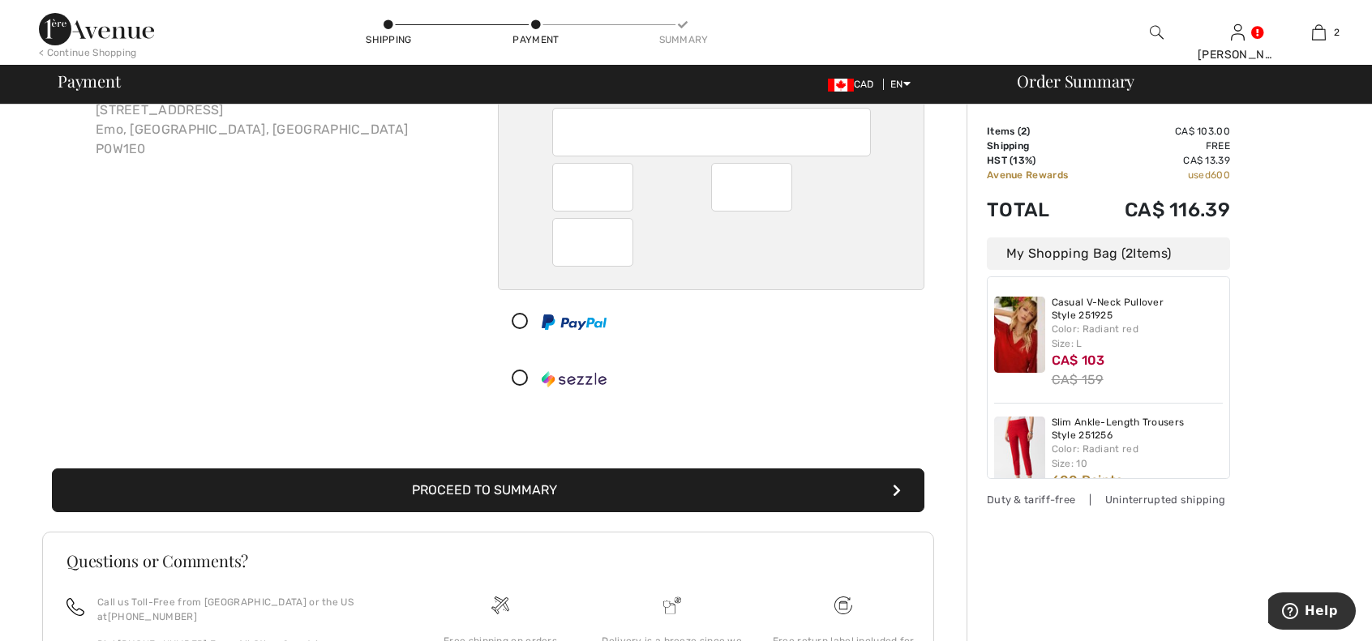
scroll to position [162, 0]
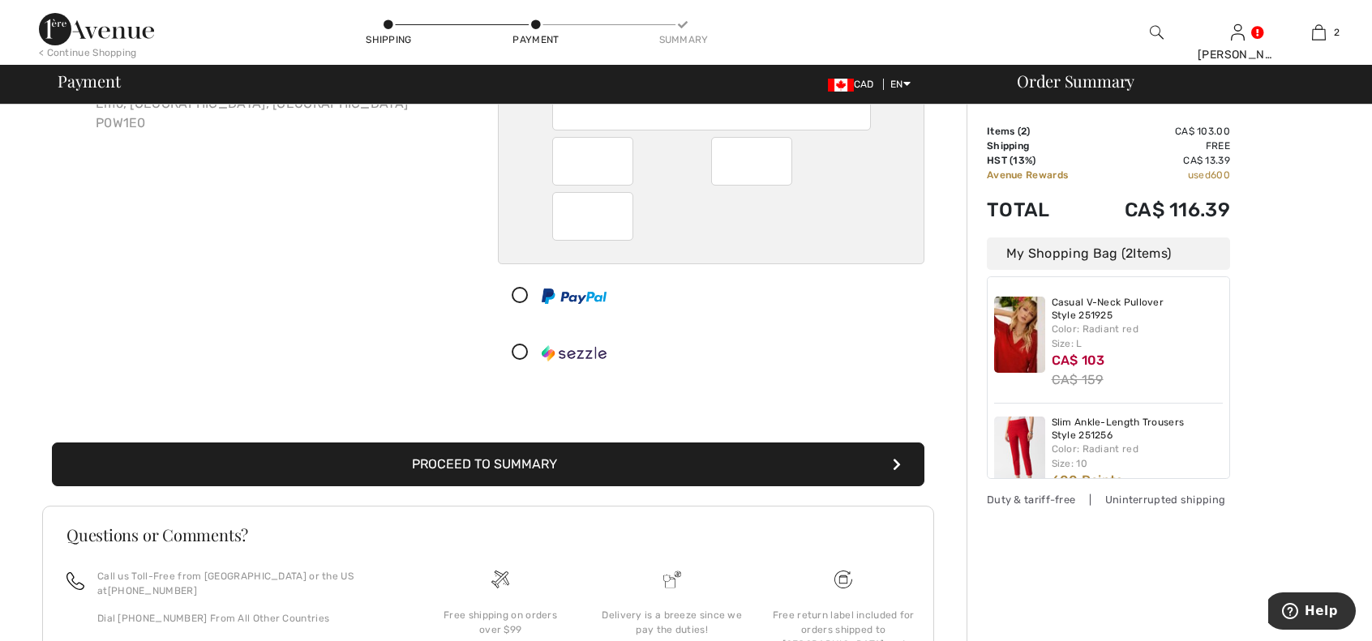
click at [537, 466] on button "Proceed to Summary" at bounding box center [488, 465] width 872 height 44
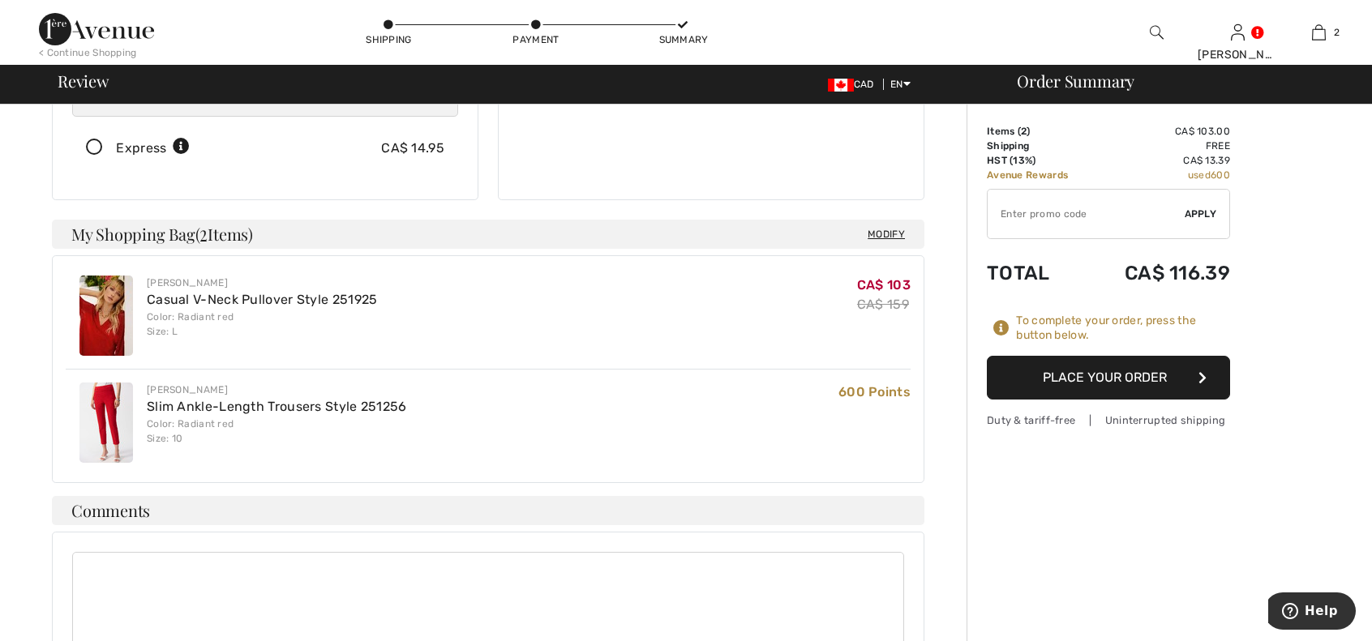
scroll to position [324, 0]
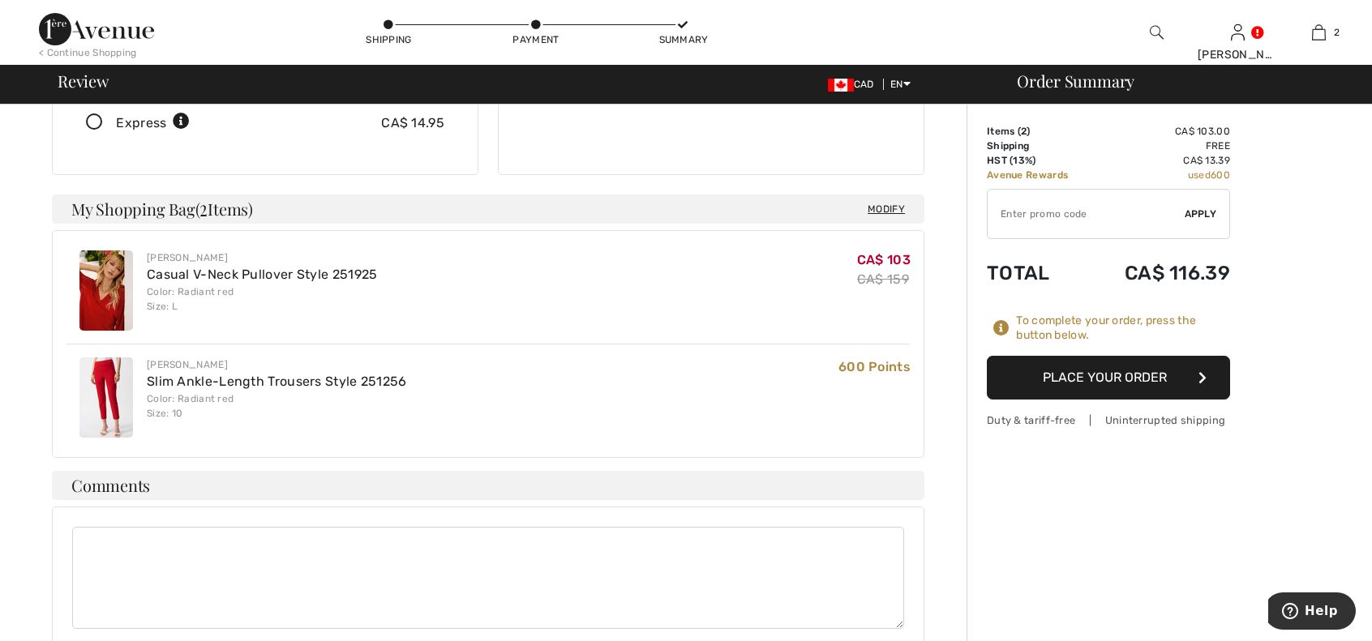
click at [1116, 383] on button "Place Your Order" at bounding box center [1108, 378] width 243 height 44
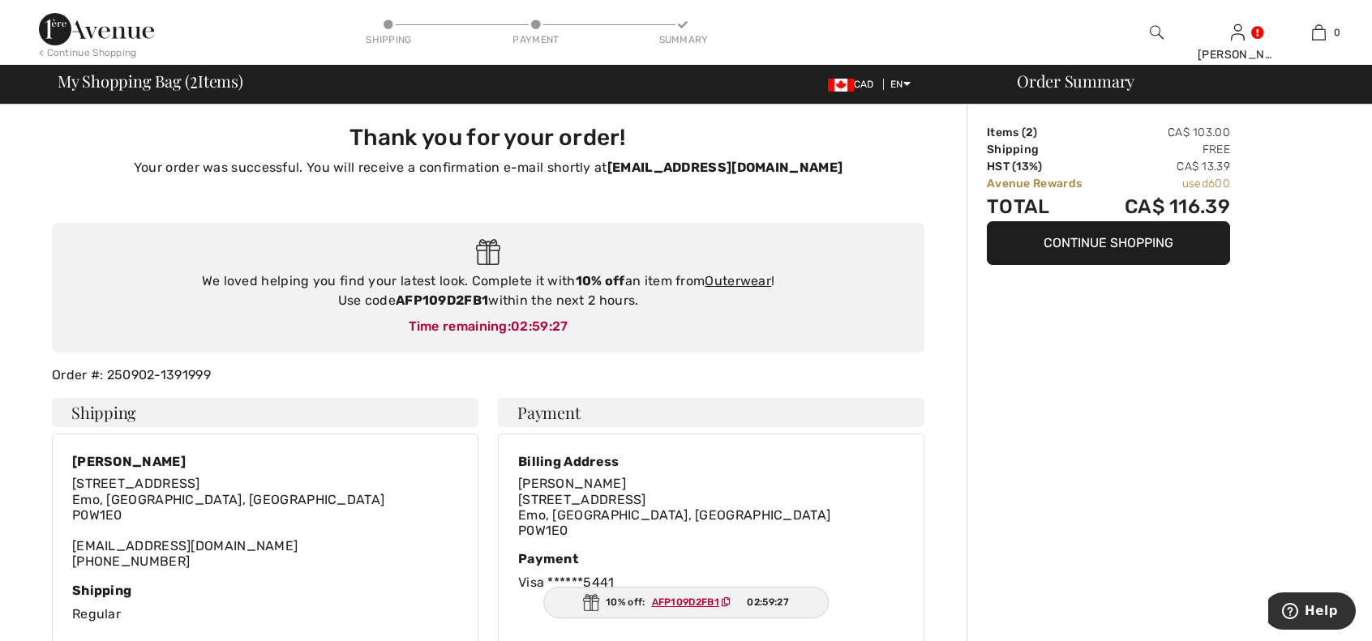
type input "[PERSON_NAME]"
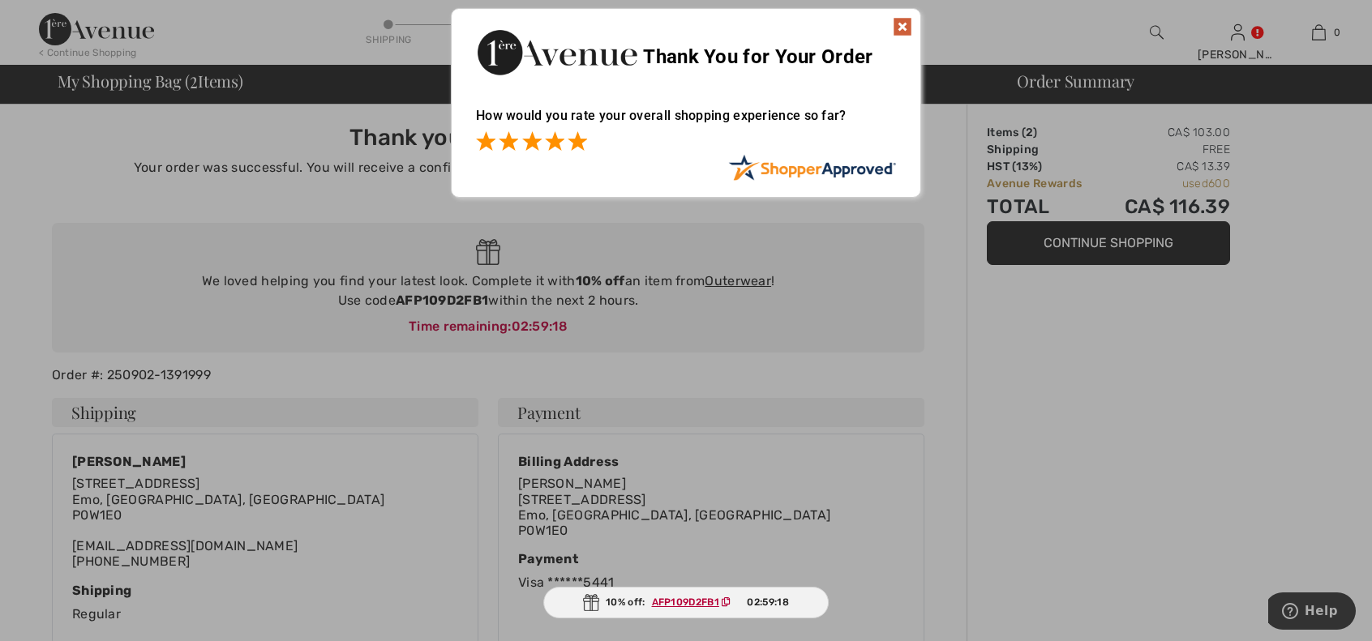
click at [572, 139] on span at bounding box center [577, 140] width 19 height 19
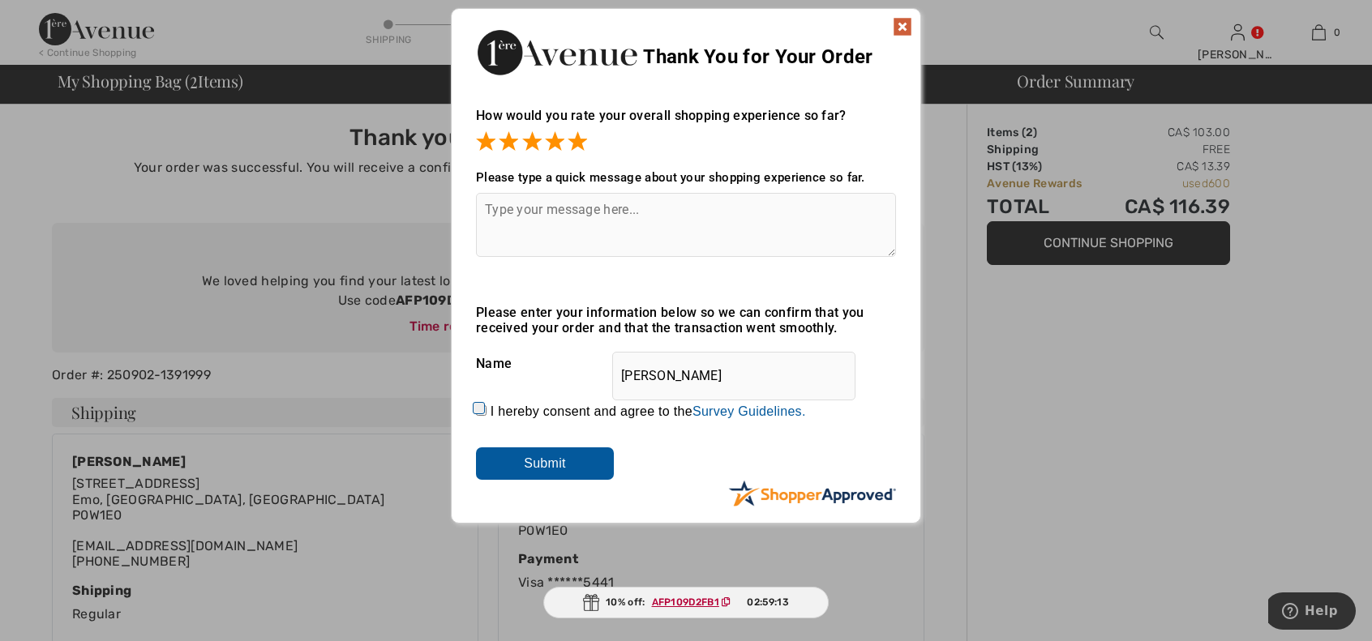
click at [511, 471] on input "Submit" at bounding box center [545, 464] width 138 height 32
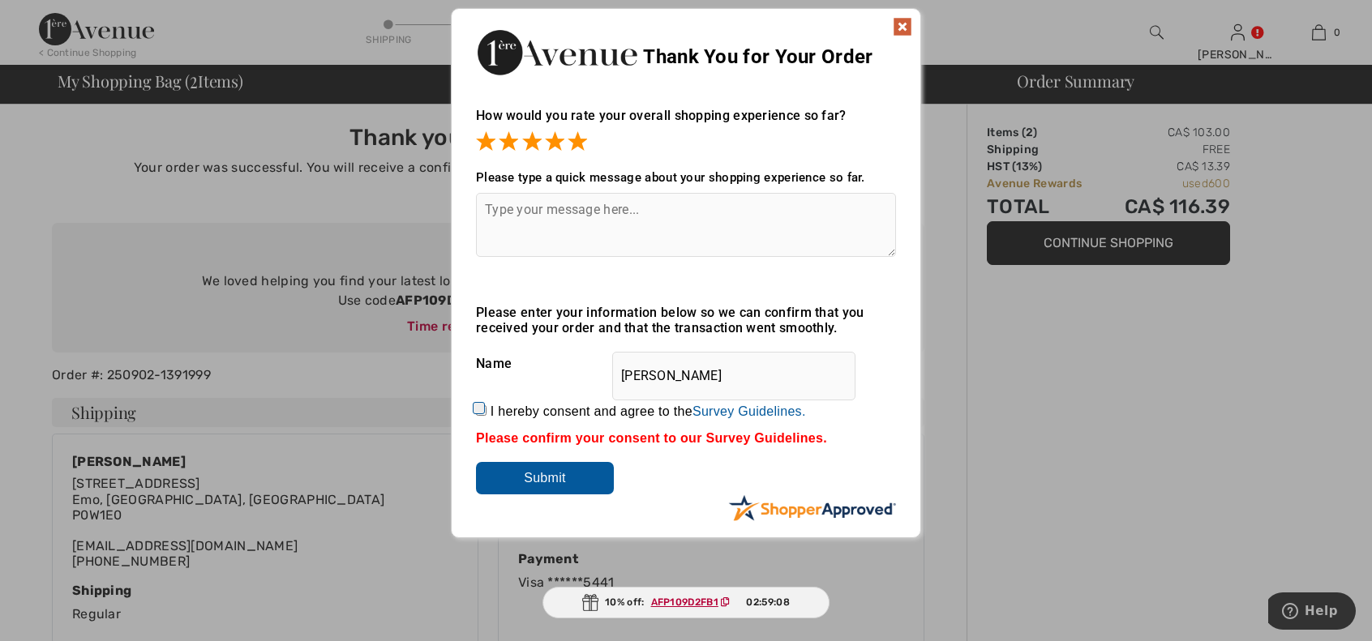
click at [477, 409] on input "I hereby consent and agree to the By submitting a review, you grant permission …" at bounding box center [481, 410] width 11 height 11
checkbox input "true"
click at [568, 482] on input "Submit" at bounding box center [545, 478] width 138 height 32
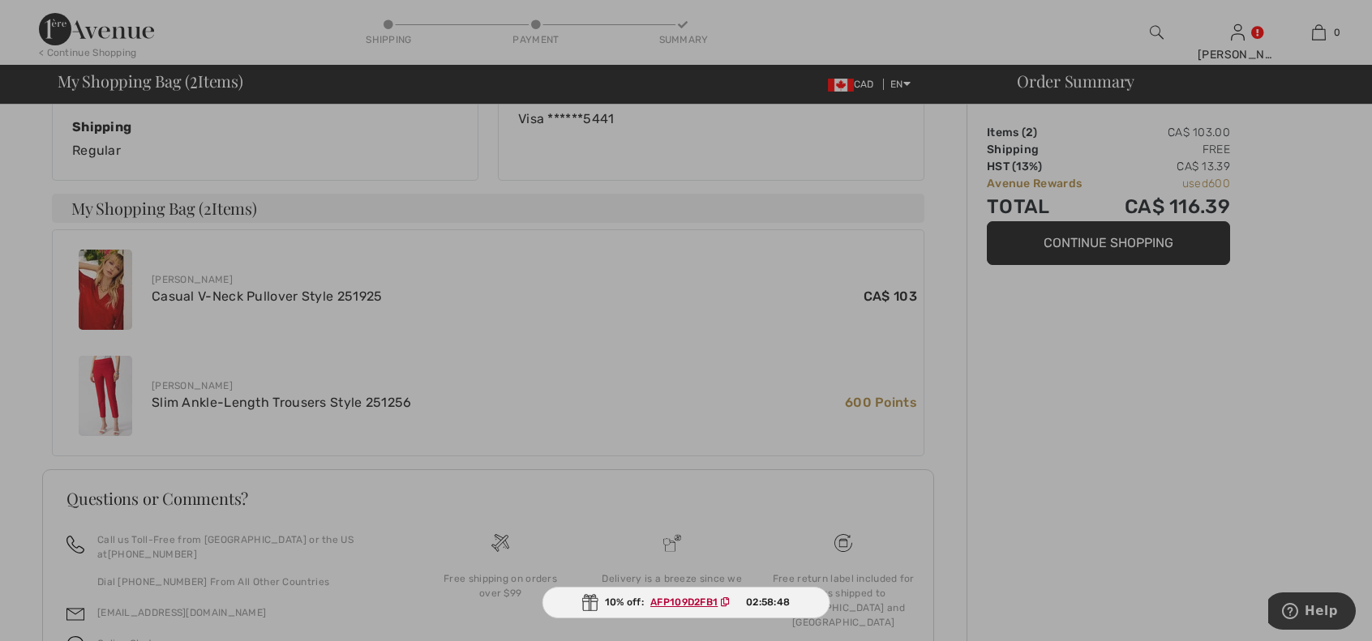
scroll to position [544, 0]
